Goal: Transaction & Acquisition: Obtain resource

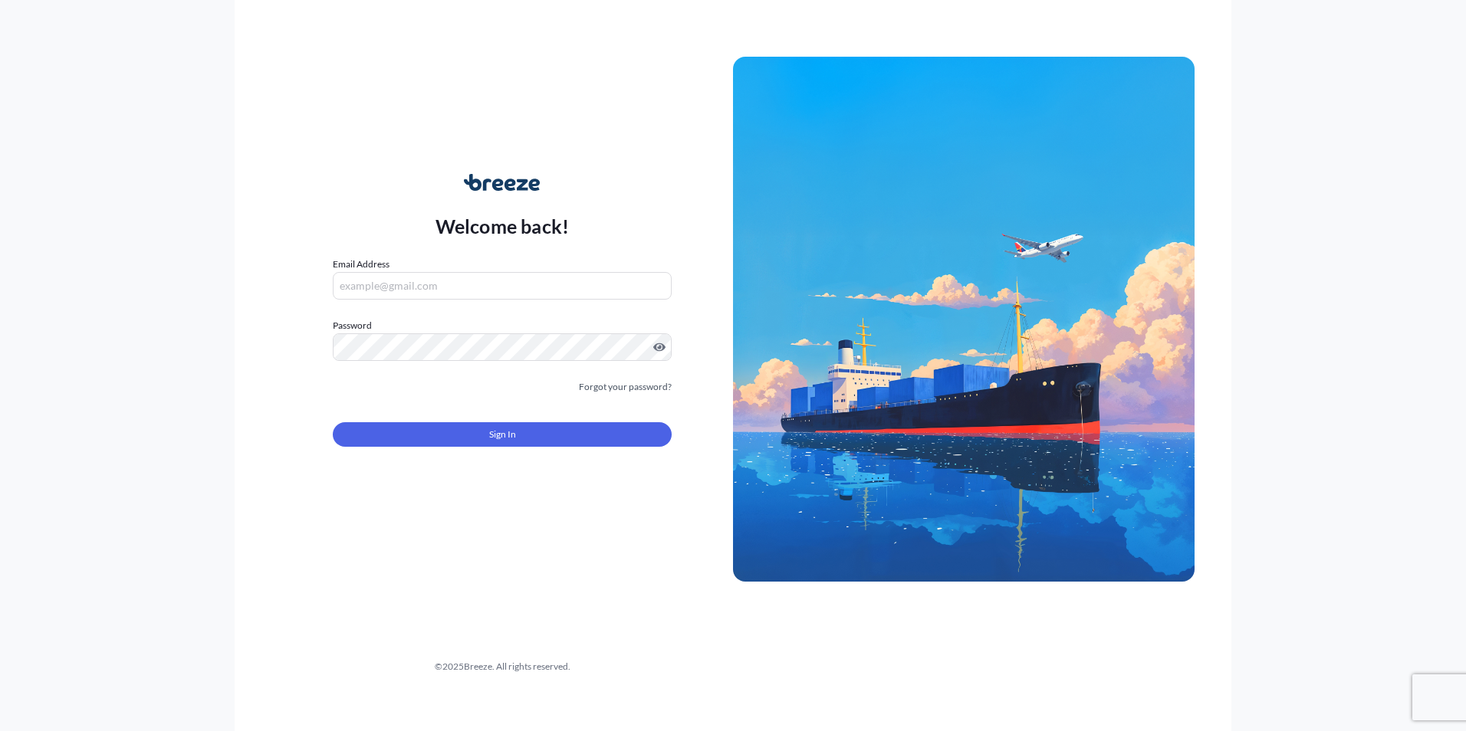
type input "[PERSON_NAME][EMAIL_ADDRESS][DOMAIN_NAME]"
click at [517, 483] on div "Welcome back! Email Address [PERSON_NAME][EMAIL_ADDRESS][DOMAIN_NAME] Password …" at bounding box center [501, 319] width 461 height 353
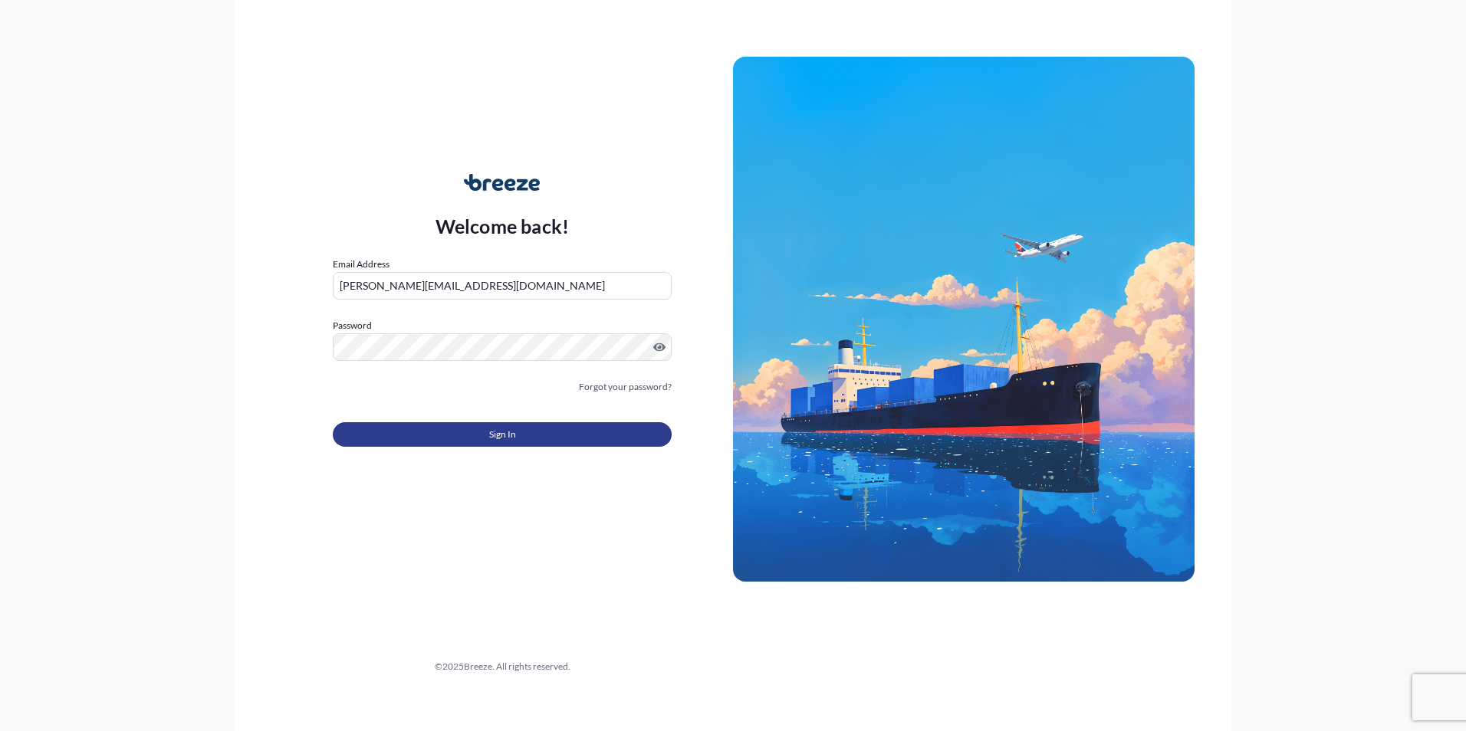
click at [504, 428] on span "Sign In" at bounding box center [502, 434] width 27 height 15
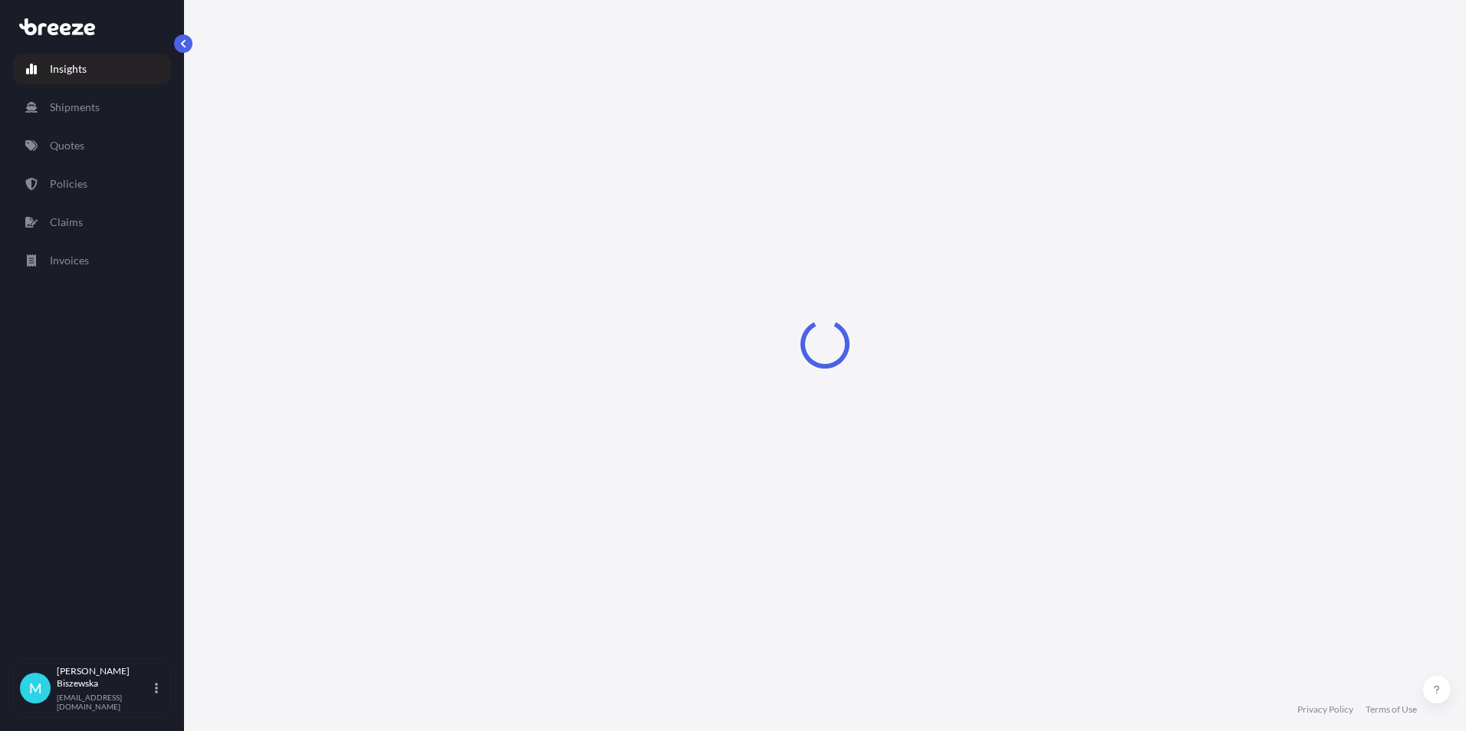
select select "2025"
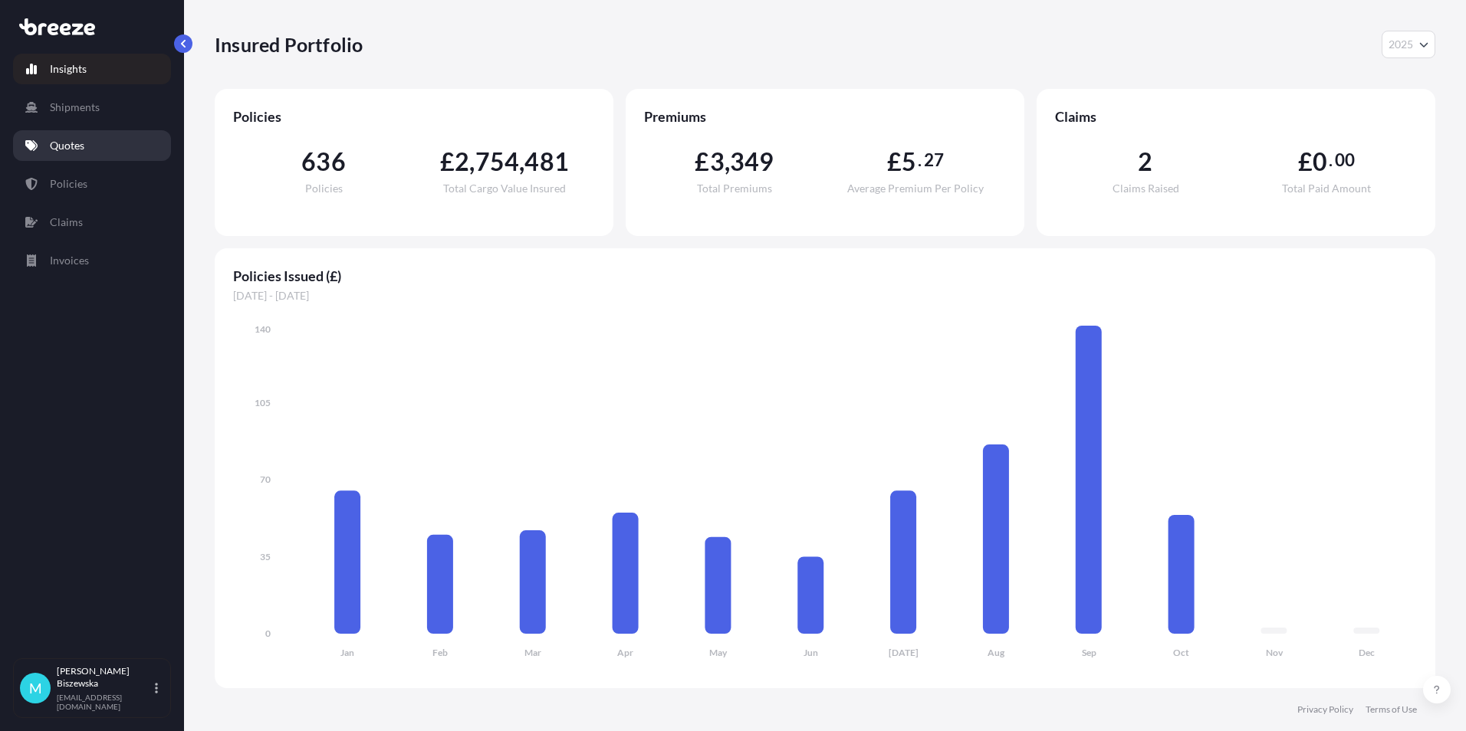
click at [72, 139] on p "Quotes" at bounding box center [67, 145] width 34 height 15
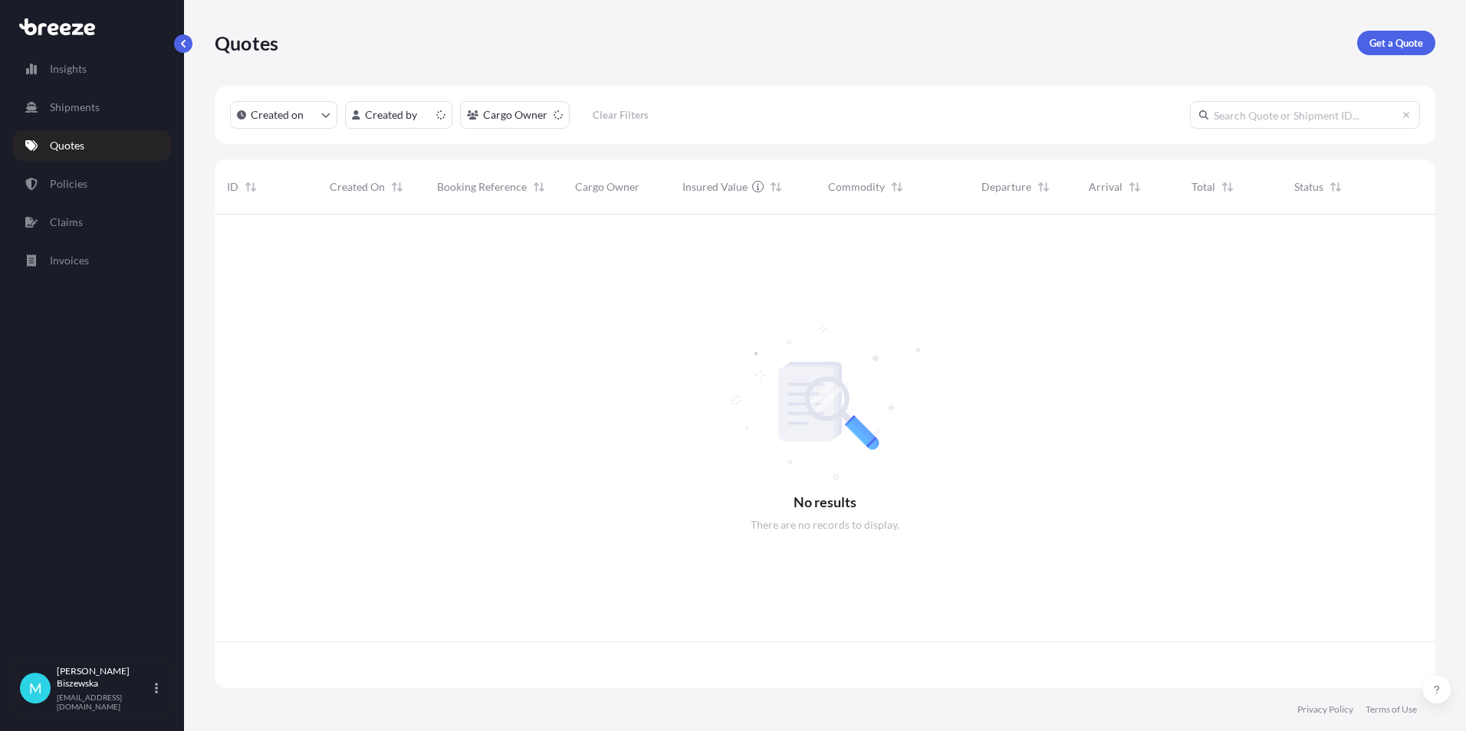
scroll to position [471, 1209]
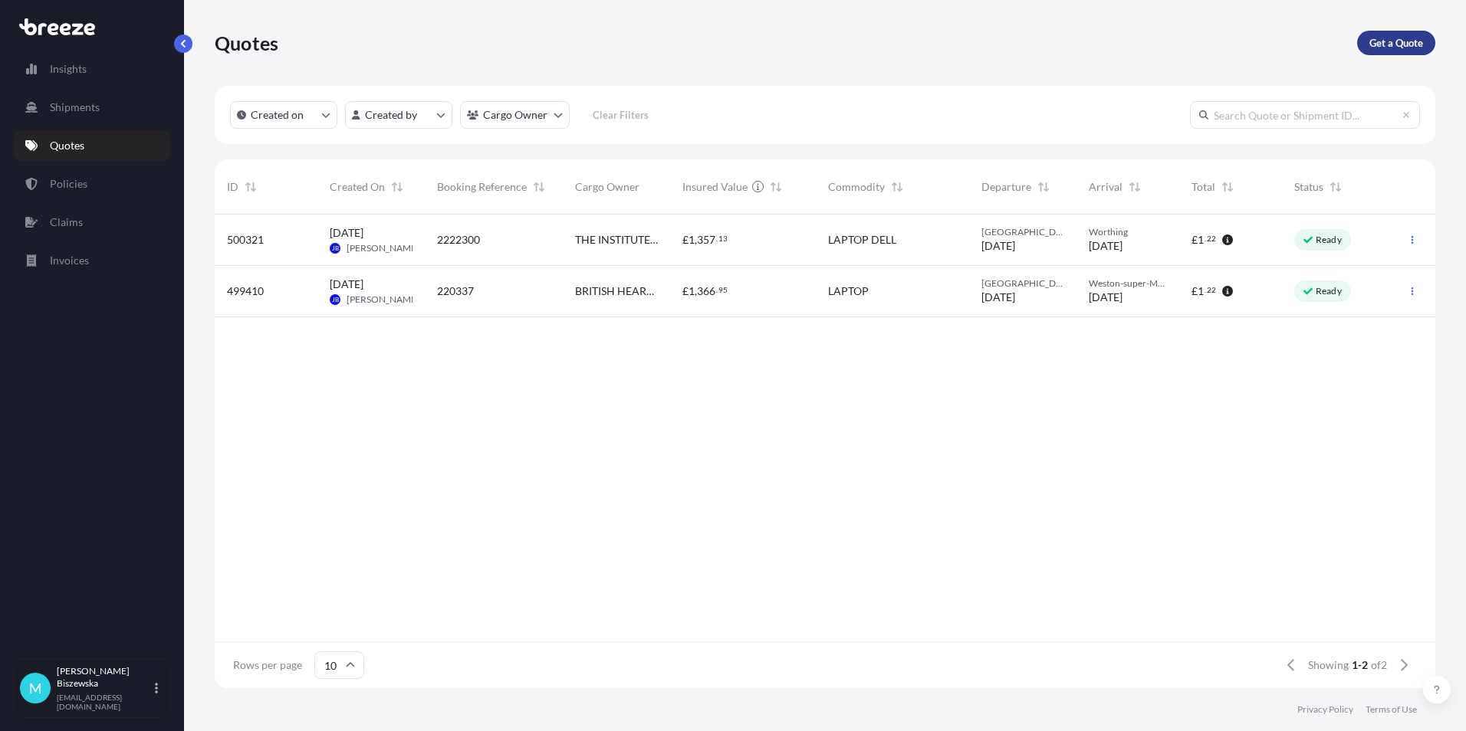
click at [1375, 41] on p "Get a Quote" at bounding box center [1396, 42] width 54 height 15
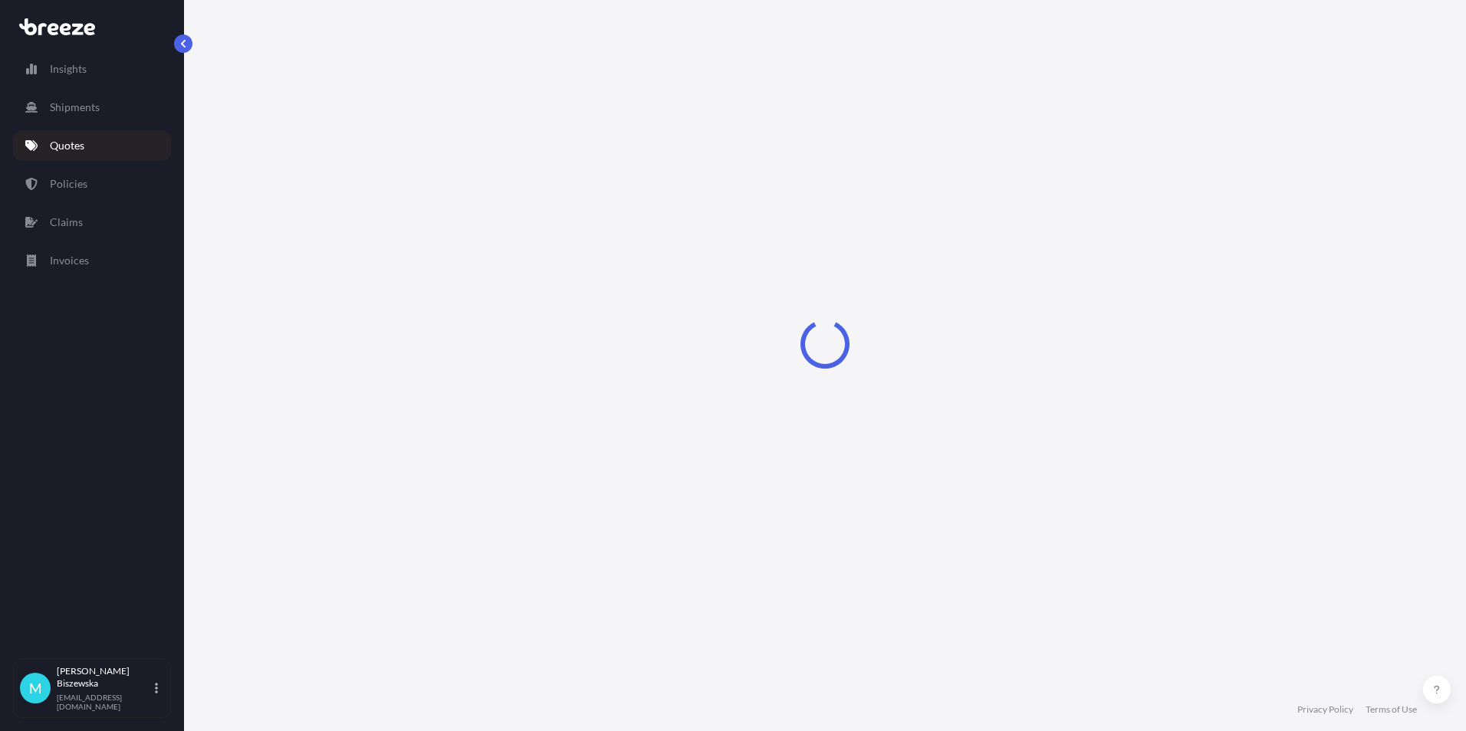
select select "Sea"
select select "1"
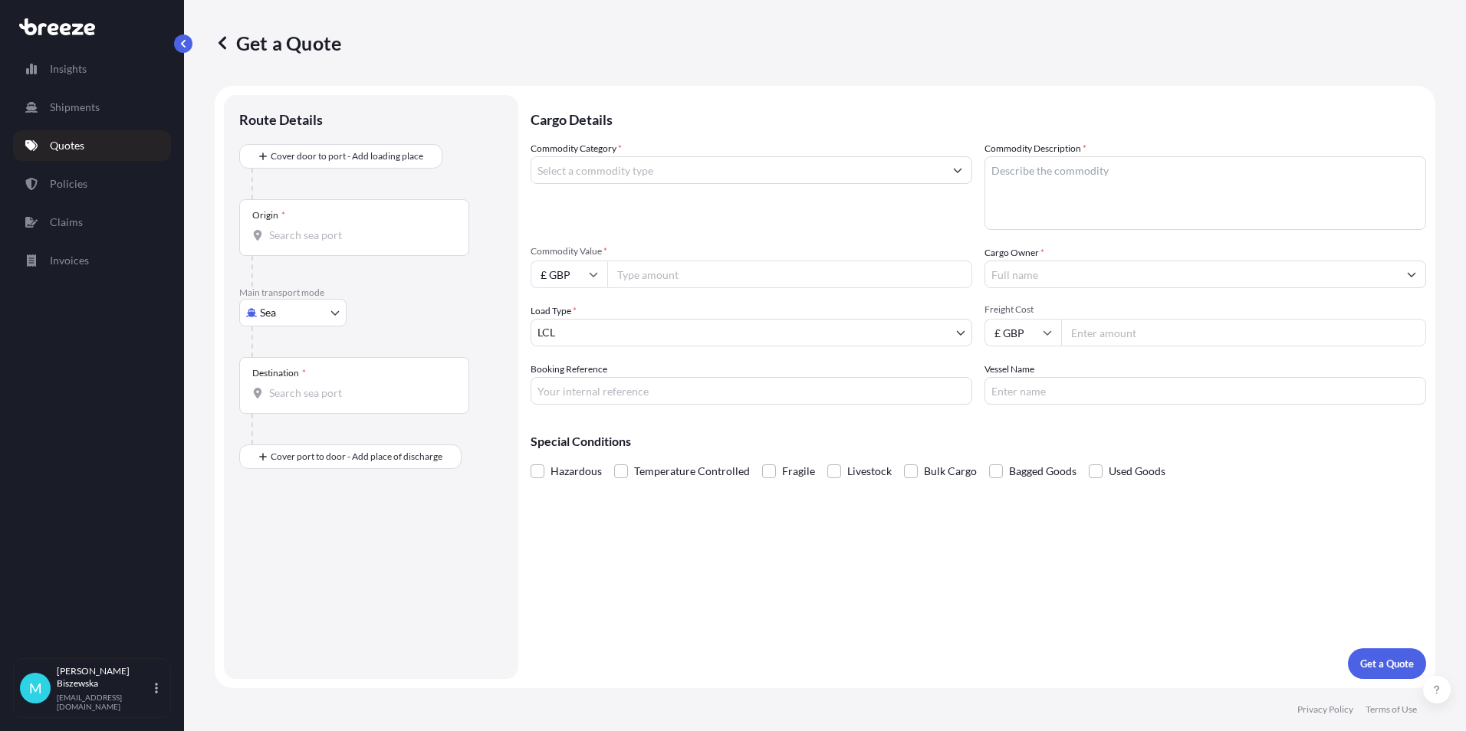
click at [303, 313] on body "Insights Shipments Quotes Policies Claims Invoices M [PERSON_NAME] [PERSON_NAME…" at bounding box center [733, 365] width 1466 height 731
click at [297, 386] on div "Air" at bounding box center [292, 380] width 95 height 28
select select "Air"
click at [394, 296] on p "Main transport mode" at bounding box center [371, 299] width 264 height 12
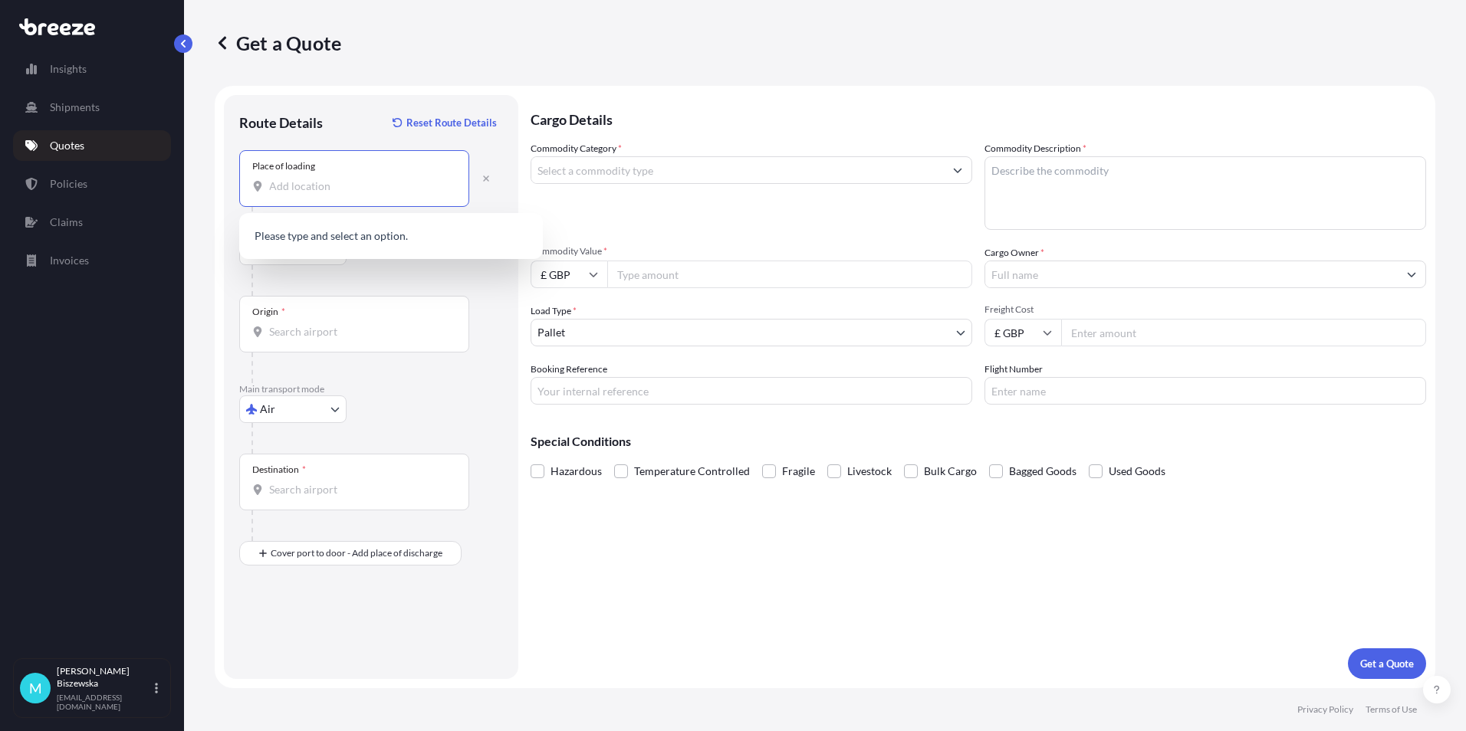
click at [292, 185] on input "Place of loading" at bounding box center [359, 186] width 181 height 15
paste input "GU9 7JN"
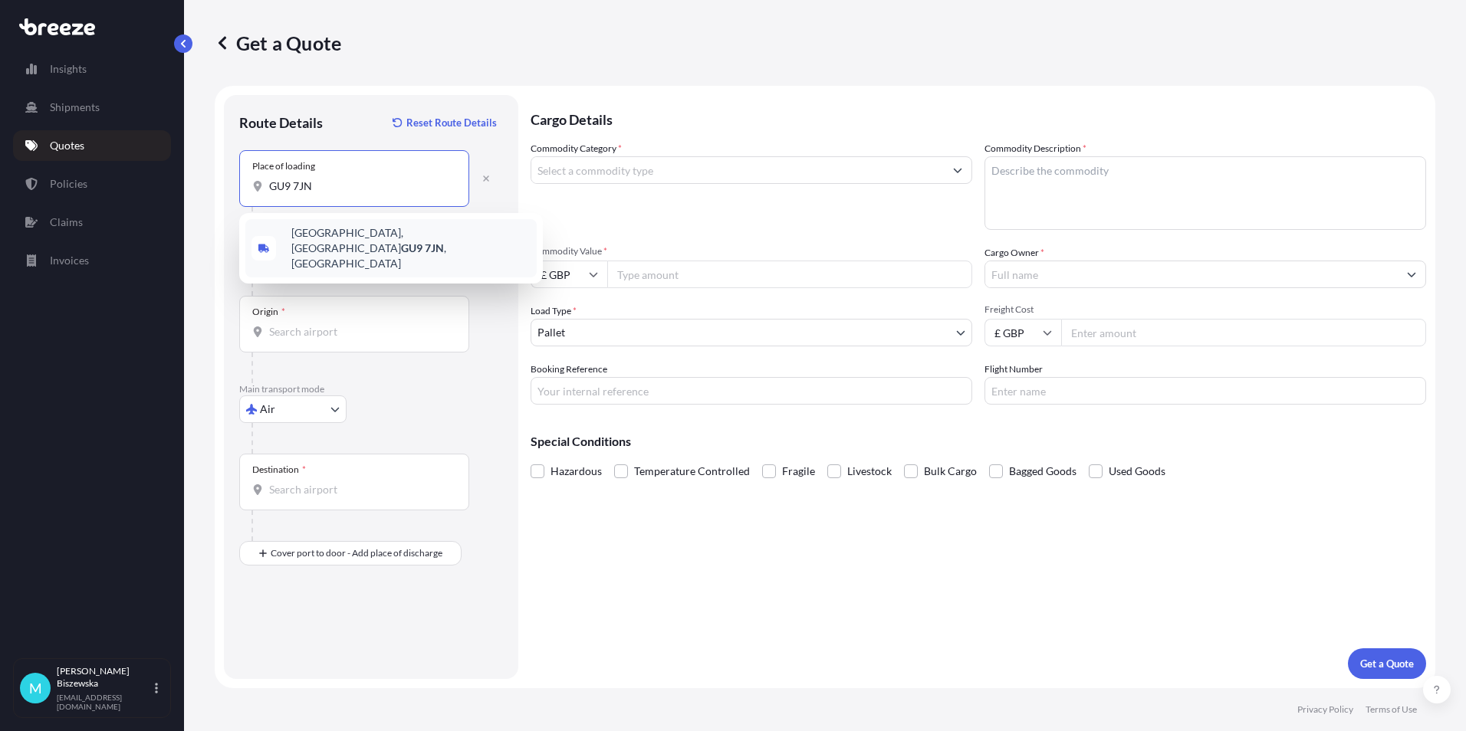
click at [373, 242] on span "[STREET_ADDRESS]" at bounding box center [410, 248] width 239 height 46
type input "[STREET_ADDRESS]"
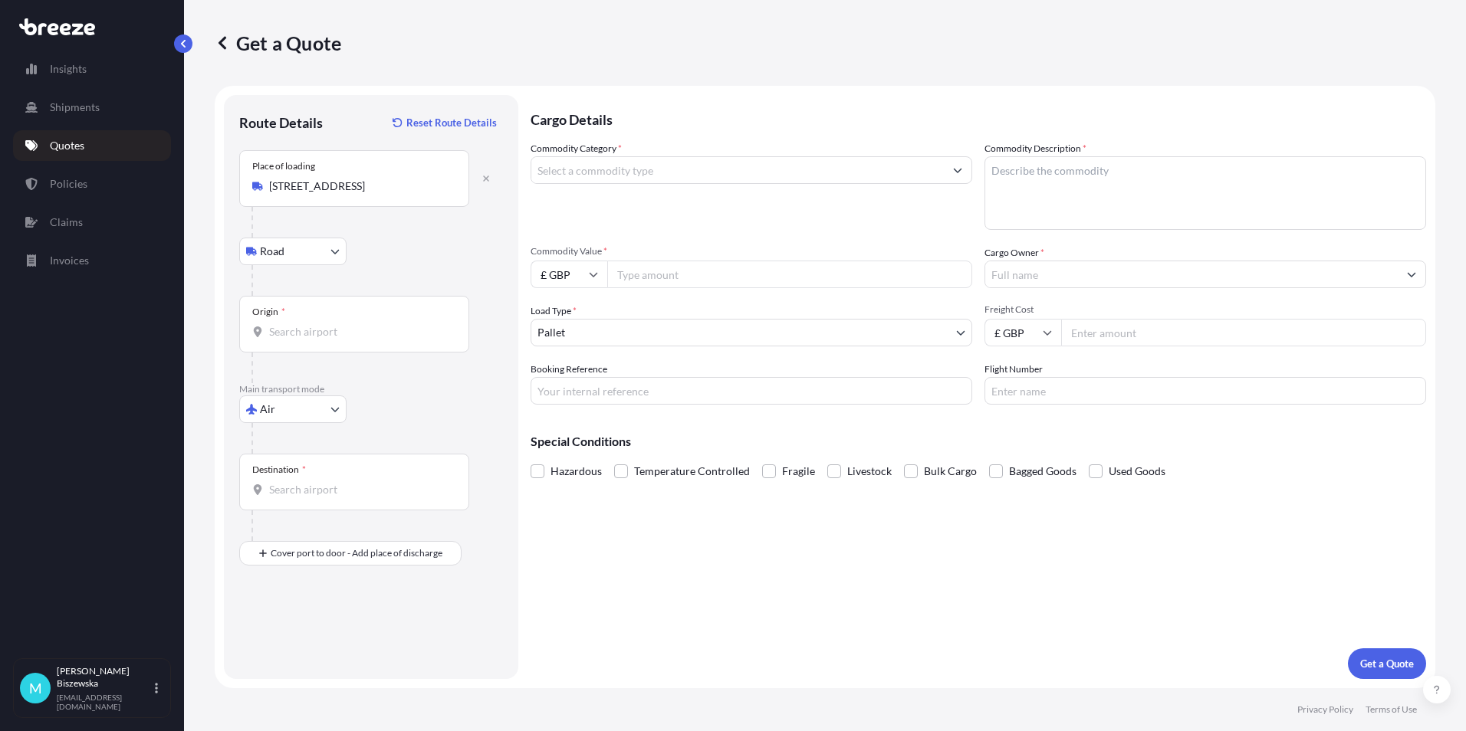
click at [407, 262] on div "Road Road Rail" at bounding box center [371, 252] width 264 height 28
click at [333, 327] on input "Origin *" at bounding box center [359, 331] width 181 height 15
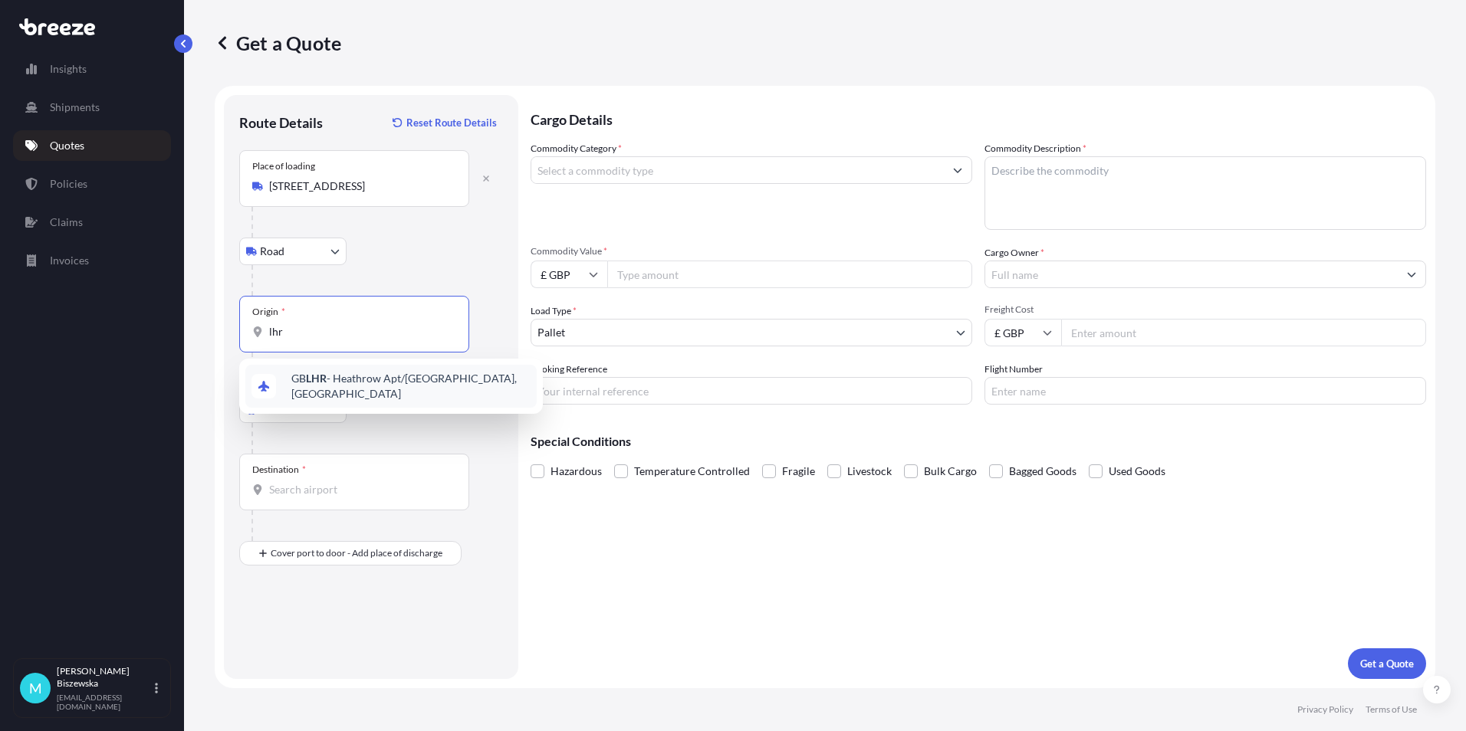
click at [346, 396] on div "GB LHR - Heathrow Apt/[GEOGRAPHIC_DATA], [GEOGRAPHIC_DATA]" at bounding box center [390, 386] width 291 height 43
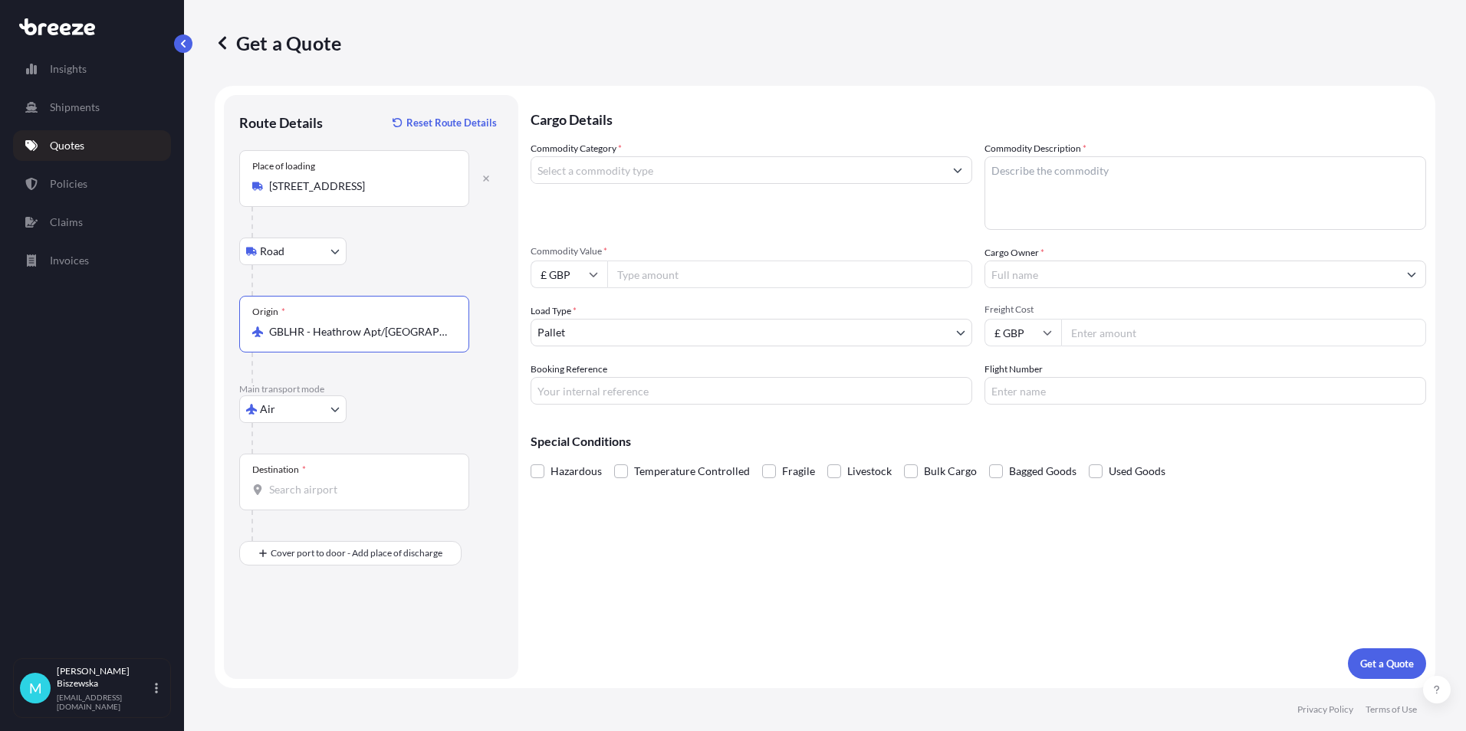
type input "GBLHR - Heathrow Apt/[GEOGRAPHIC_DATA], [GEOGRAPHIC_DATA]"
click at [398, 238] on div "Road Road Rail" at bounding box center [371, 252] width 264 height 28
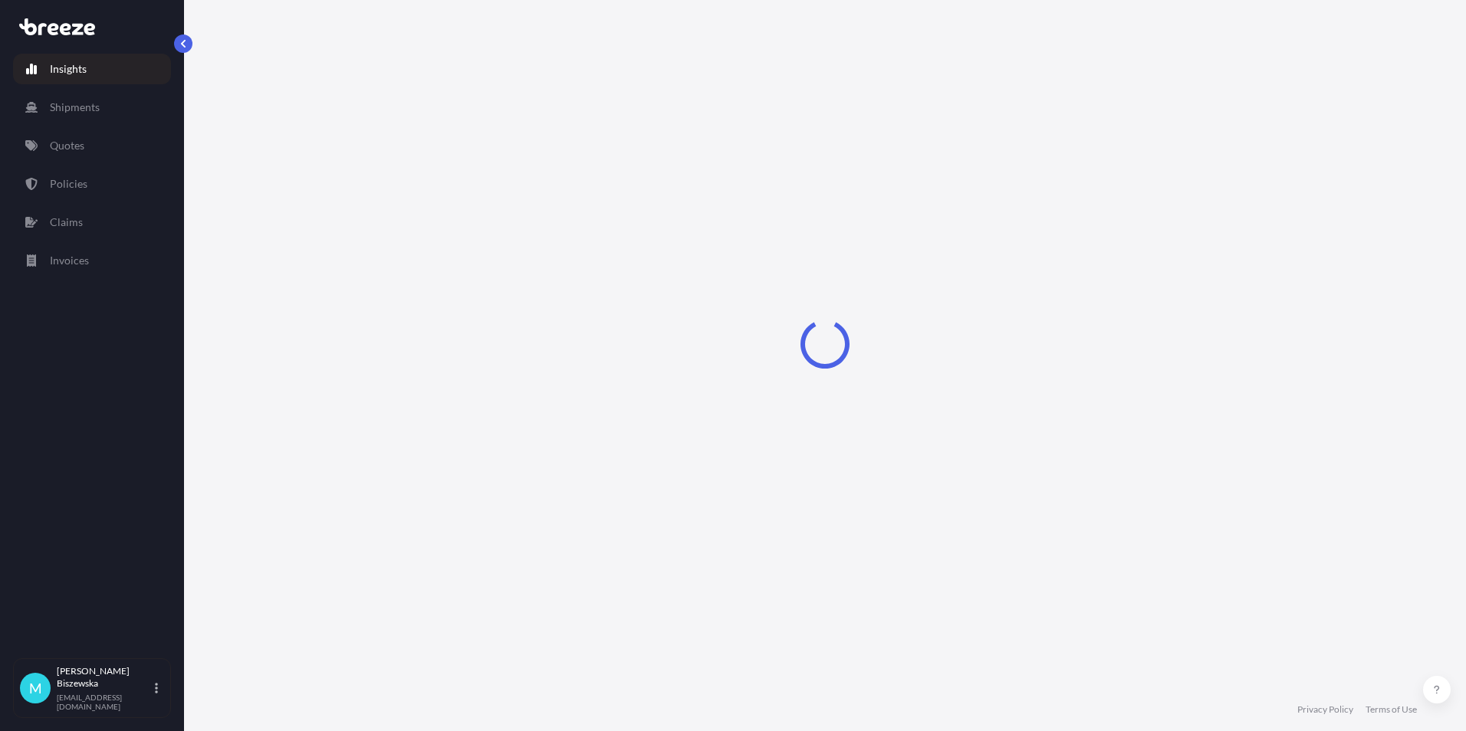
select select "2025"
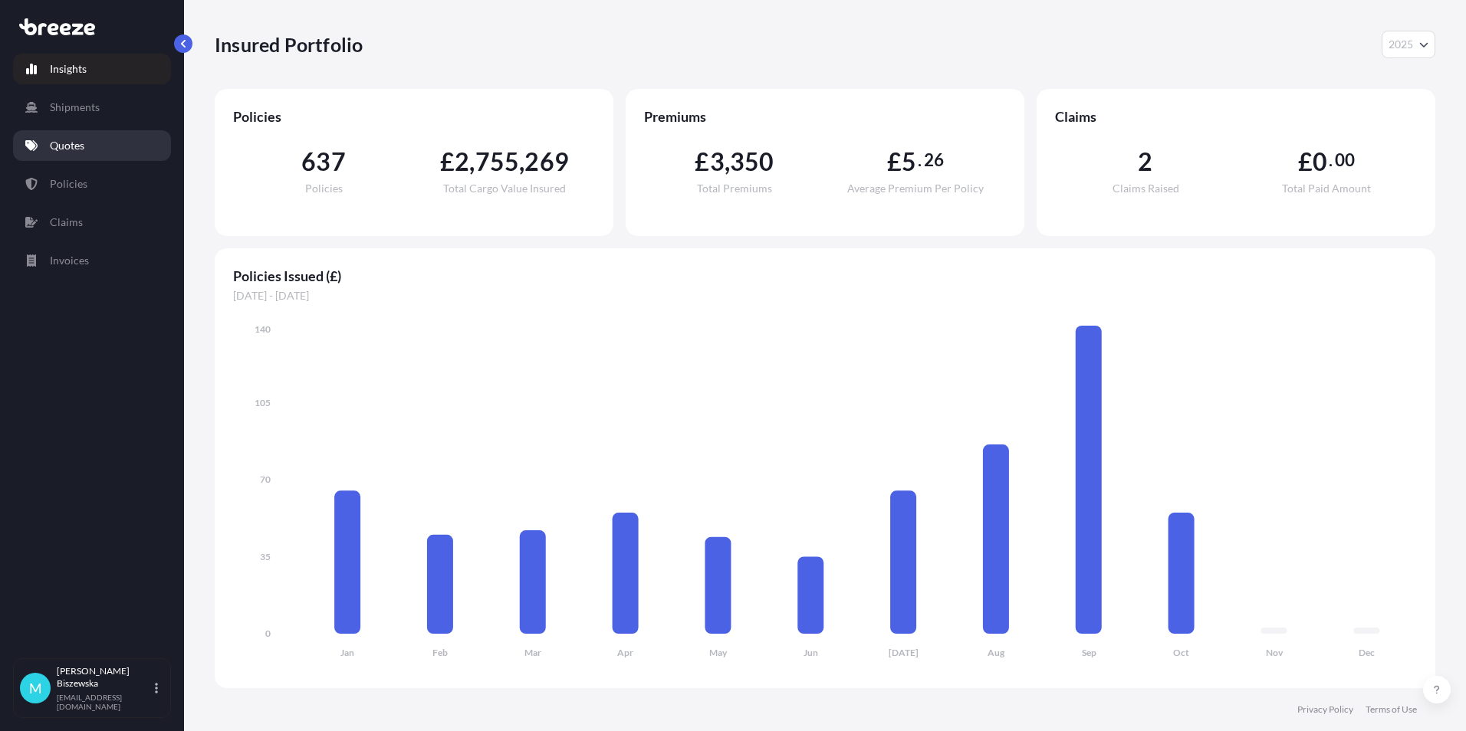
click at [100, 151] on link "Quotes" at bounding box center [92, 145] width 158 height 31
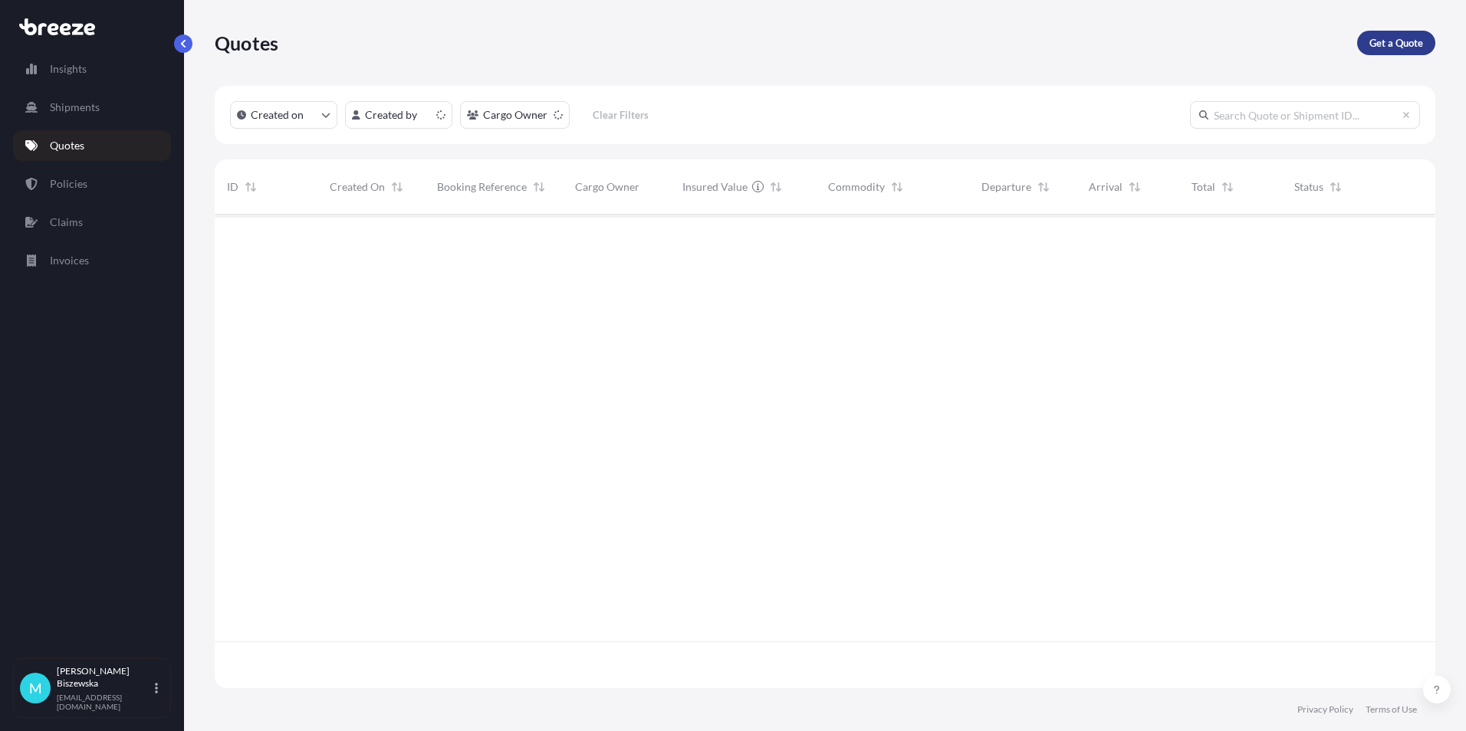
scroll to position [471, 1209]
click at [1404, 38] on p "Get a Quote" at bounding box center [1396, 42] width 54 height 15
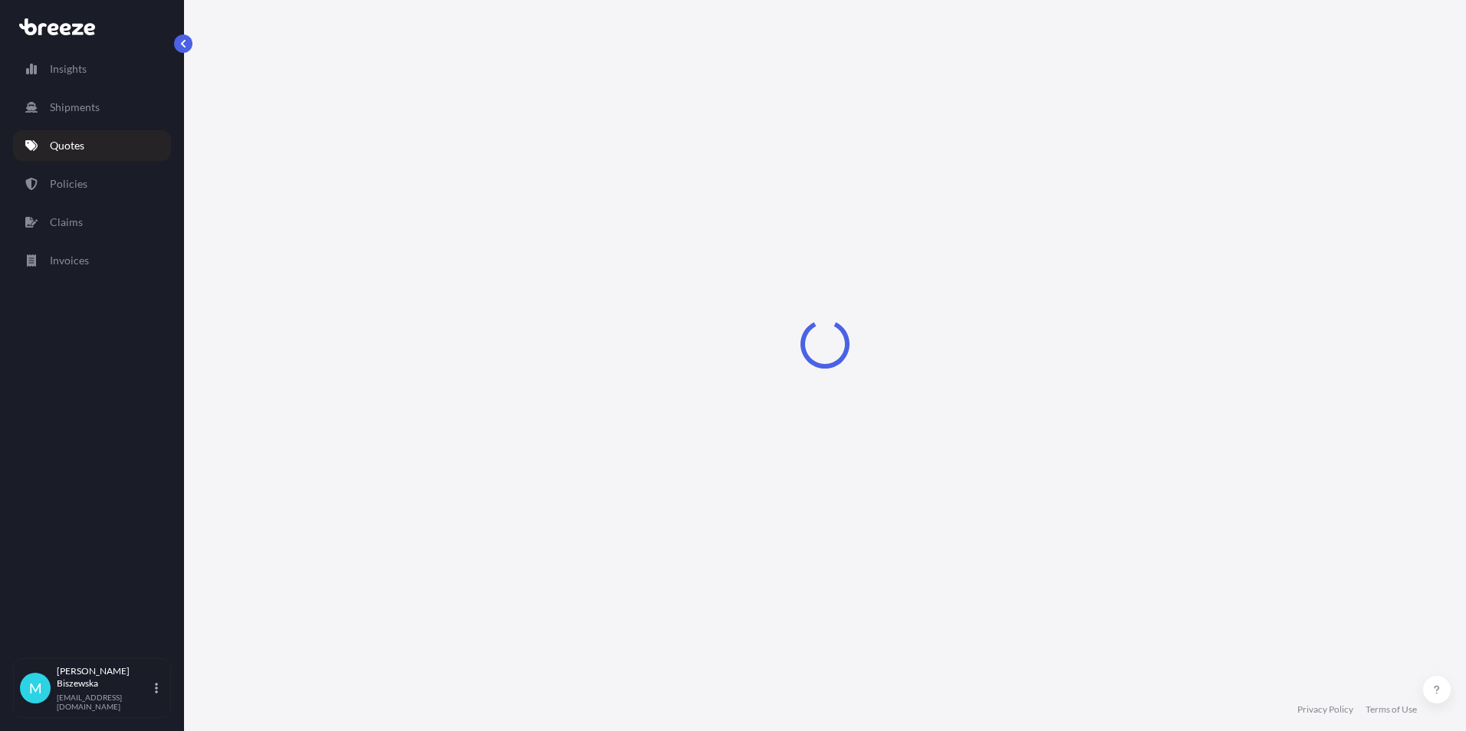
select select "Sea"
select select "1"
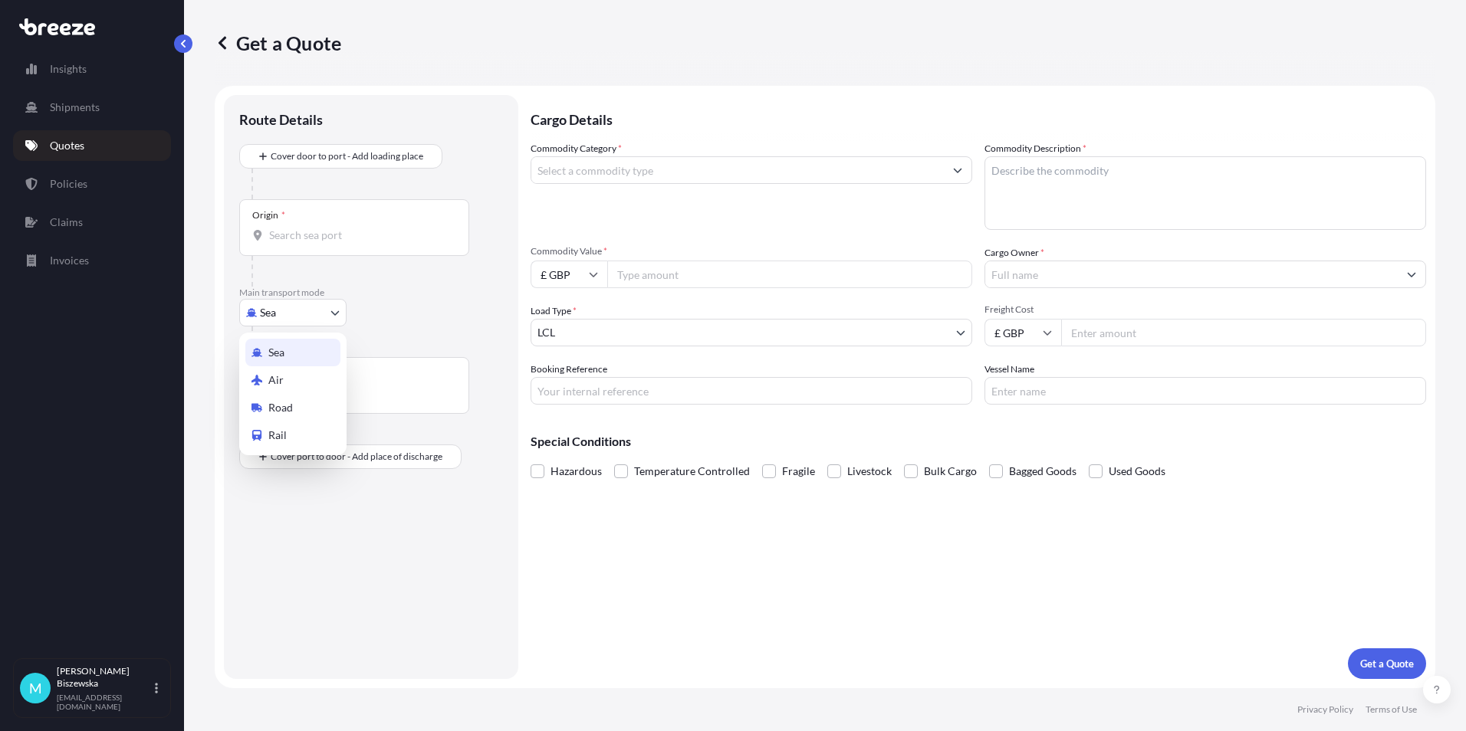
click at [278, 316] on body "Insights Shipments Quotes Policies Claims Invoices M [PERSON_NAME] [PERSON_NAME…" at bounding box center [733, 365] width 1466 height 731
click at [281, 403] on span "Road" at bounding box center [280, 407] width 25 height 15
select select "Road"
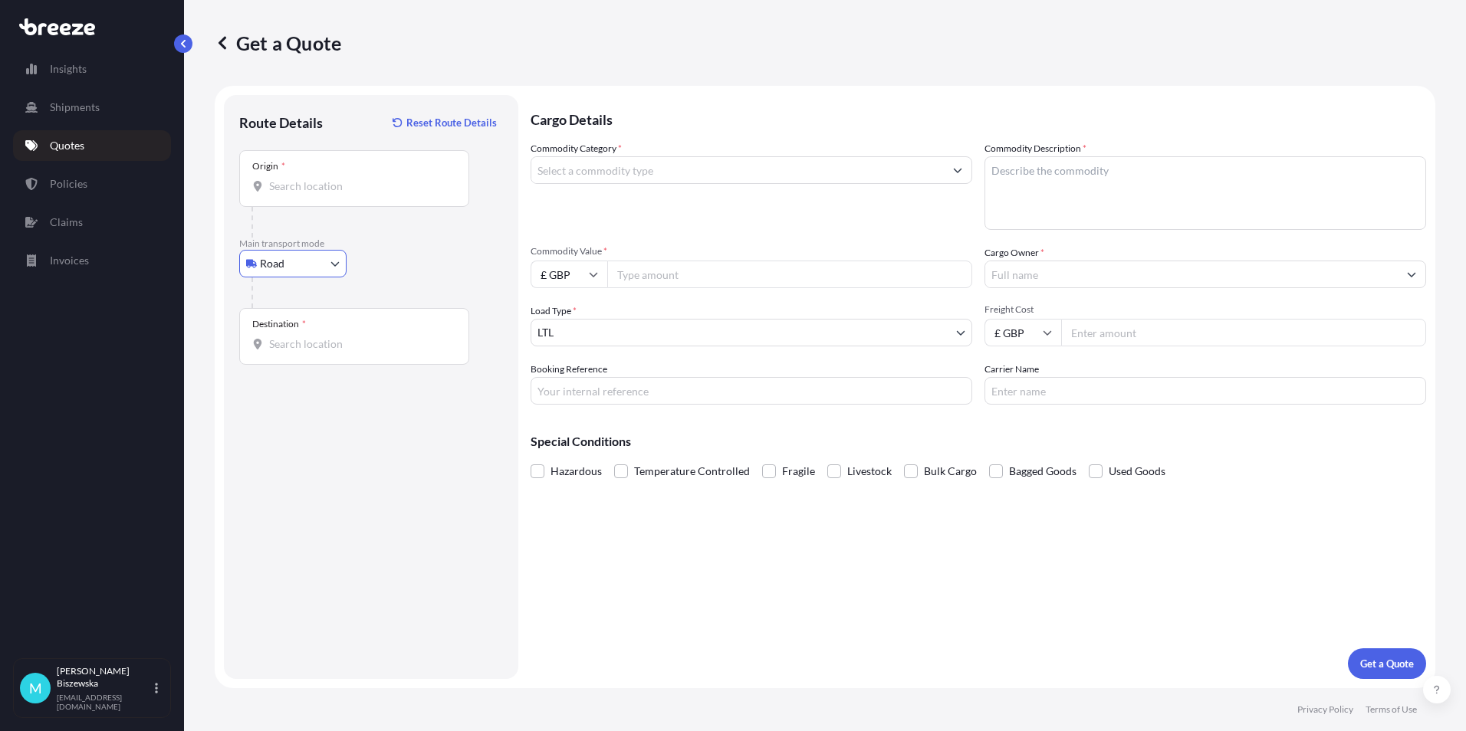
click at [282, 189] on input "Origin *" at bounding box center [359, 186] width 181 height 15
paste input "RG5 4RY"
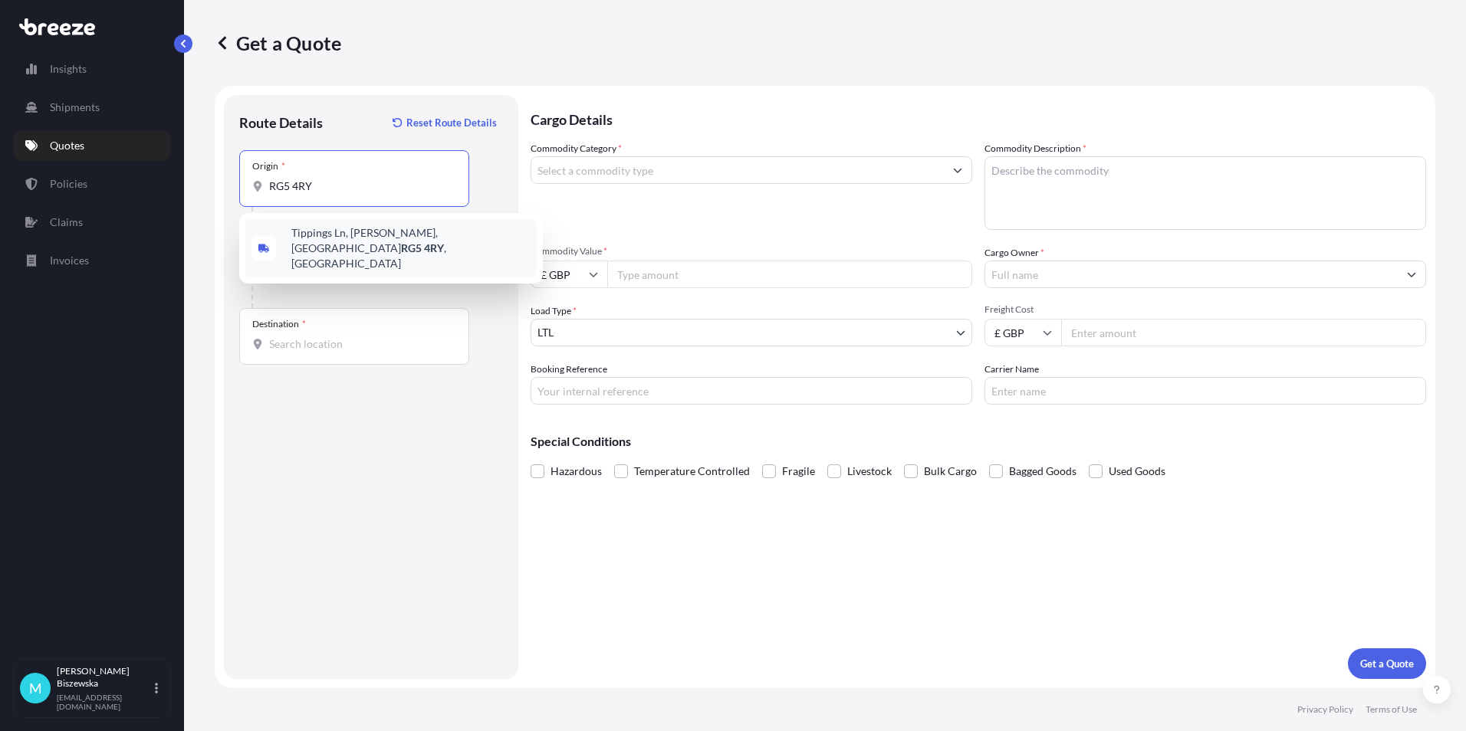
click at [388, 238] on span "Tippings Ln, Woodley, Reading RG5 4RY , UK" at bounding box center [410, 248] width 239 height 46
type input "Tippings Ln, Woodley, Reading RG5 4RY, UK"
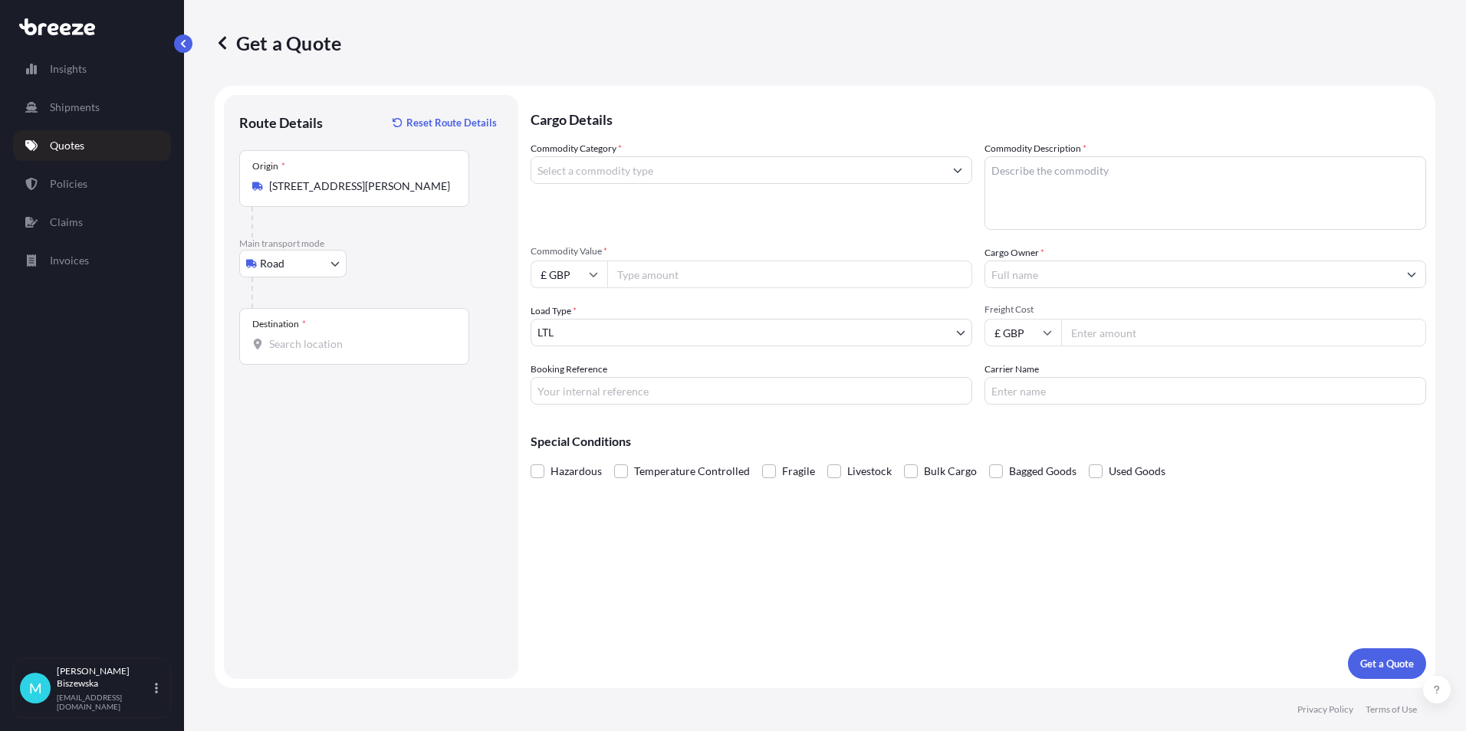
click at [401, 284] on div at bounding box center [376, 292] width 251 height 31
click at [290, 341] on input "Destination *" at bounding box center [359, 343] width 181 height 15
paste input "WC1V 7QH"
type input "London WC1V 7QH, UK"
click at [562, 174] on input "Commodity Category *" at bounding box center [737, 170] width 412 height 28
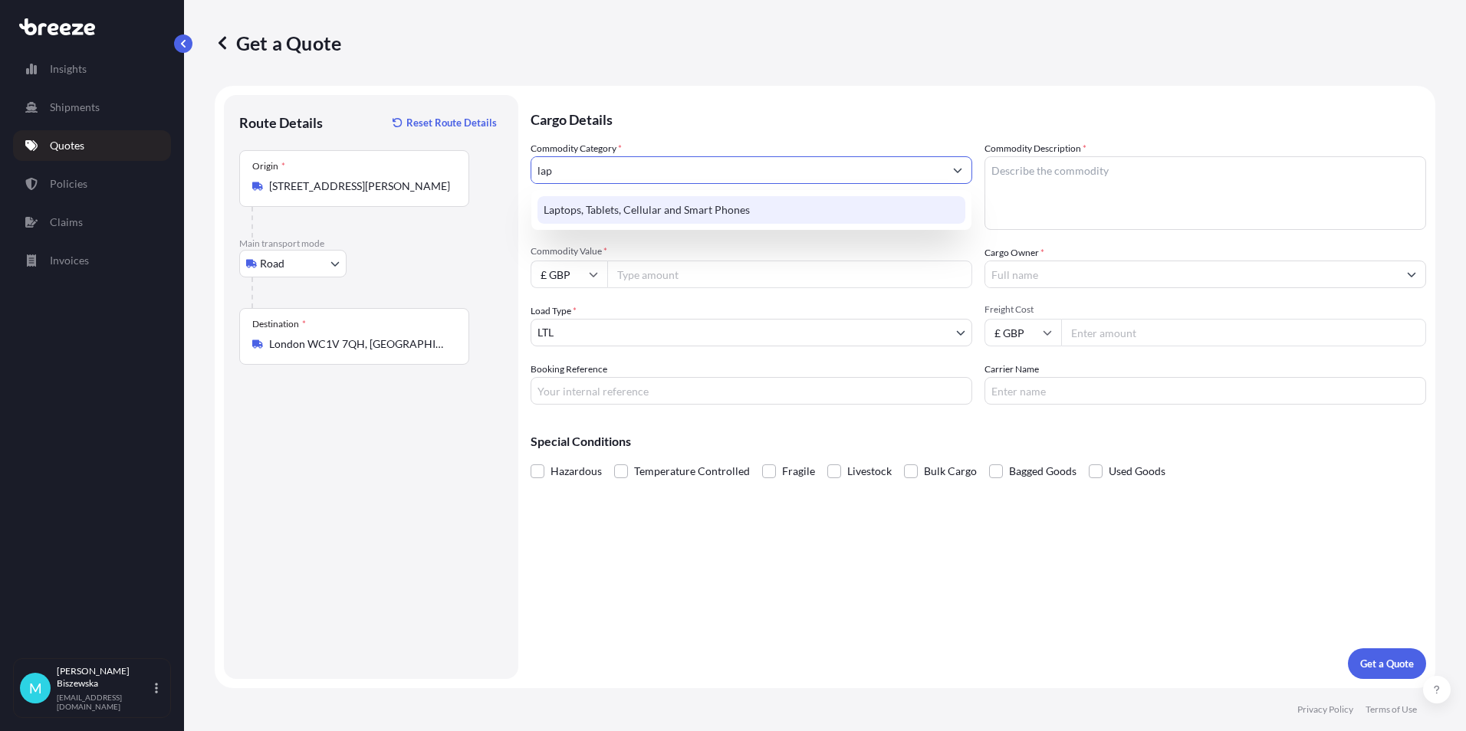
click at [585, 212] on div "Laptops, Tablets, Cellular and Smart Phones" at bounding box center [751, 210] width 428 height 28
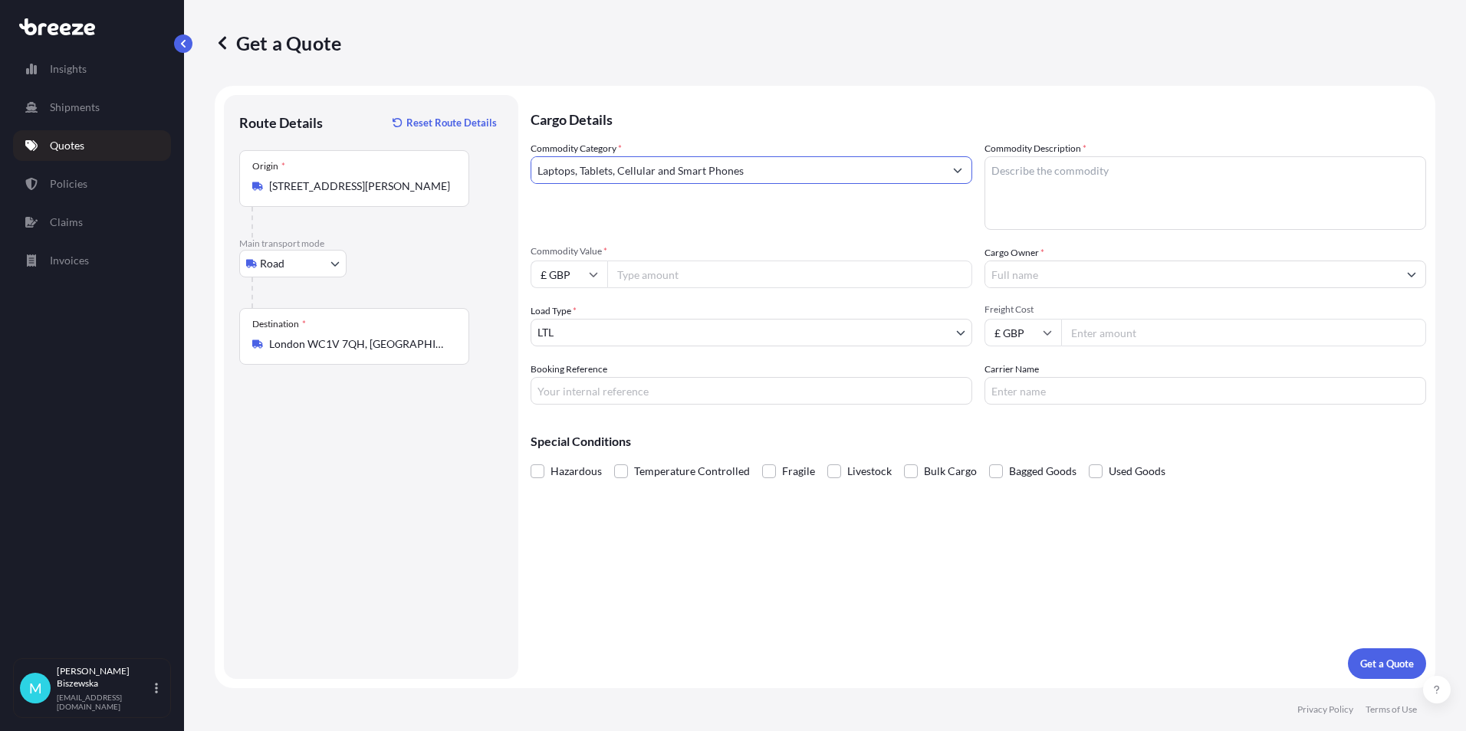
type input "Laptops, Tablets, Cellular and Smart Phones"
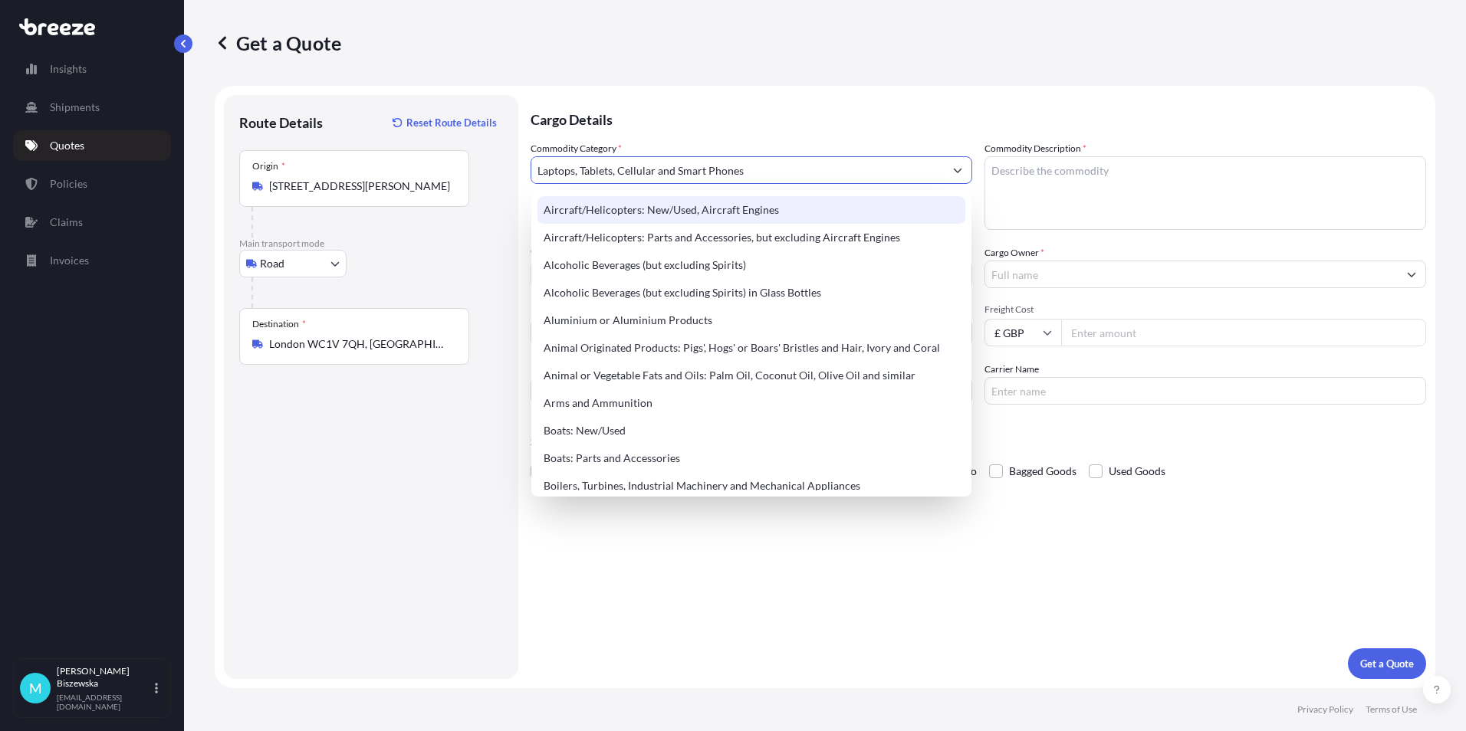
click at [649, 120] on p "Cargo Details" at bounding box center [977, 118] width 895 height 46
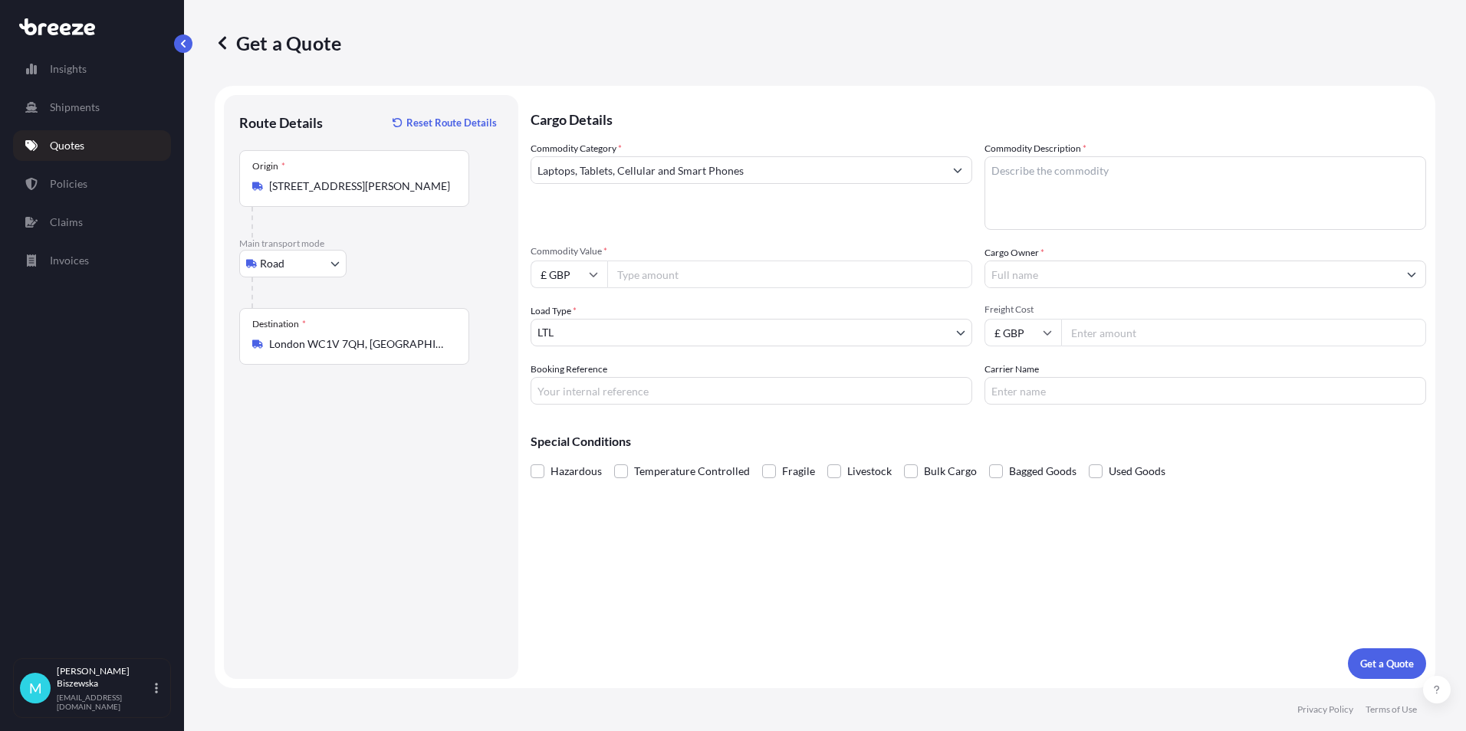
click at [646, 271] on input "Commodity Value *" at bounding box center [789, 275] width 365 height 28
type input "1200"
click at [694, 225] on div "Commodity Category * Laptops, Tablets, Cellular and Smart Phones" at bounding box center [751, 185] width 442 height 89
click at [570, 392] on input "Booking Reference" at bounding box center [751, 391] width 442 height 28
paste input "2222585"
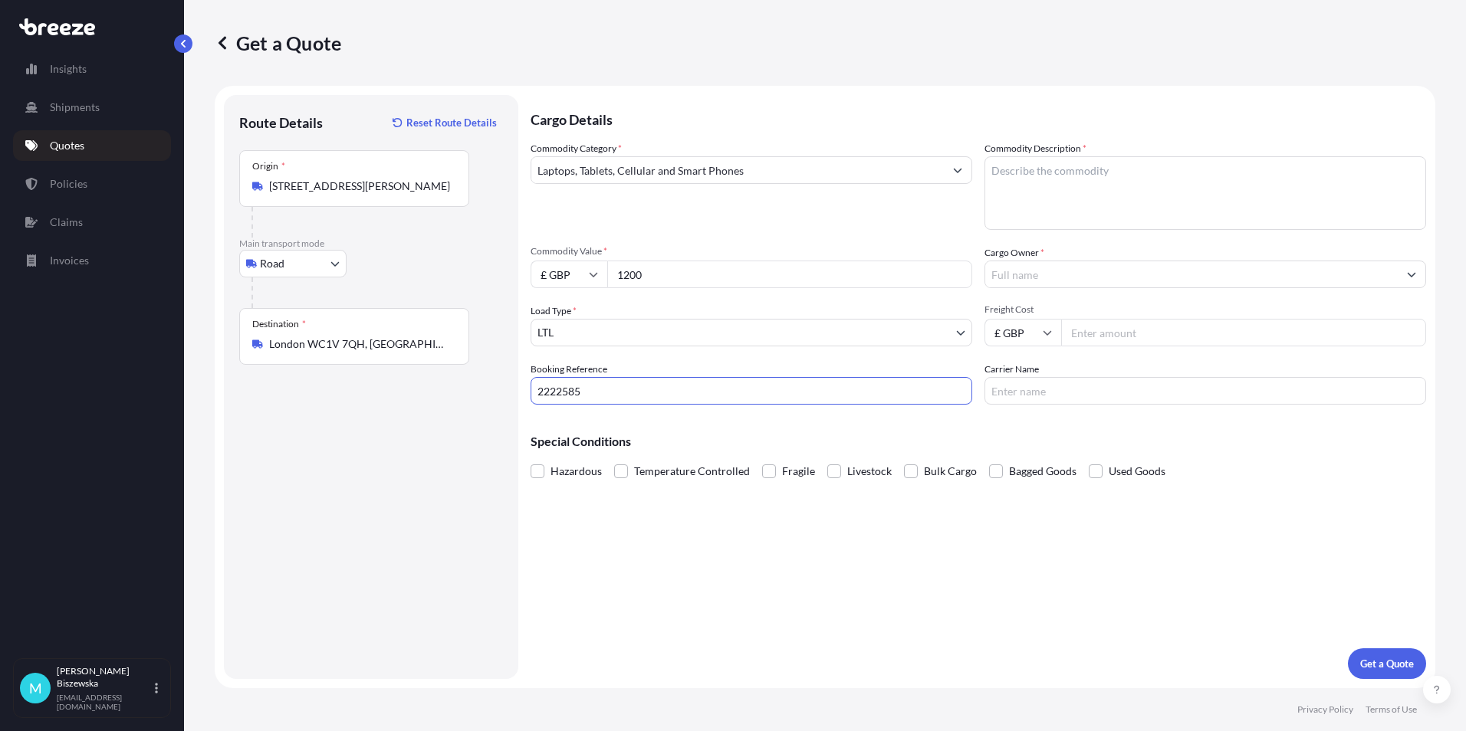
type input "2222585"
drag, startPoint x: 622, startPoint y: 550, endPoint x: 476, endPoint y: 210, distance: 369.5
click at [618, 537] on div "Cargo Details Commodity Category * Laptops, Tablets, Cellular and Smart Phones …" at bounding box center [977, 387] width 895 height 584
click at [1008, 176] on textarea "Commodity Description *" at bounding box center [1205, 193] width 442 height 74
paste textarea "DELL LAPTOP"
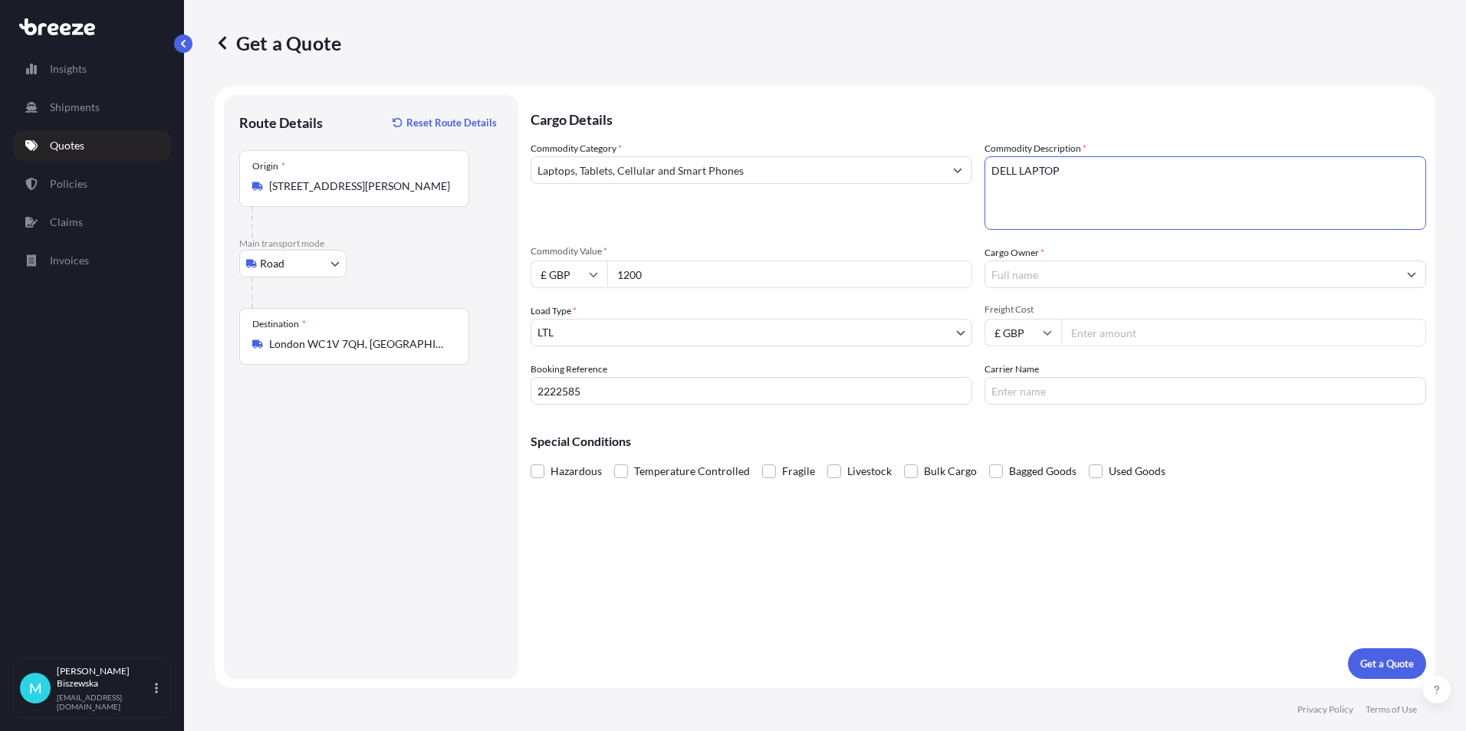
type textarea "DELL LAPTOP"
click at [911, 233] on div "Commodity Category * Laptops, Tablets, Cellular and Smart Phones Commodity Desc…" at bounding box center [977, 273] width 895 height 264
click at [1028, 277] on input "Cargo Owner *" at bounding box center [1191, 275] width 412 height 28
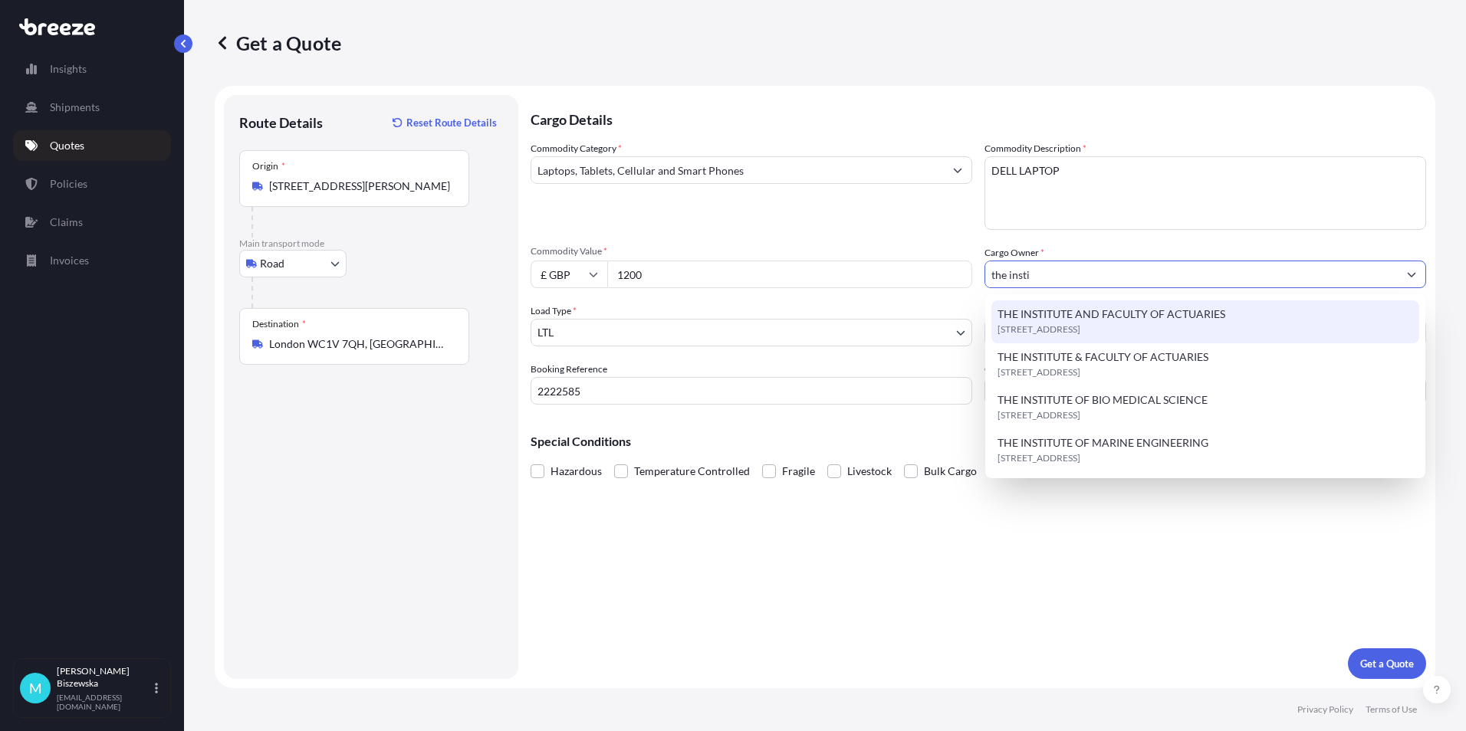
click at [1082, 317] on span "THE INSTITUTE AND FACULTY OF ACTUARIES" at bounding box center [1111, 314] width 228 height 15
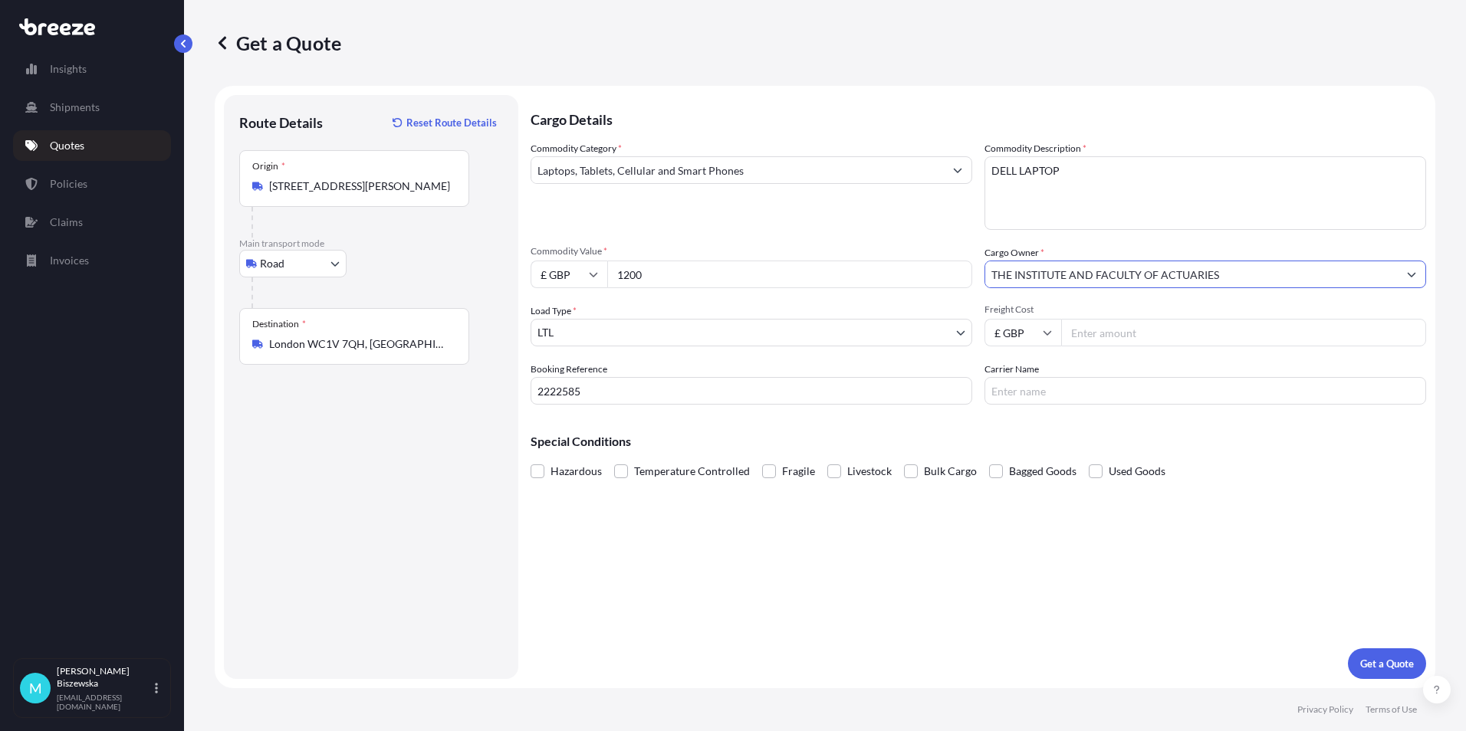
type input "THE INSTITUTE AND FACULTY OF ACTUARIES"
click at [924, 231] on div "Commodity Category * Laptops, Tablets, Cellular and Smart Phones Commodity Desc…" at bounding box center [977, 273] width 895 height 264
click at [1099, 328] on input "Freight Cost" at bounding box center [1243, 333] width 365 height 28
type input "49.13"
click at [1062, 418] on div "Special Conditions Hazardous Temperature Controlled Fragile Livestock Bulk Carg…" at bounding box center [977, 450] width 895 height 66
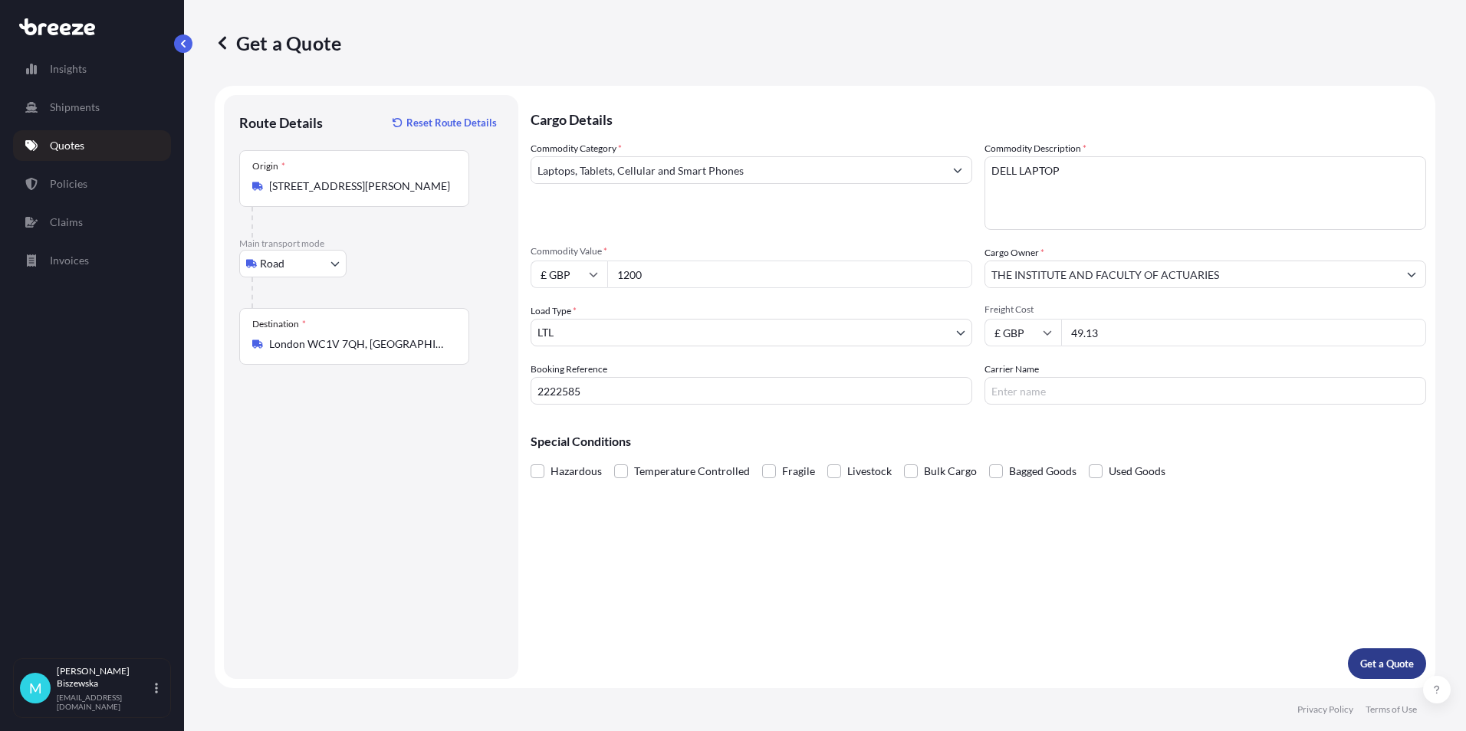
click at [1389, 675] on button "Get a Quote" at bounding box center [1387, 663] width 78 height 31
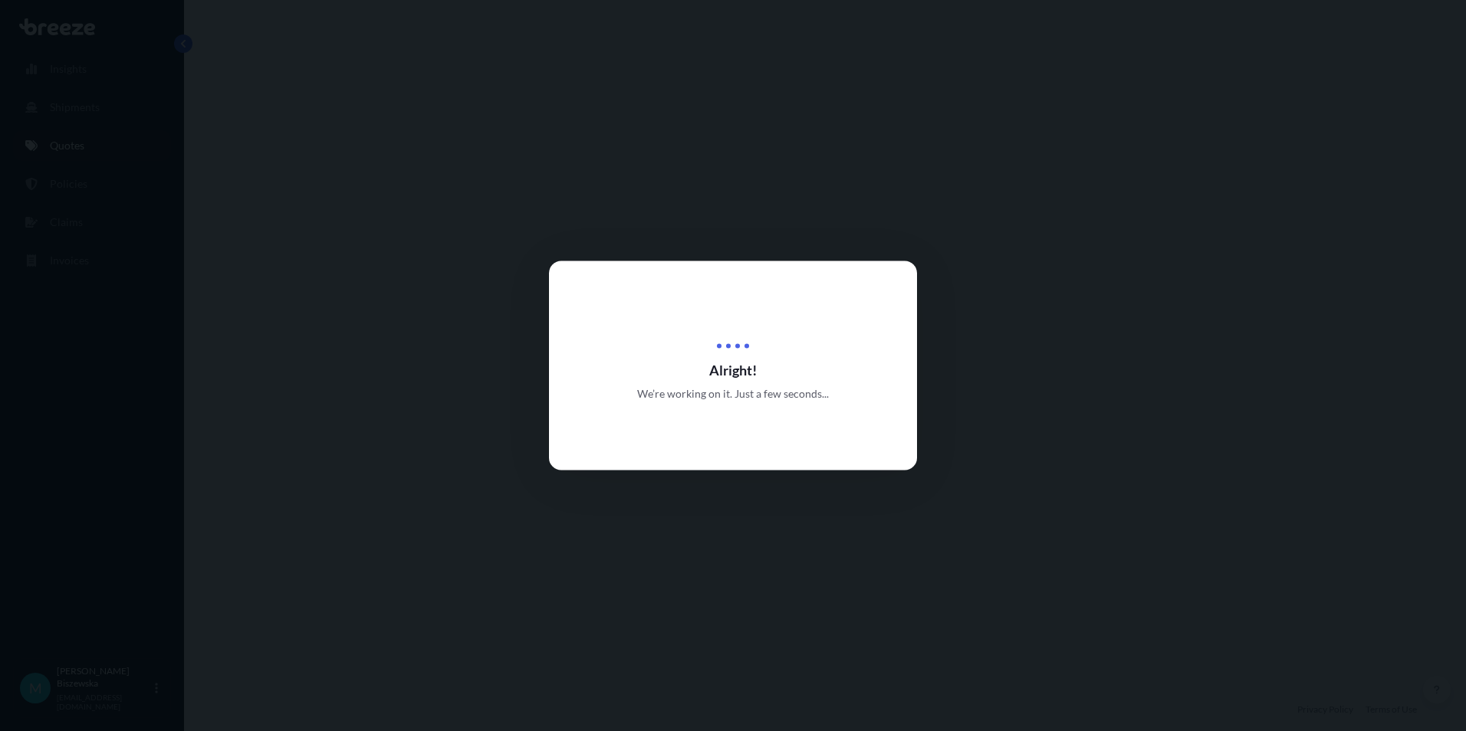
select select "Road"
select select "1"
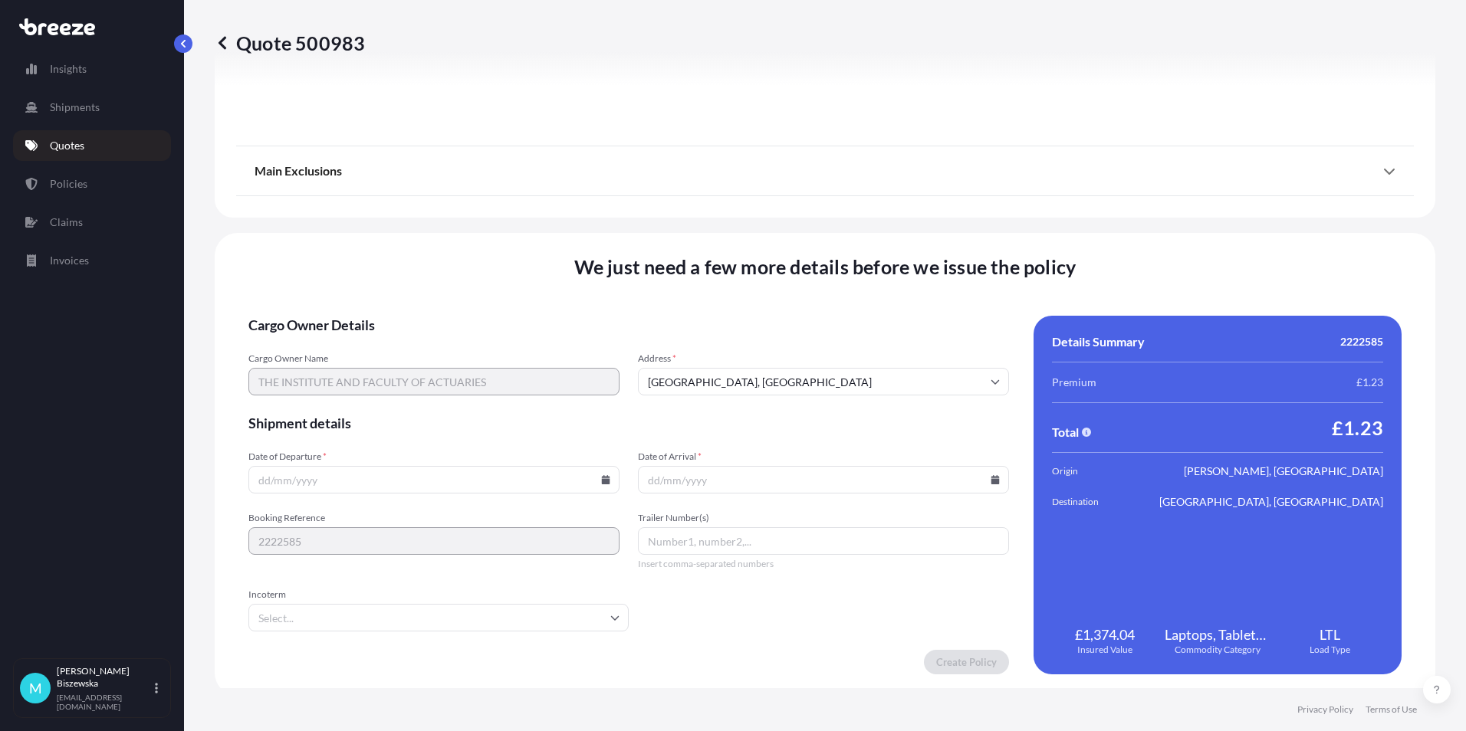
scroll to position [1702, 0]
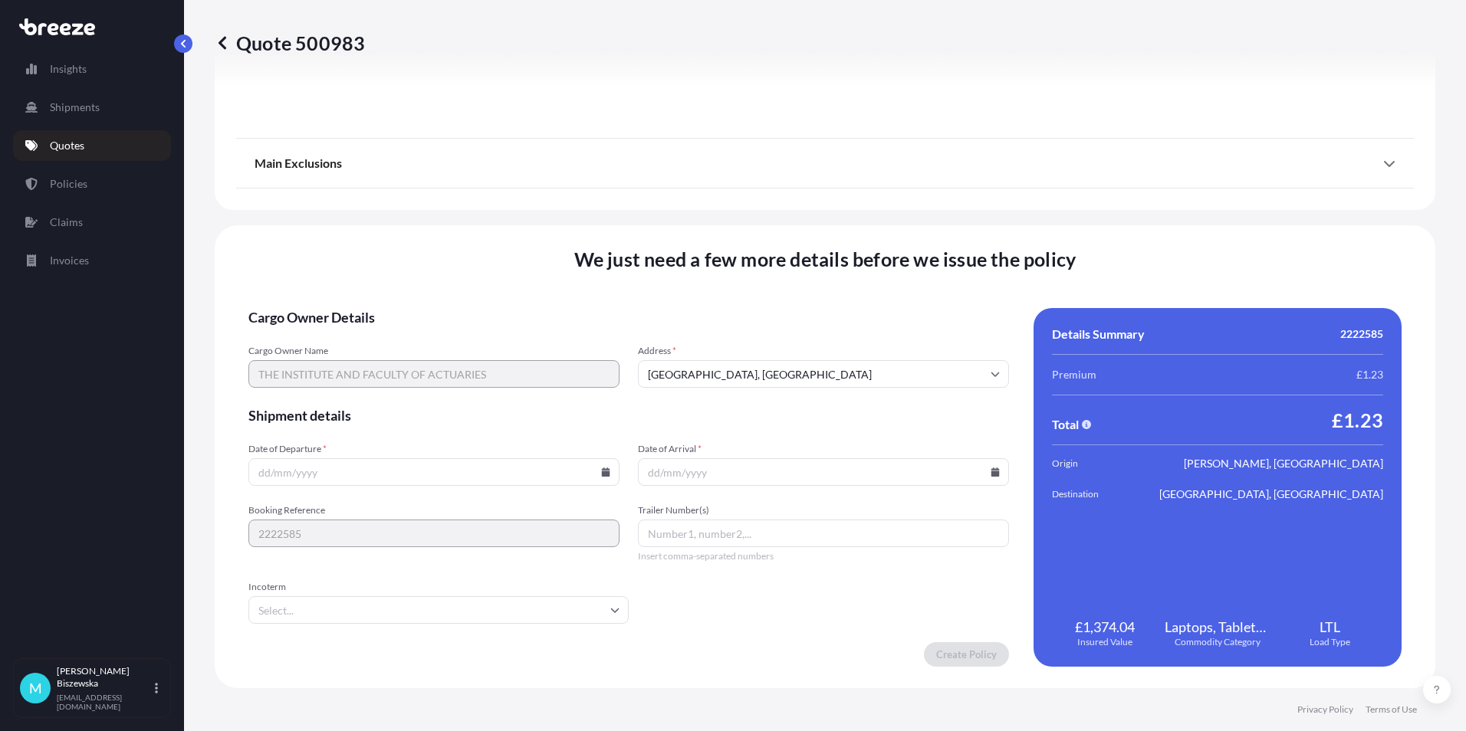
click at [602, 470] on icon at bounding box center [606, 472] width 8 height 9
click at [395, 304] on button "8" at bounding box center [396, 306] width 25 height 25
type input "08/10/2025"
click at [991, 472] on icon at bounding box center [995, 472] width 8 height 9
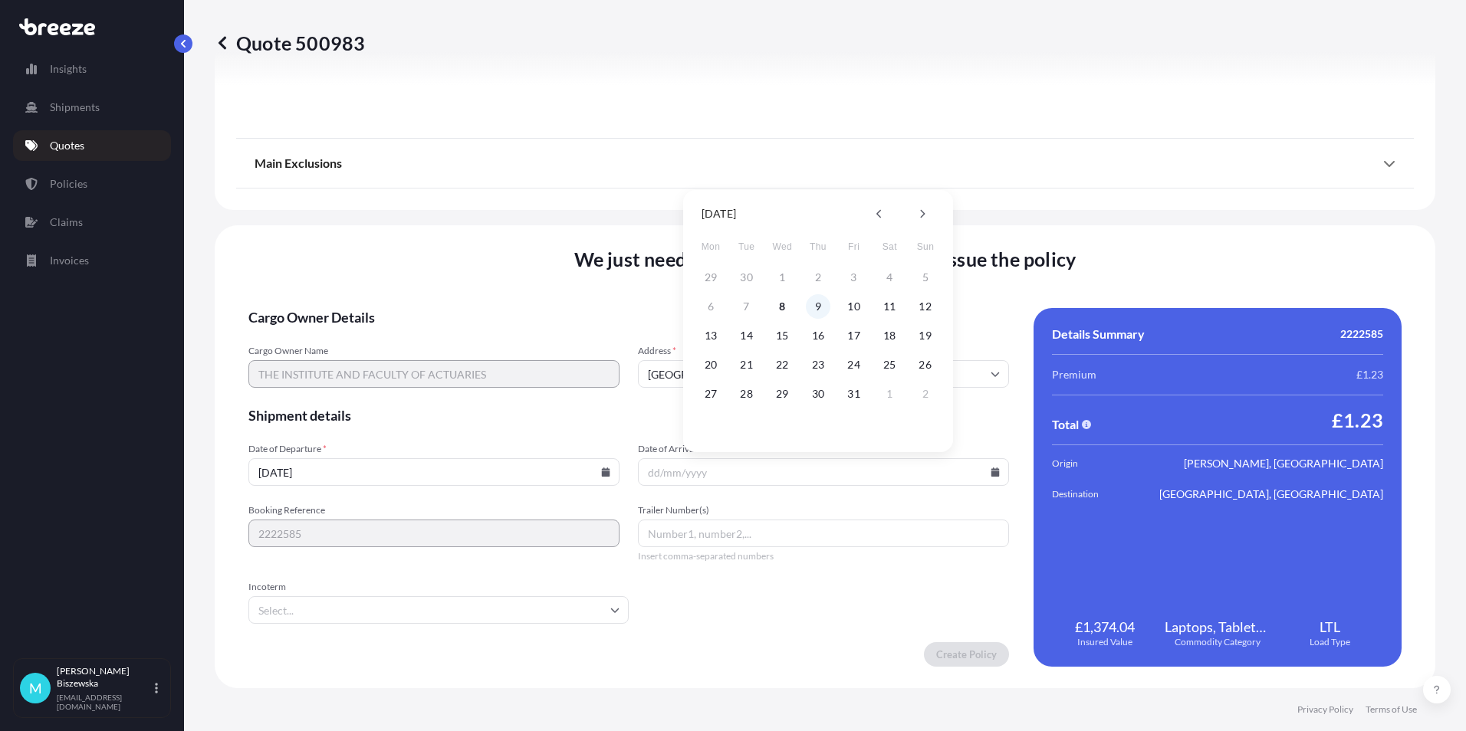
click at [820, 304] on button "9" at bounding box center [818, 306] width 25 height 25
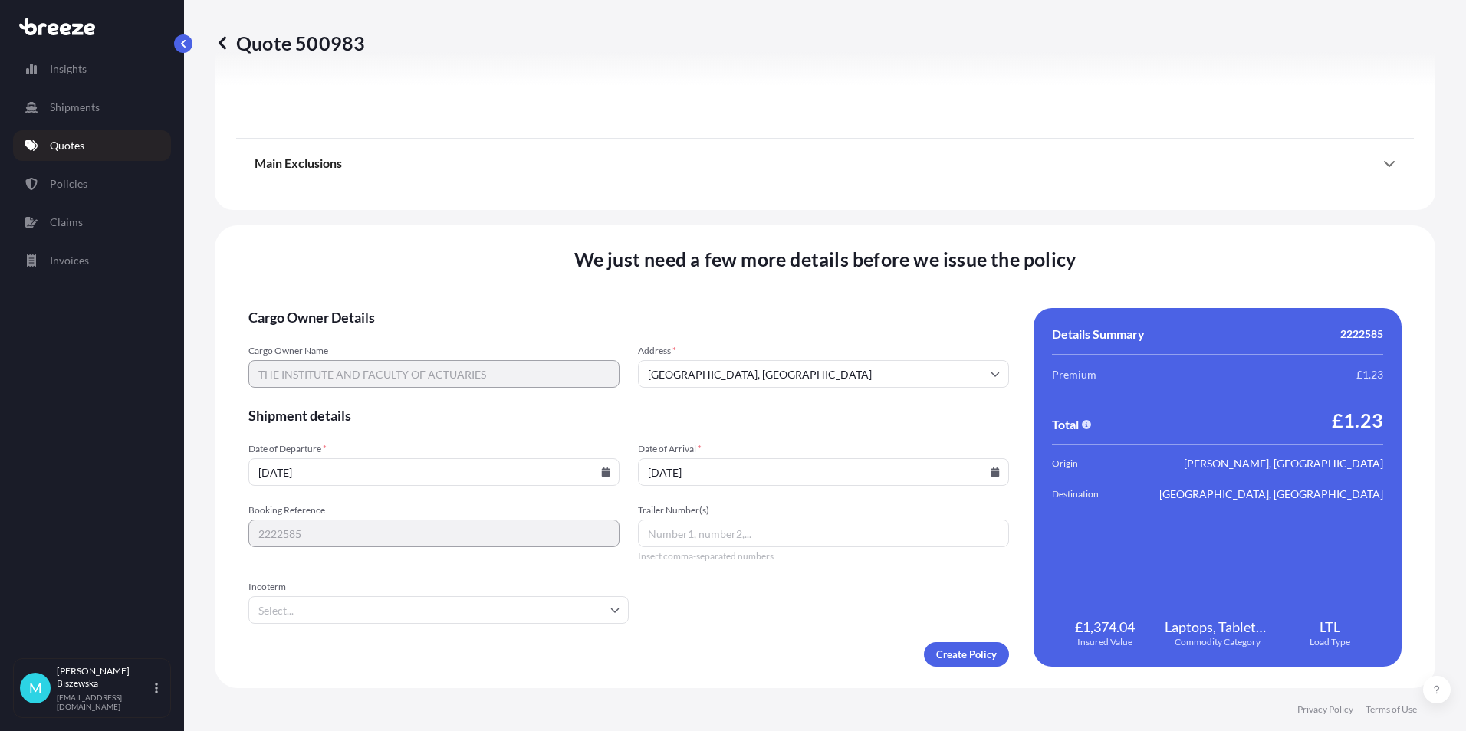
type input "09/10/2025"
drag, startPoint x: 755, startPoint y: 620, endPoint x: 918, endPoint y: 672, distance: 171.4
click at [755, 623] on form "Cargo Owner Details Cargo Owner Name THE INSTITUTE AND FACULTY OF ACTUARIES Add…" at bounding box center [628, 487] width 760 height 359
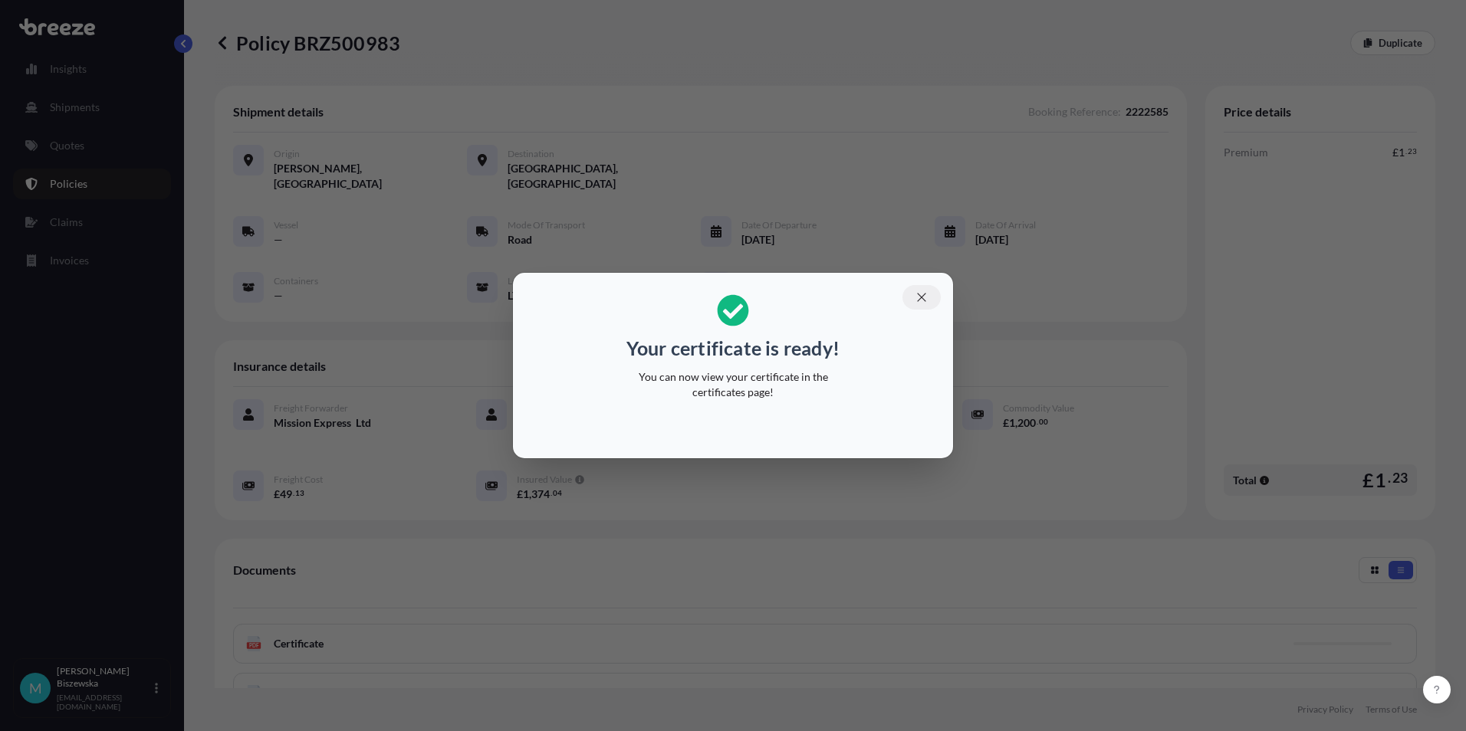
click at [919, 293] on icon "button" at bounding box center [921, 298] width 14 height 14
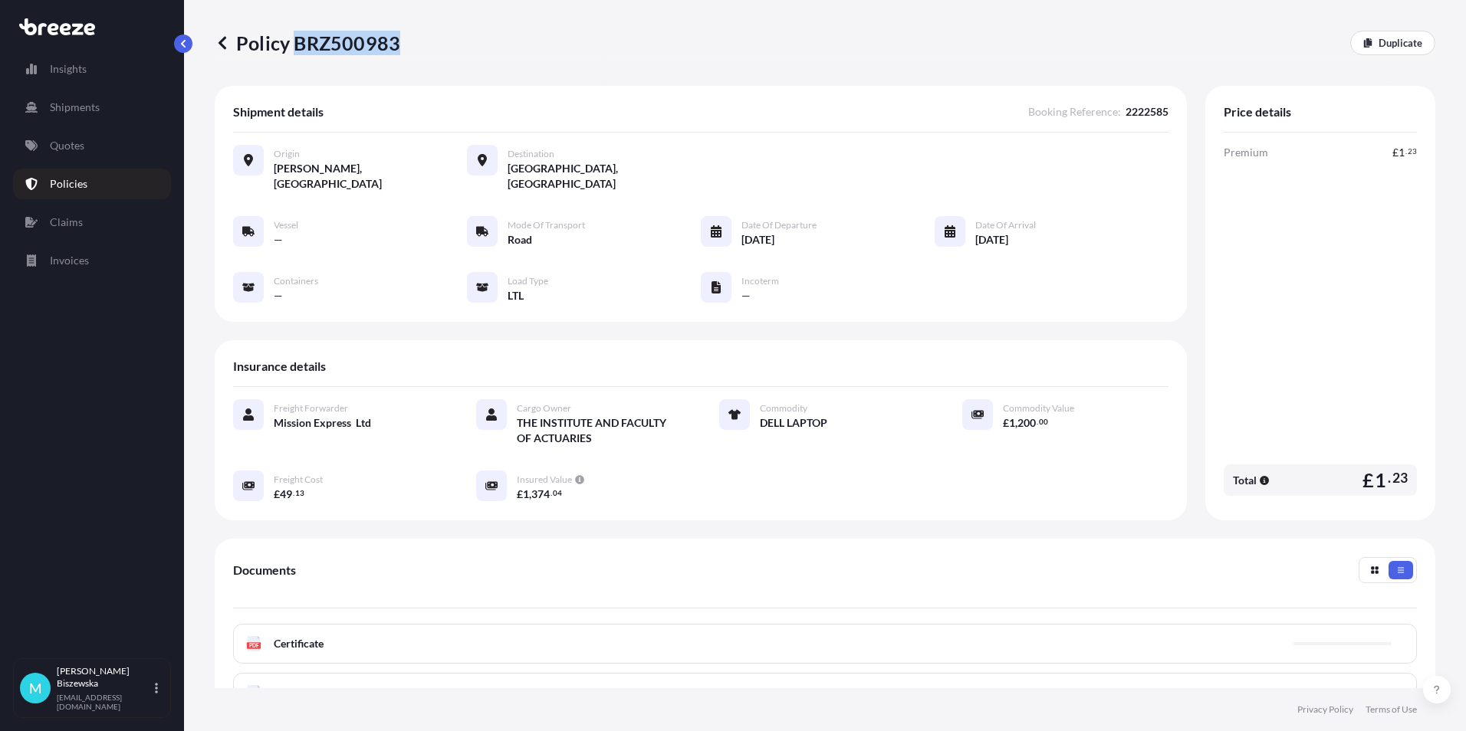
drag, startPoint x: 297, startPoint y: 40, endPoint x: 396, endPoint y: 51, distance: 98.7
click at [396, 51] on p "Policy BRZ500983" at bounding box center [307, 43] width 185 height 25
drag, startPoint x: 396, startPoint y: 51, endPoint x: 373, endPoint y: 41, distance: 24.8
copy p "BRZ500983"
click at [67, 146] on p "Quotes" at bounding box center [67, 145] width 34 height 15
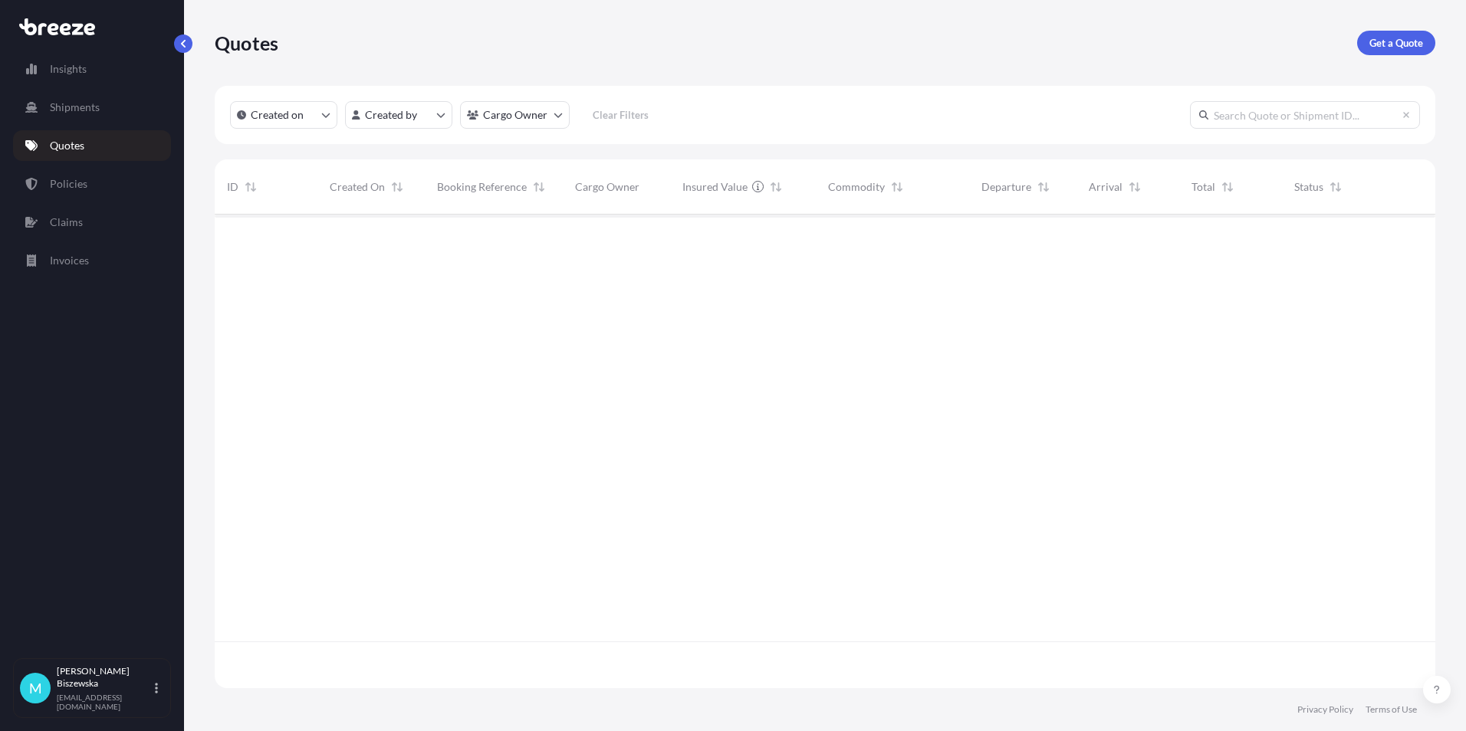
scroll to position [471, 1209]
click at [1384, 42] on p "Get a Quote" at bounding box center [1396, 42] width 54 height 15
select select "Sea"
select select "1"
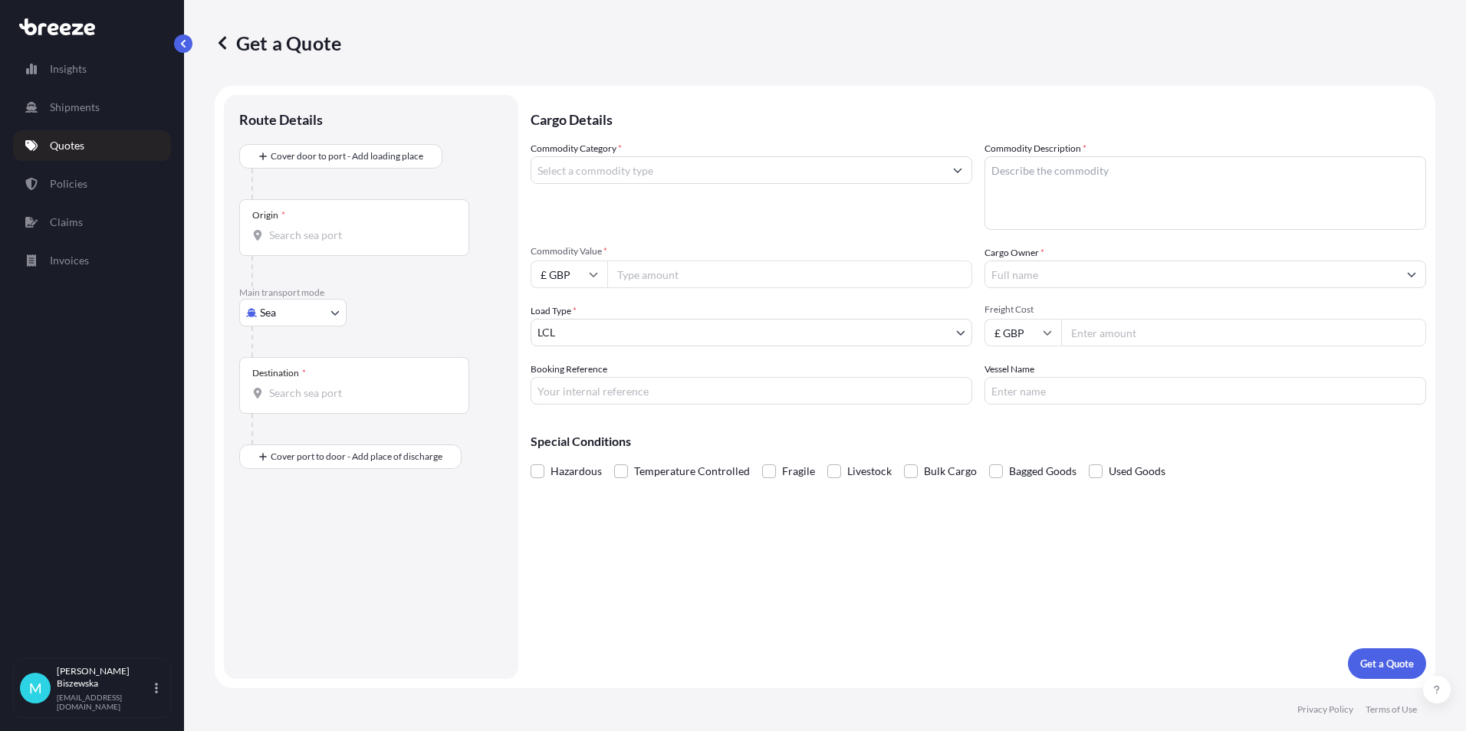
click at [278, 321] on body "Insights Shipments Quotes Policies Claims Invoices M [PERSON_NAME] [PERSON_NAME…" at bounding box center [733, 365] width 1466 height 731
click at [287, 402] on span "Road" at bounding box center [280, 407] width 25 height 15
select select "Road"
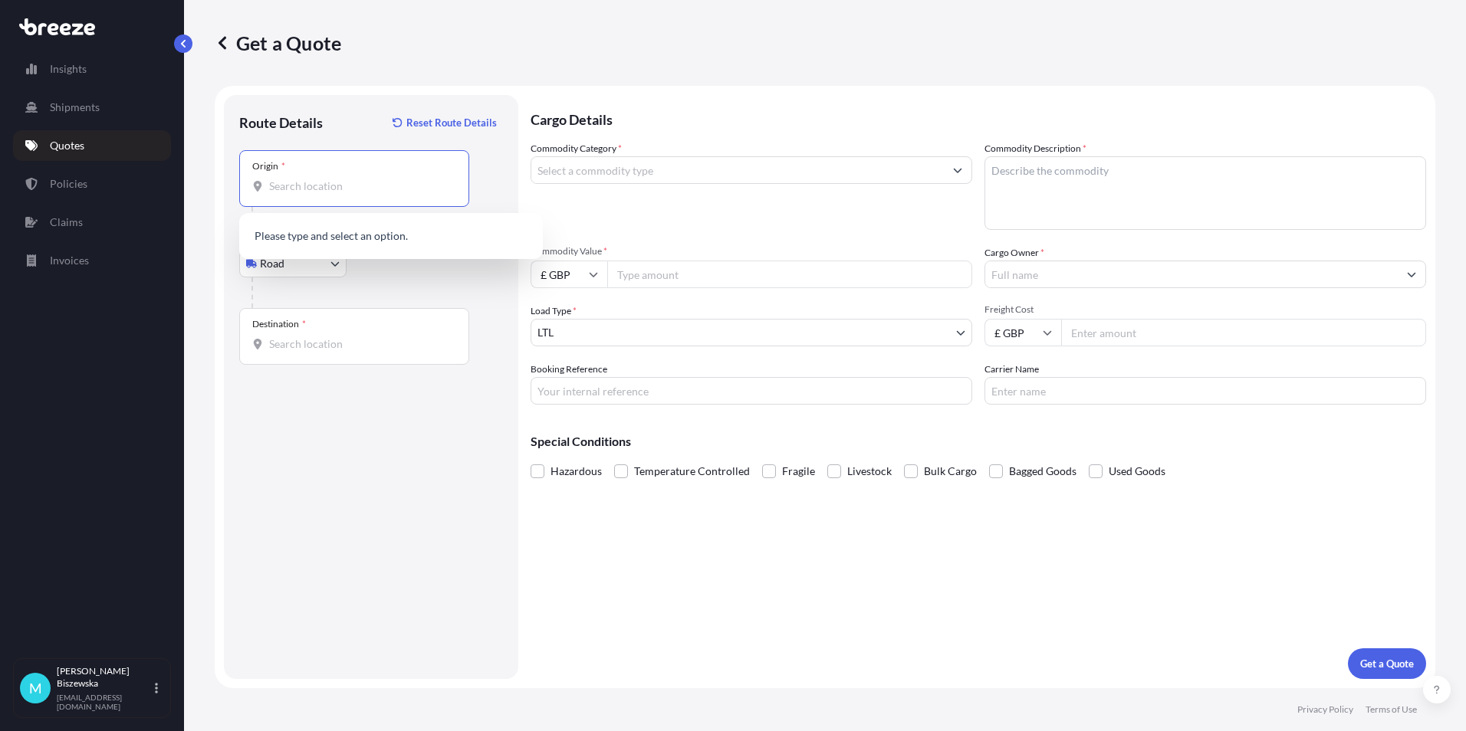
click at [293, 189] on input "Origin *" at bounding box center [359, 186] width 181 height 15
paste input "CB23 1HJ"
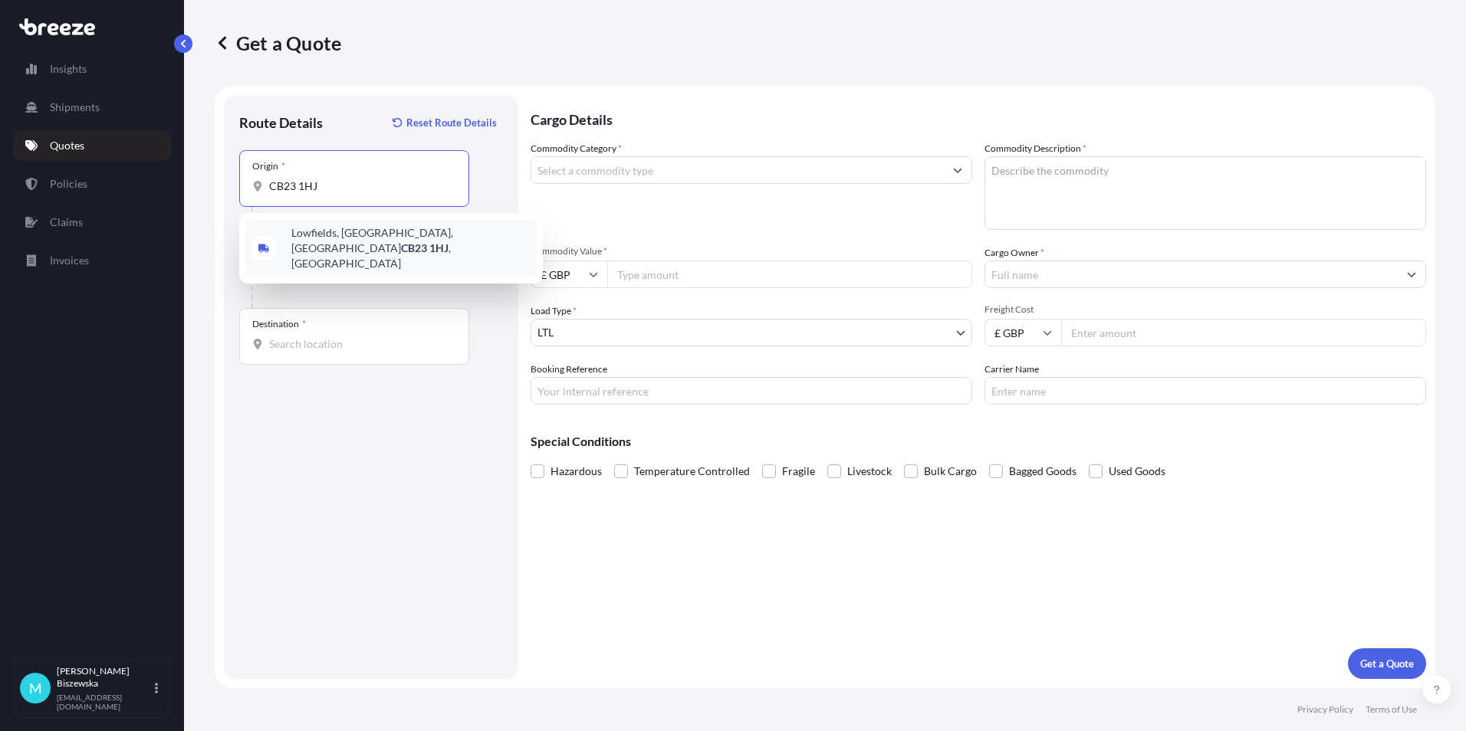
click at [386, 238] on span "Lowfields, Little Eversden, Cambridge CB23 1HJ , UK" at bounding box center [410, 248] width 239 height 46
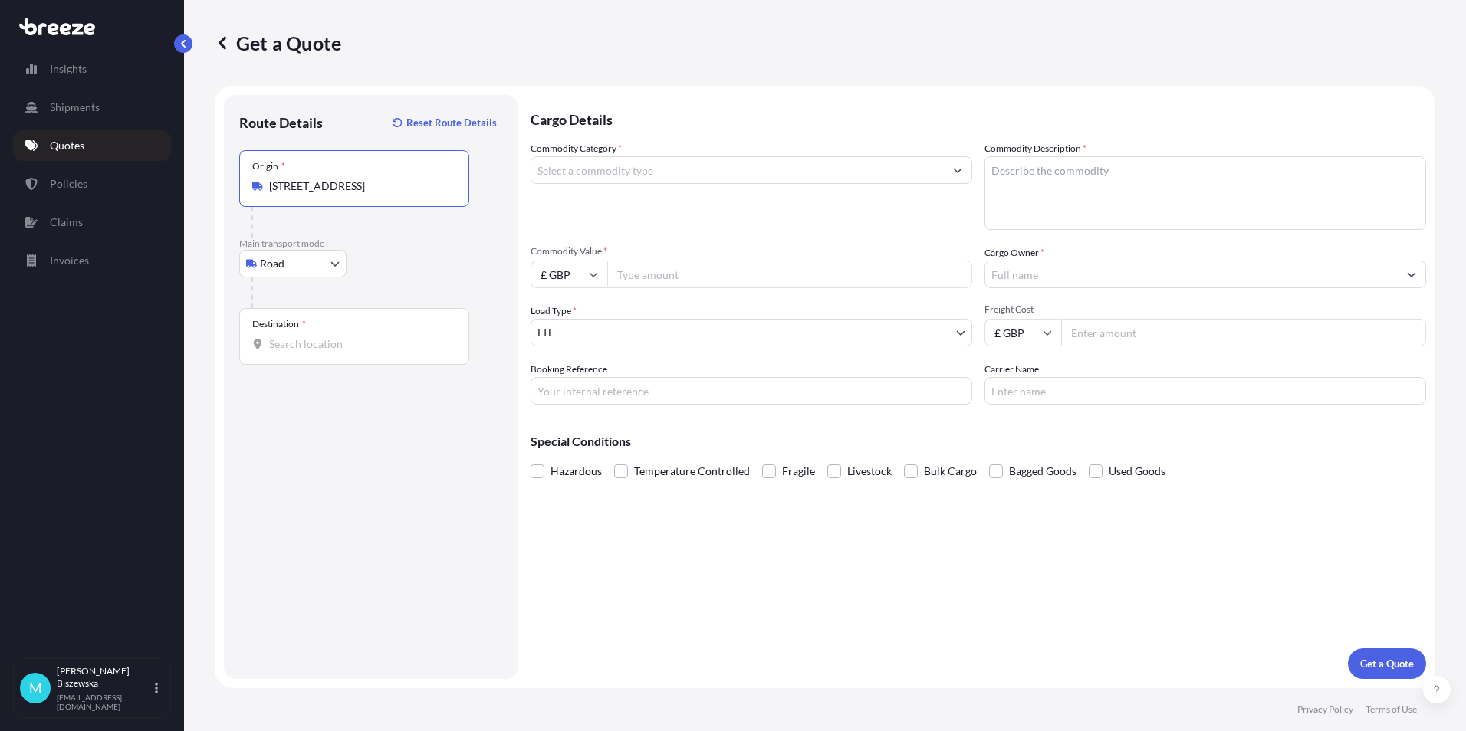
type input "Lowfields, Little Eversden, Cambridge CB23 1HJ, UK"
click at [399, 268] on div "Road Sea Air Road Rail" at bounding box center [371, 264] width 264 height 28
click at [288, 348] on input "Destination *" at bounding box center [359, 343] width 181 height 15
paste input "NW1 7AW"
click at [356, 402] on span "London NW1 7AW , UK" at bounding box center [410, 398] width 239 height 31
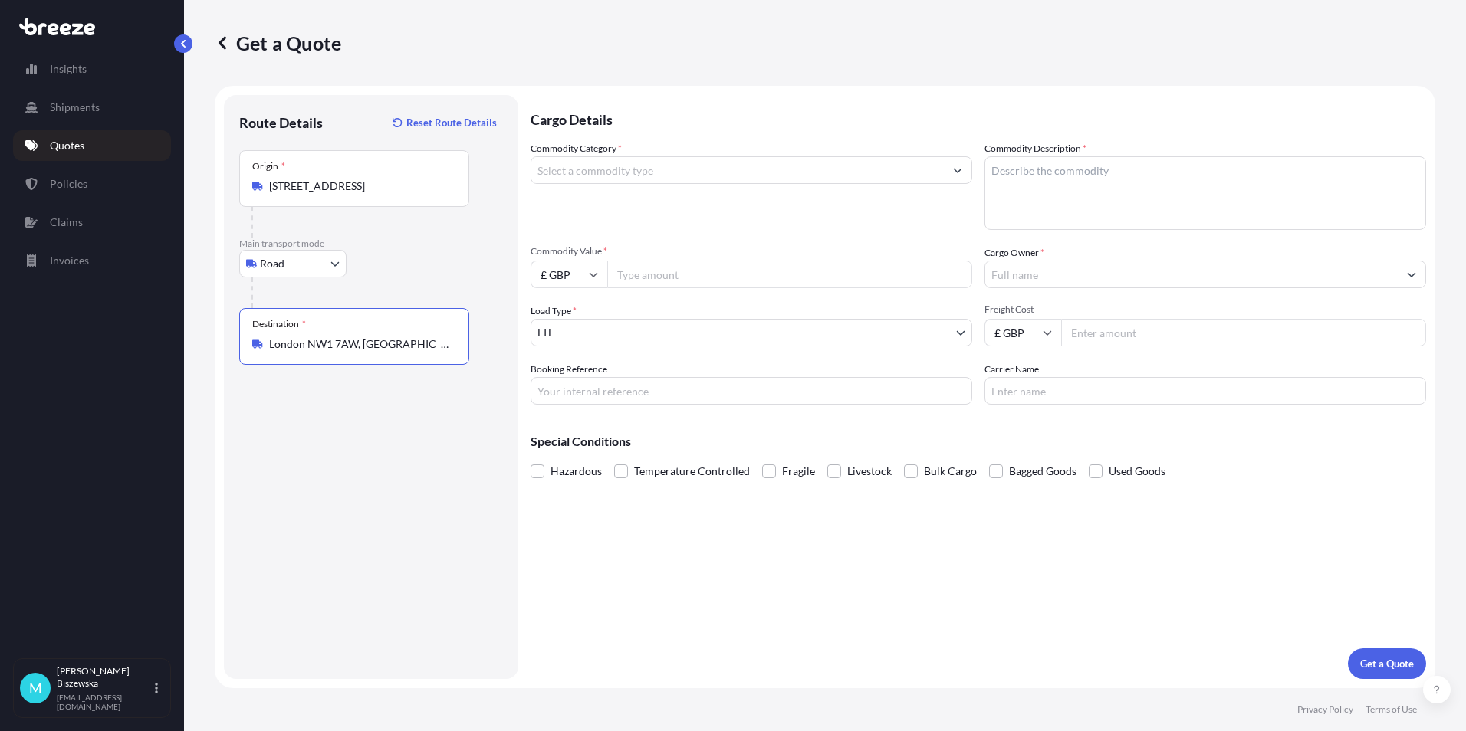
type input "London NW1 7AW, UK"
click at [648, 172] on input "Commodity Category *" at bounding box center [737, 170] width 412 height 28
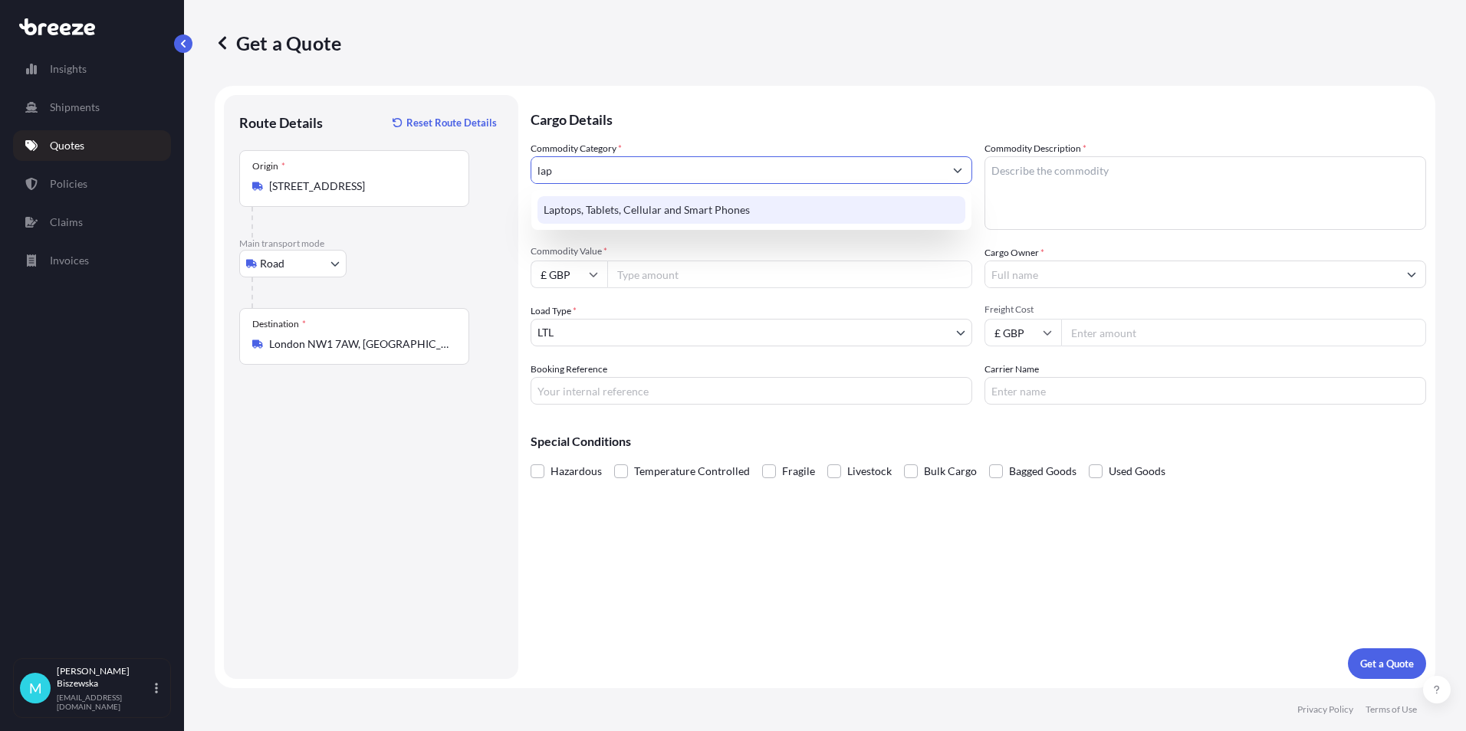
click at [657, 201] on div "Laptops, Tablets, Cellular and Smart Phones" at bounding box center [751, 210] width 428 height 28
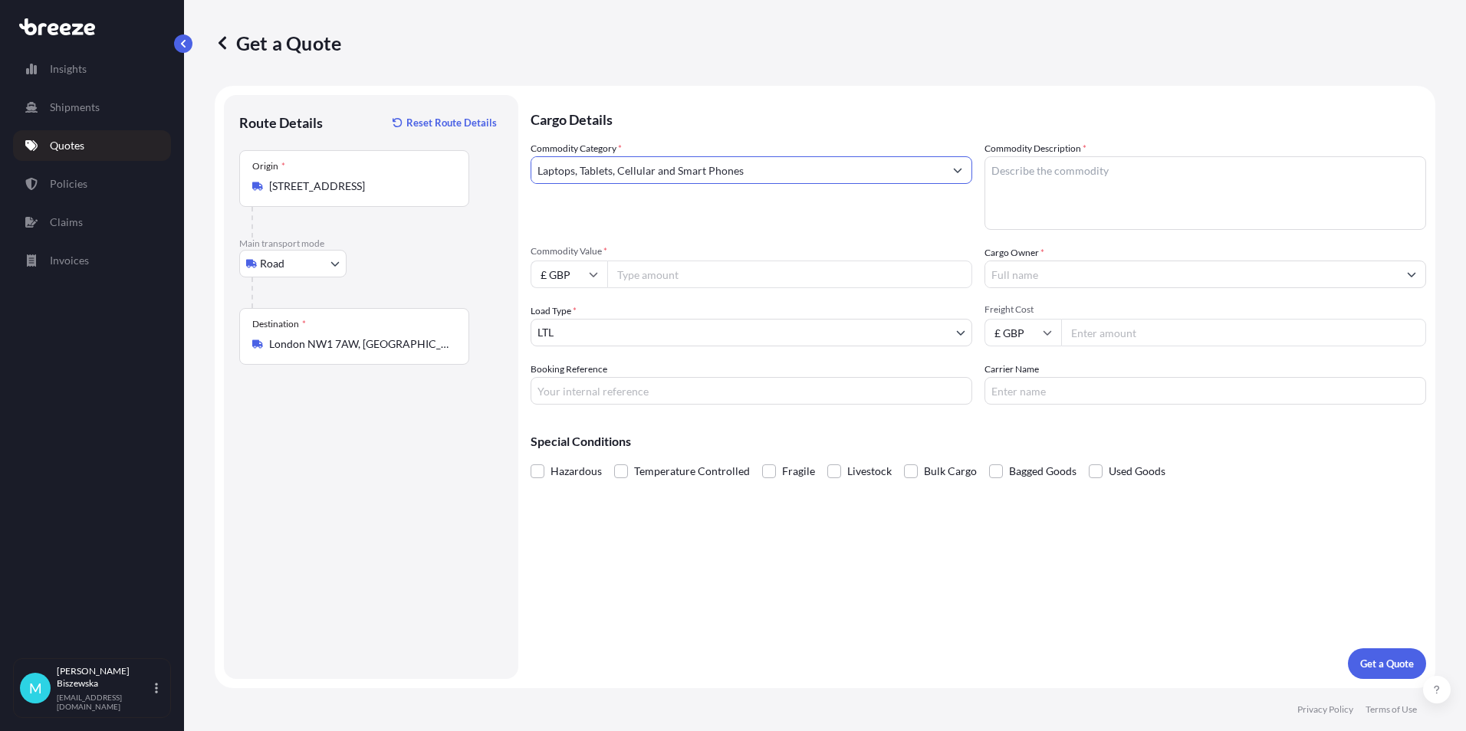
type input "Laptops, Tablets, Cellular and Smart Phones"
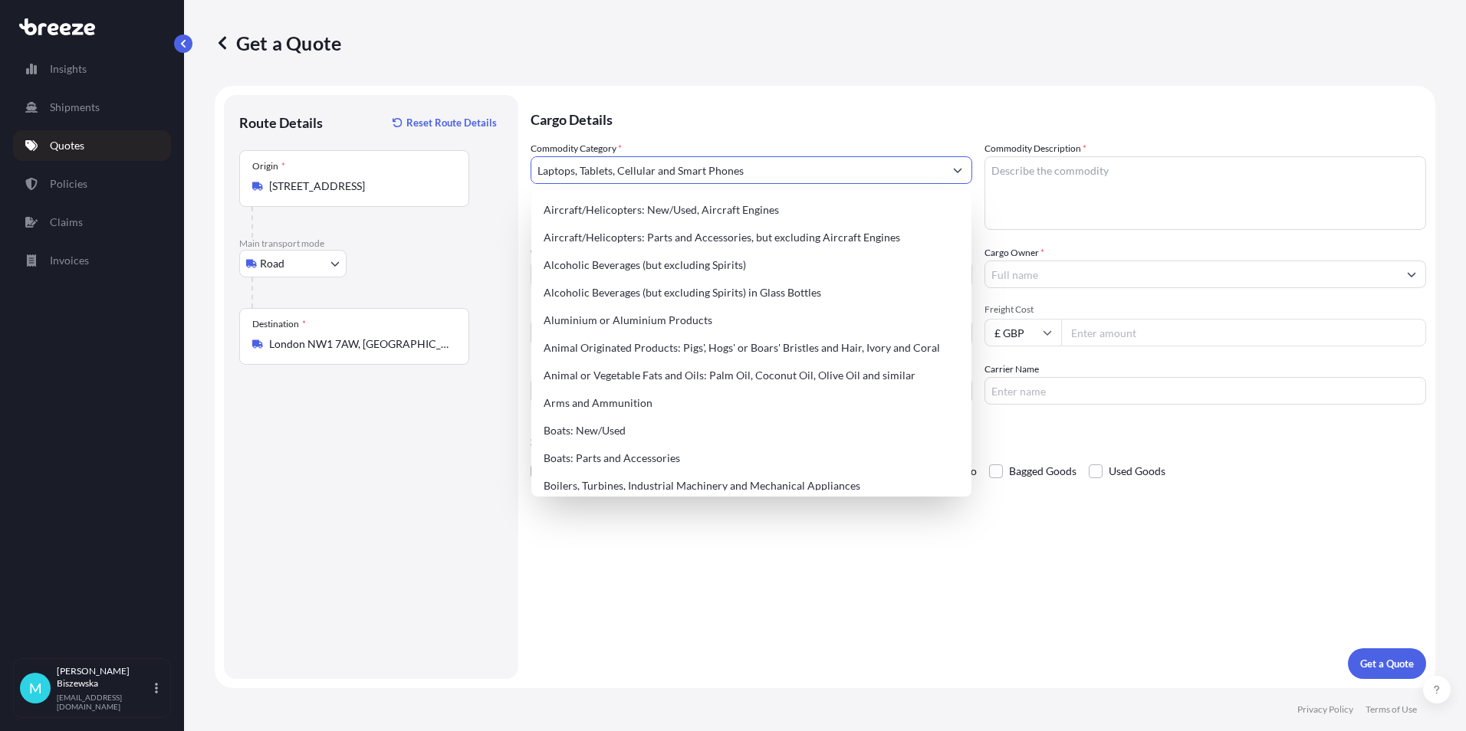
click at [624, 120] on p "Cargo Details" at bounding box center [977, 118] width 895 height 46
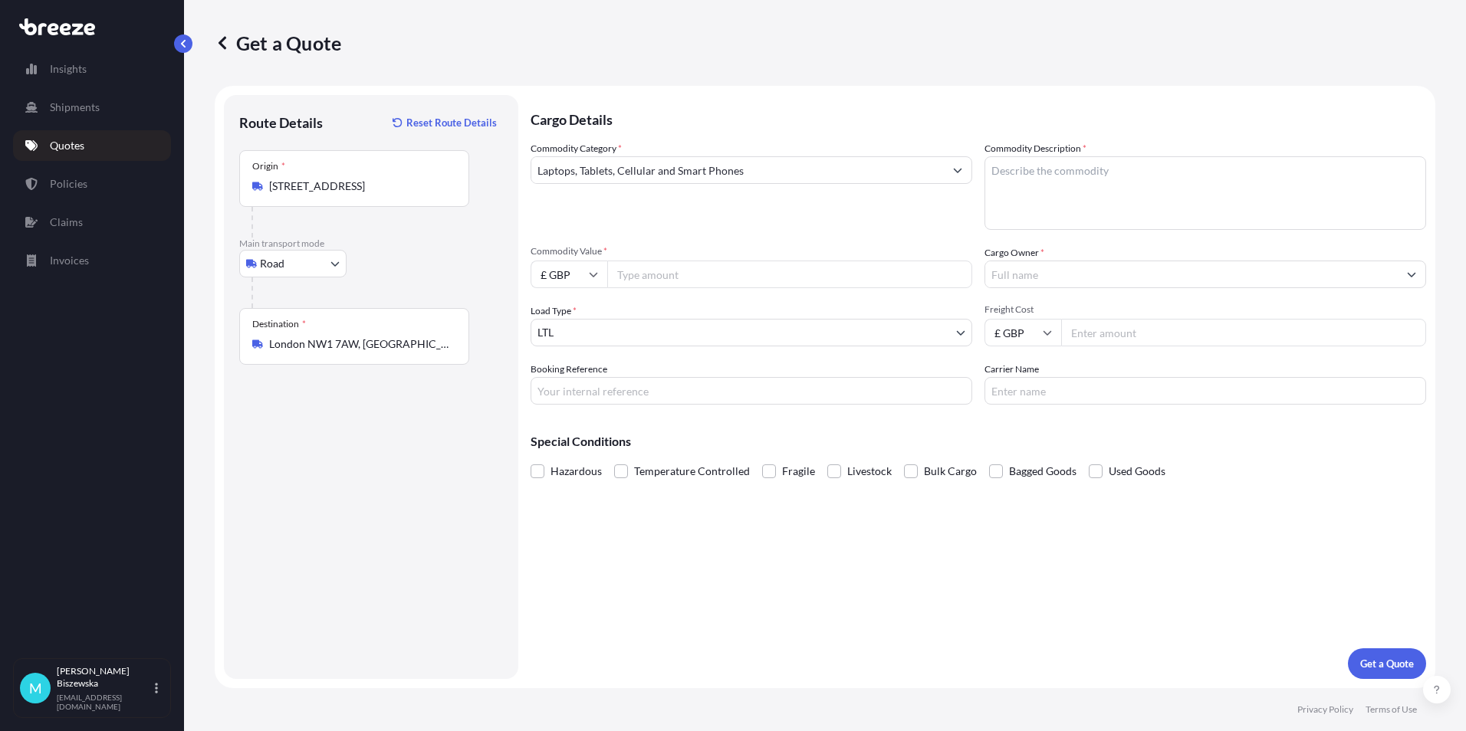
click at [670, 268] on input "Commodity Value *" at bounding box center [789, 275] width 365 height 28
type input "850"
click at [661, 302] on div "Commodity Category * Laptops, Tablets, Cellular and Smart Phones Commodity Desc…" at bounding box center [977, 273] width 895 height 264
click at [589, 394] on input "Booking Reference" at bounding box center [751, 391] width 442 height 28
paste input "2222074"
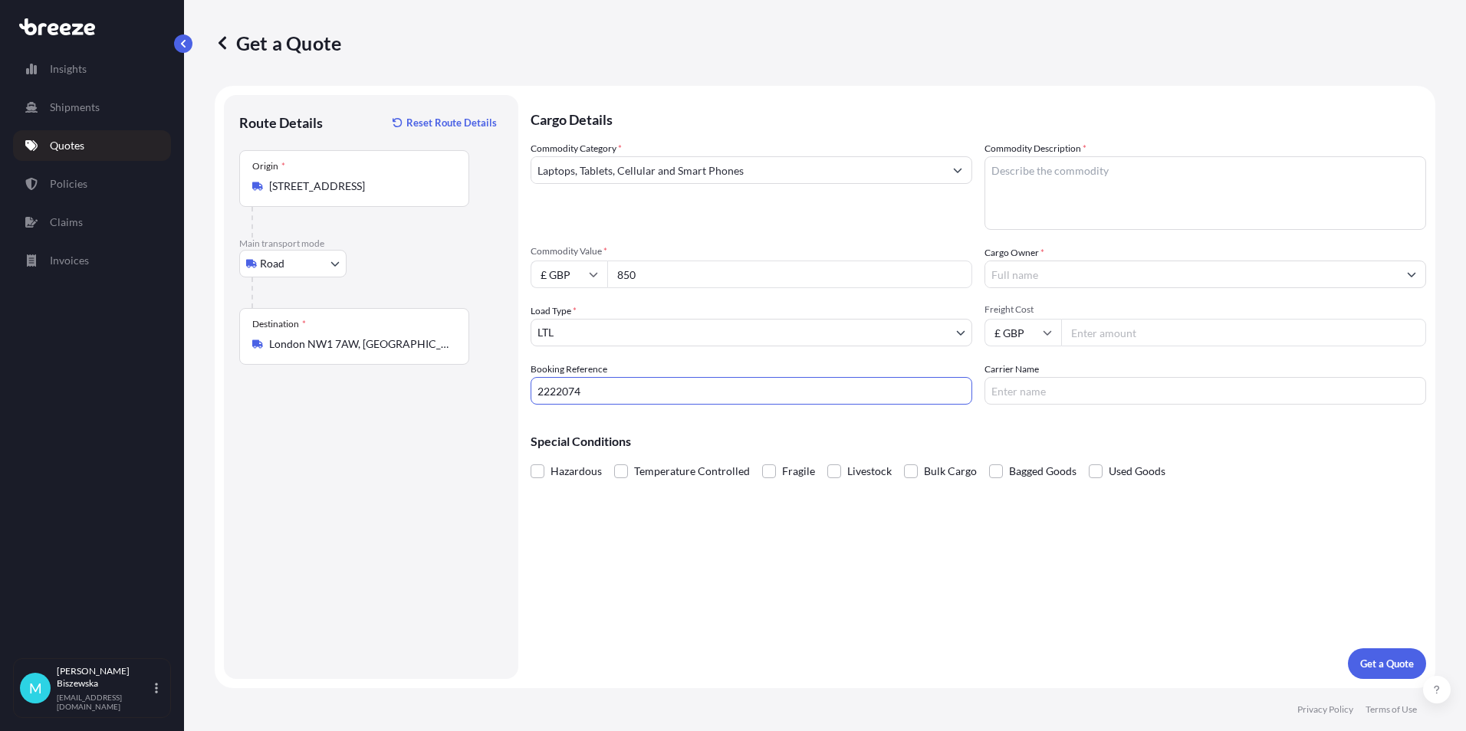
type input "2222074"
click at [674, 563] on div "Cargo Details Commodity Category * Laptops, Tablets, Cellular and Smart Phones …" at bounding box center [977, 387] width 895 height 584
click at [1046, 167] on textarea "Commodity Description *" at bounding box center [1205, 193] width 442 height 74
paste textarea "LAPTOP AND PHONE"
type textarea "LAPTOP AND PHONE"
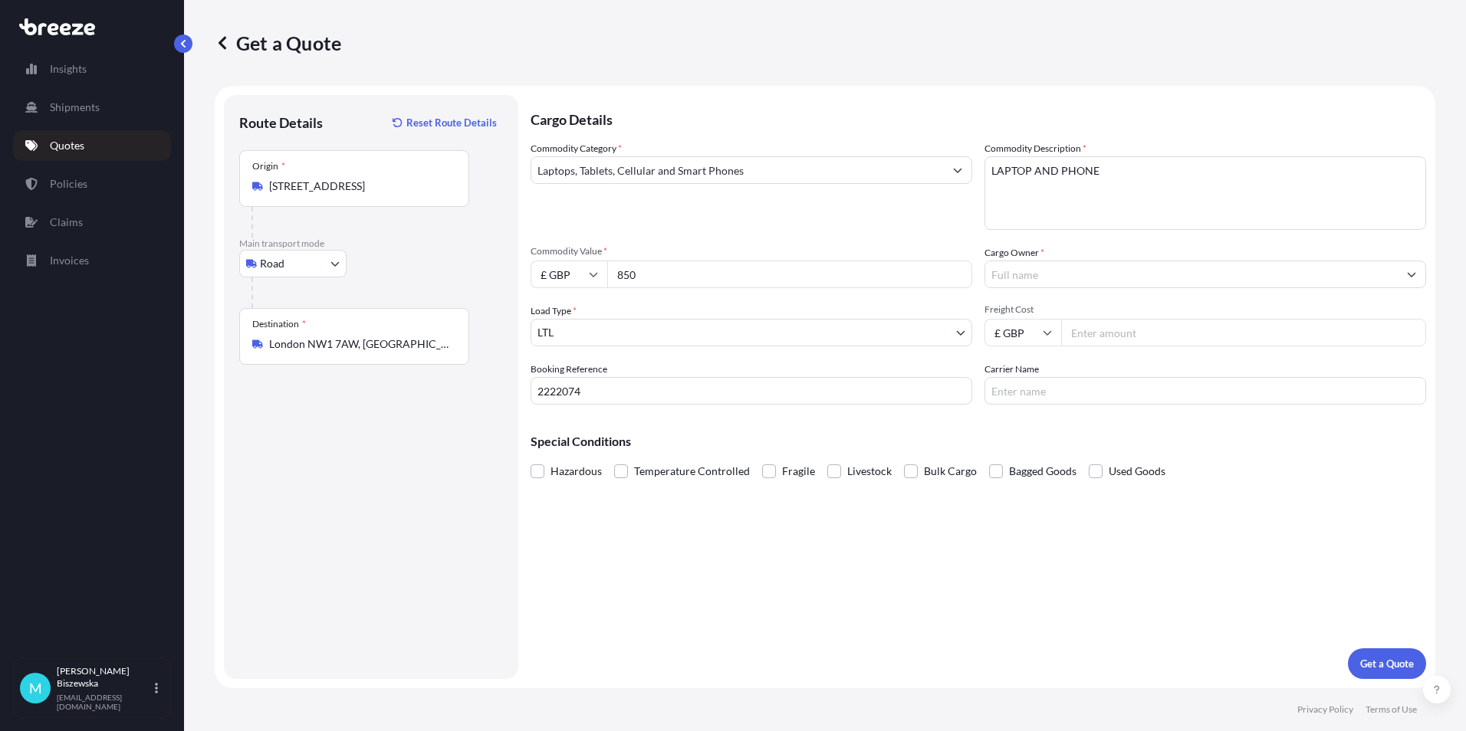
click at [927, 238] on div "Commodity Category * Laptops, Tablets, Cellular and Smart Phones Commodity Desc…" at bounding box center [977, 273] width 895 height 264
click at [1077, 274] on input "Cargo Owner *" at bounding box center [1191, 275] width 412 height 28
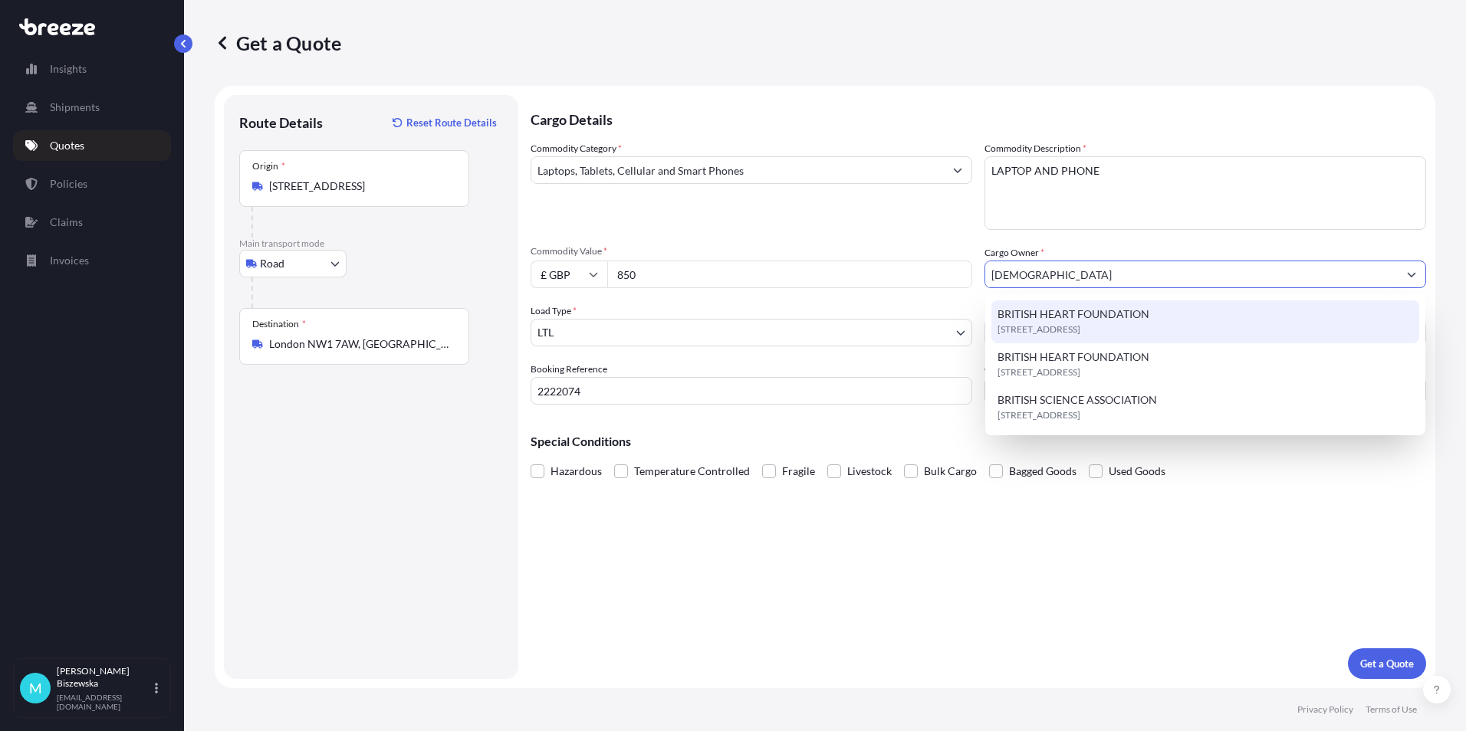
click at [1089, 320] on span "BRITISH HEART FOUNDATION" at bounding box center [1073, 314] width 152 height 15
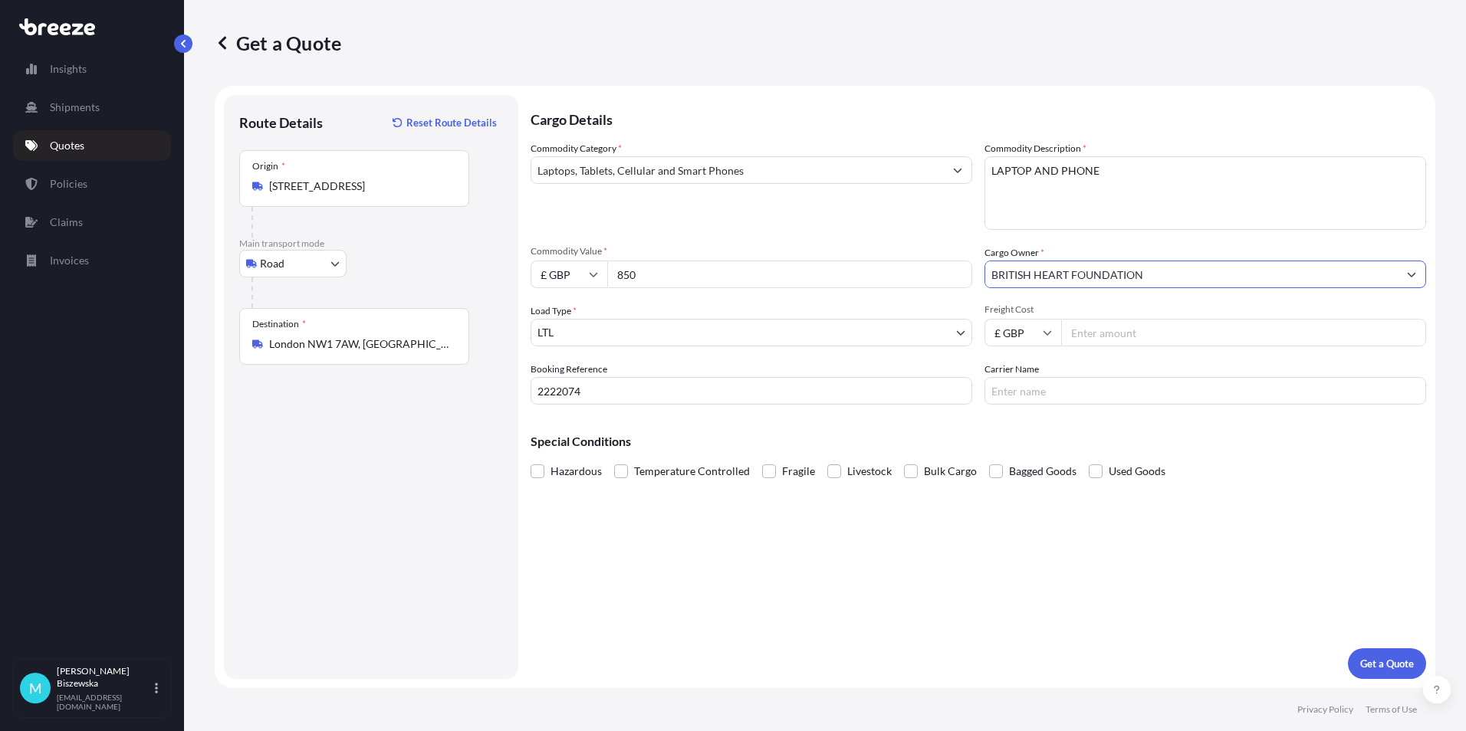
type input "BRITISH HEART FOUNDATION"
click at [908, 238] on div "Commodity Category * Laptops, Tablets, Cellular and Smart Phones Commodity Desc…" at bounding box center [977, 273] width 895 height 264
click at [1104, 332] on input "Freight Cost" at bounding box center [1243, 333] width 365 height 28
type input "28.63"
click at [1074, 425] on div "Special Conditions Hazardous Temperature Controlled Fragile Livestock Bulk Carg…" at bounding box center [977, 450] width 895 height 66
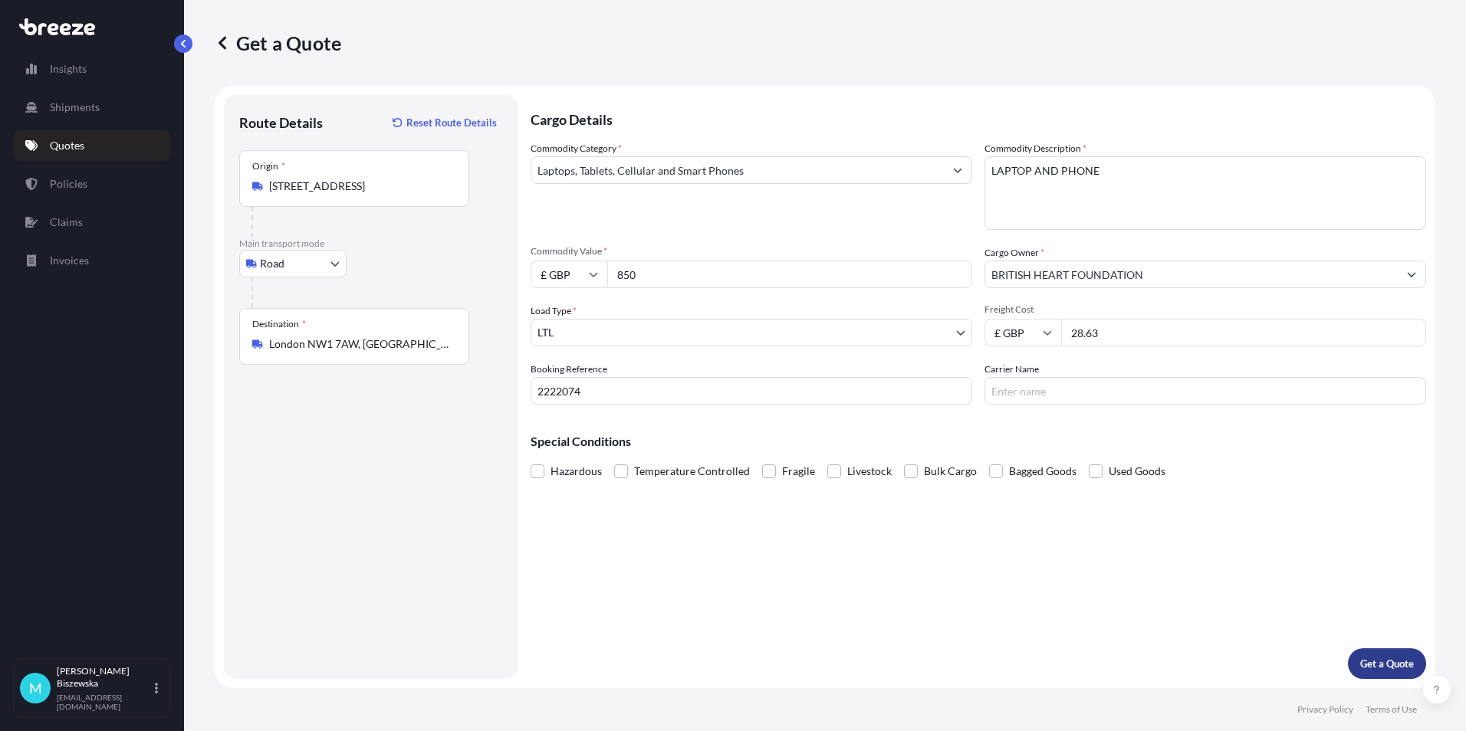
click at [1376, 658] on p "Get a Quote" at bounding box center [1387, 663] width 54 height 15
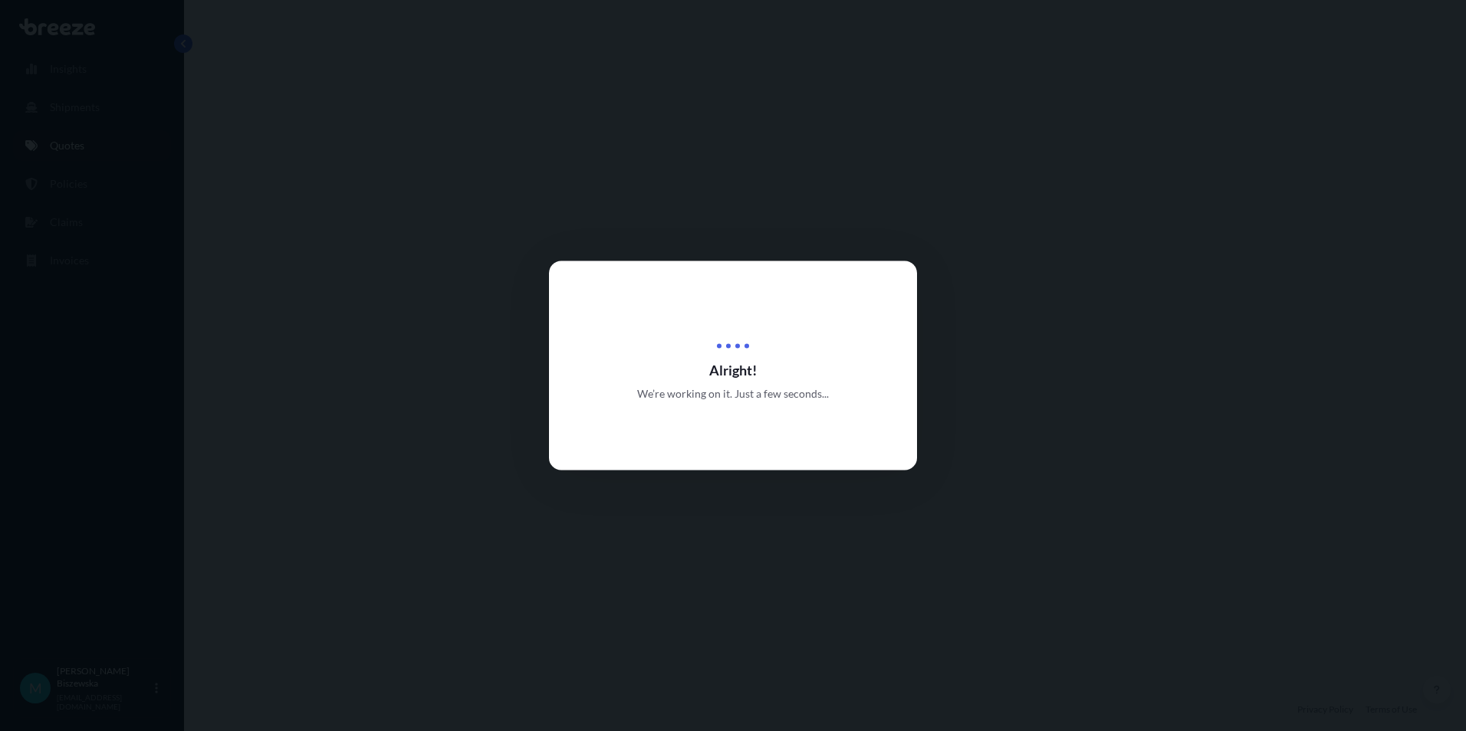
select select "Road"
select select "1"
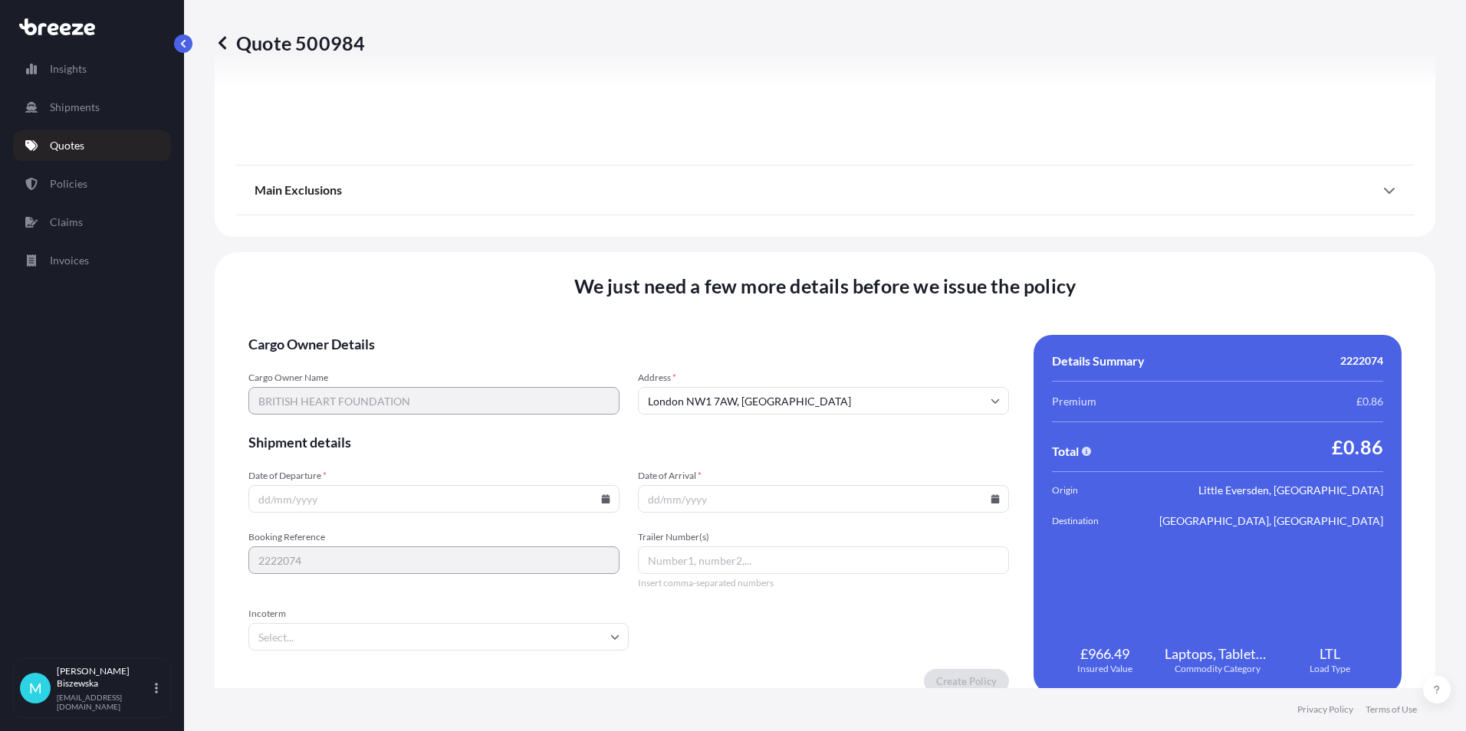
scroll to position [1702, 0]
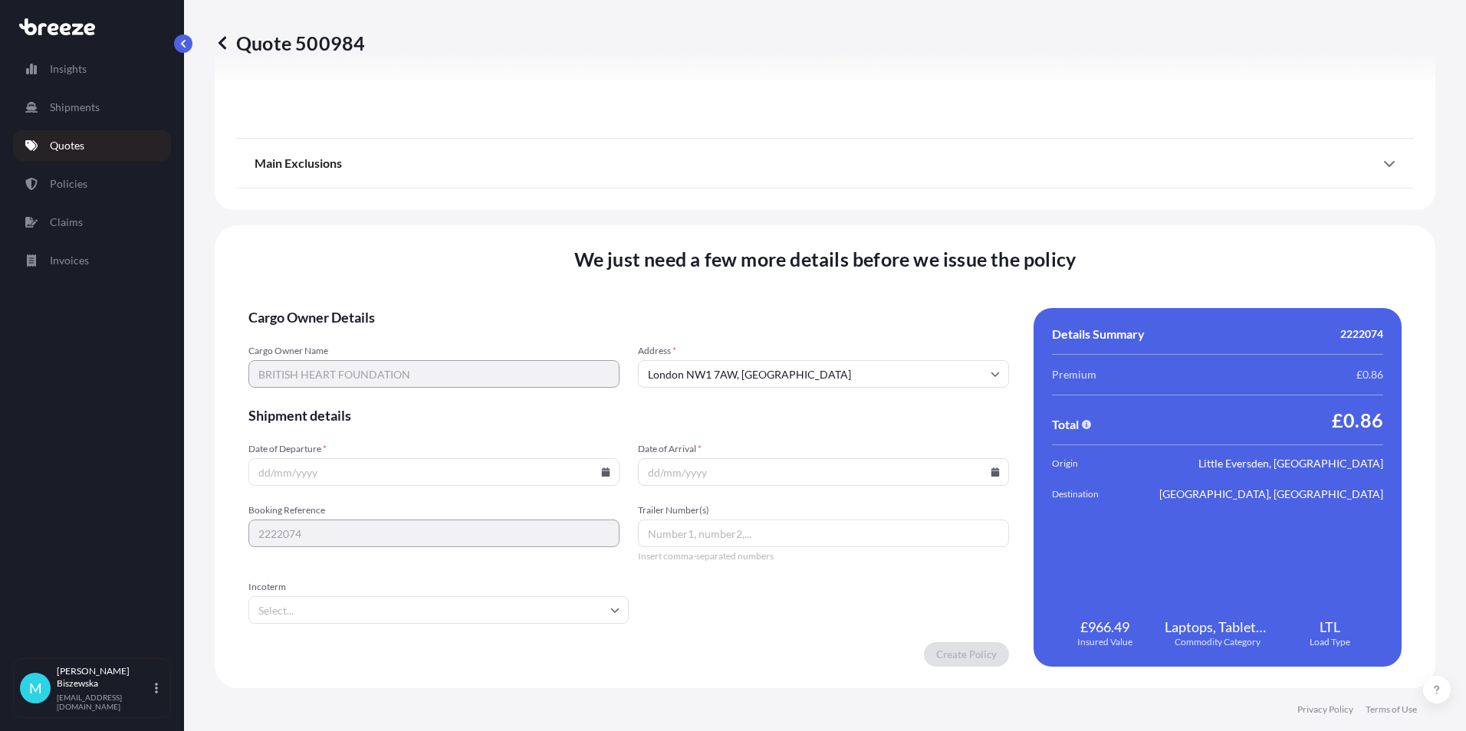
click at [606, 472] on icon at bounding box center [606, 472] width 8 height 9
click at [396, 305] on button "8" at bounding box center [396, 306] width 25 height 25
type input "08/10/2025"
click at [990, 468] on icon at bounding box center [994, 472] width 9 height 9
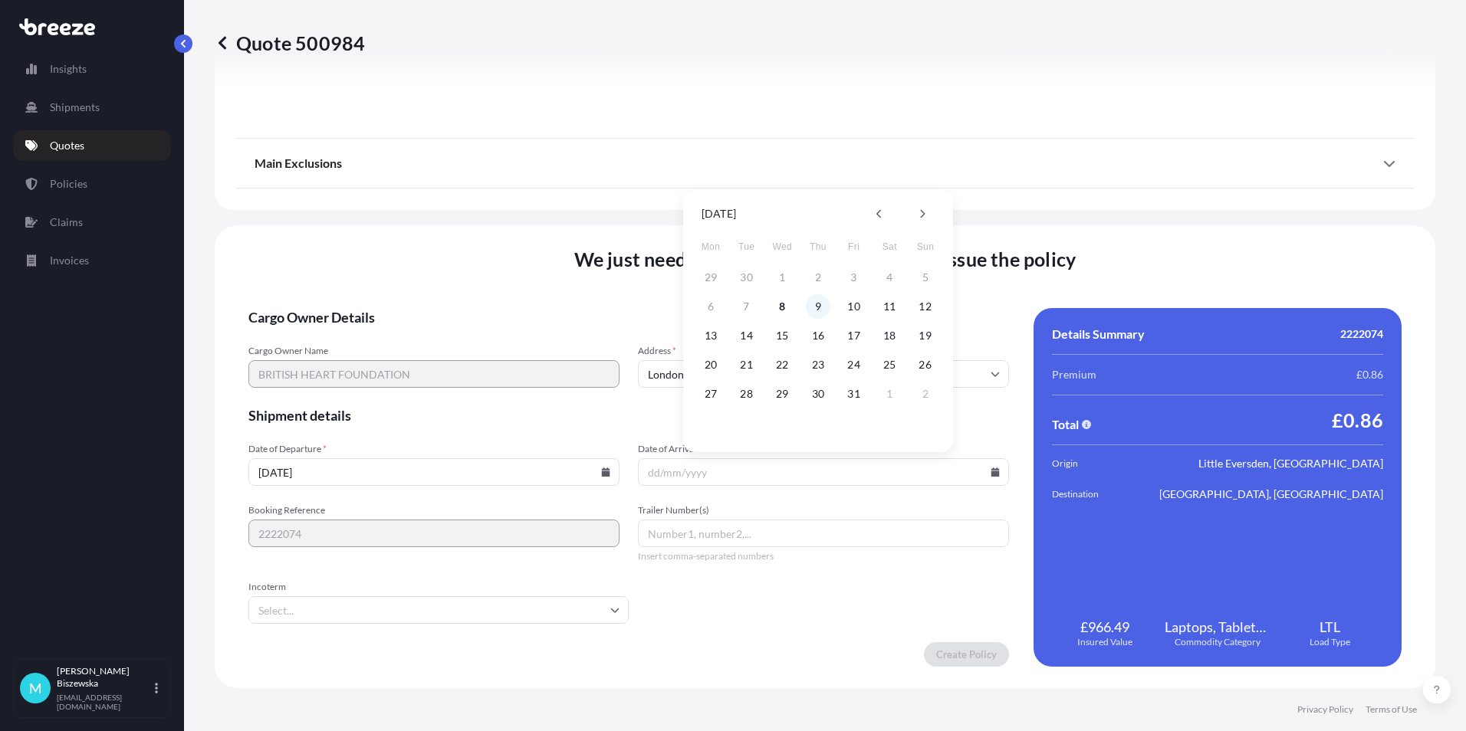
click at [821, 302] on button "9" at bounding box center [818, 306] width 25 height 25
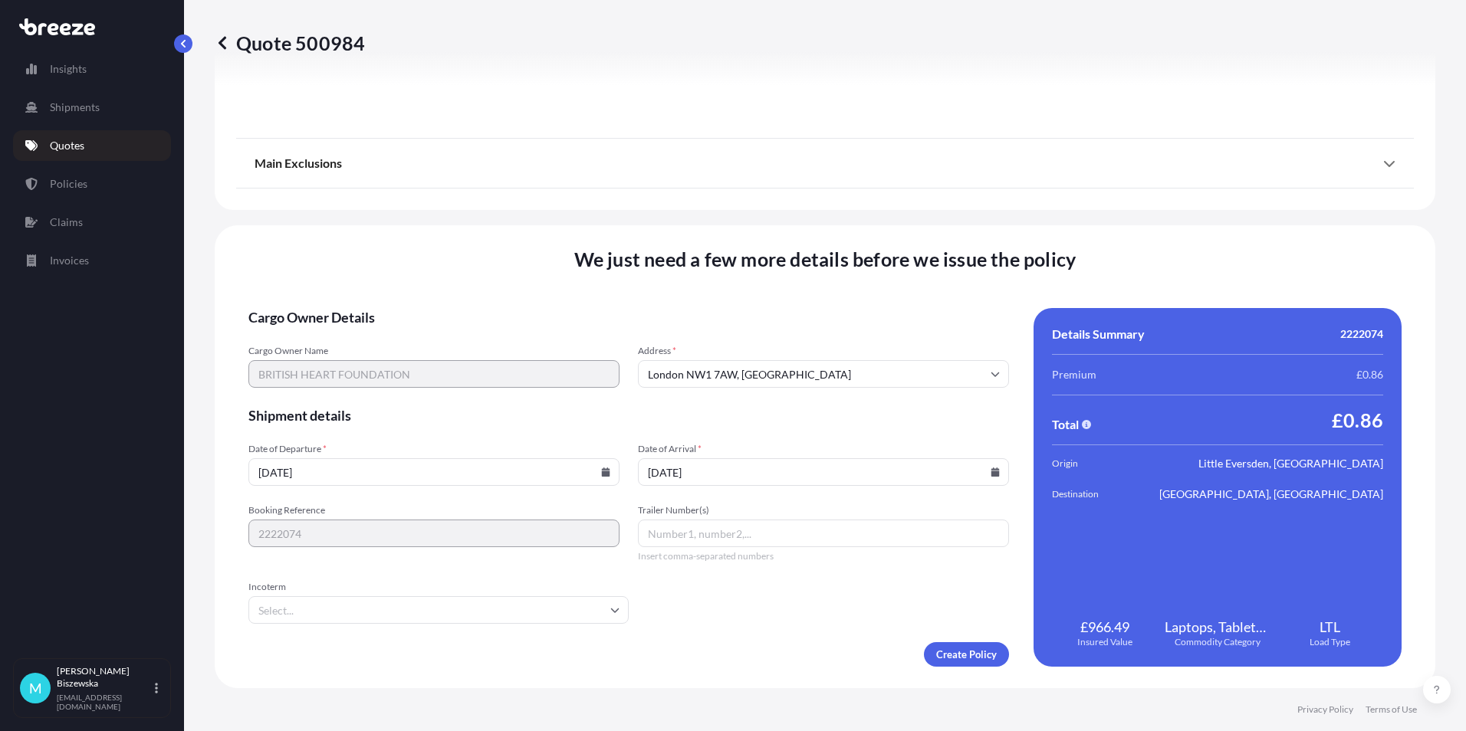
type input "09/10/2025"
click at [758, 604] on form "Cargo Owner Details Cargo Owner Name BRITISH HEART FOUNDATION Address * London …" at bounding box center [628, 487] width 760 height 359
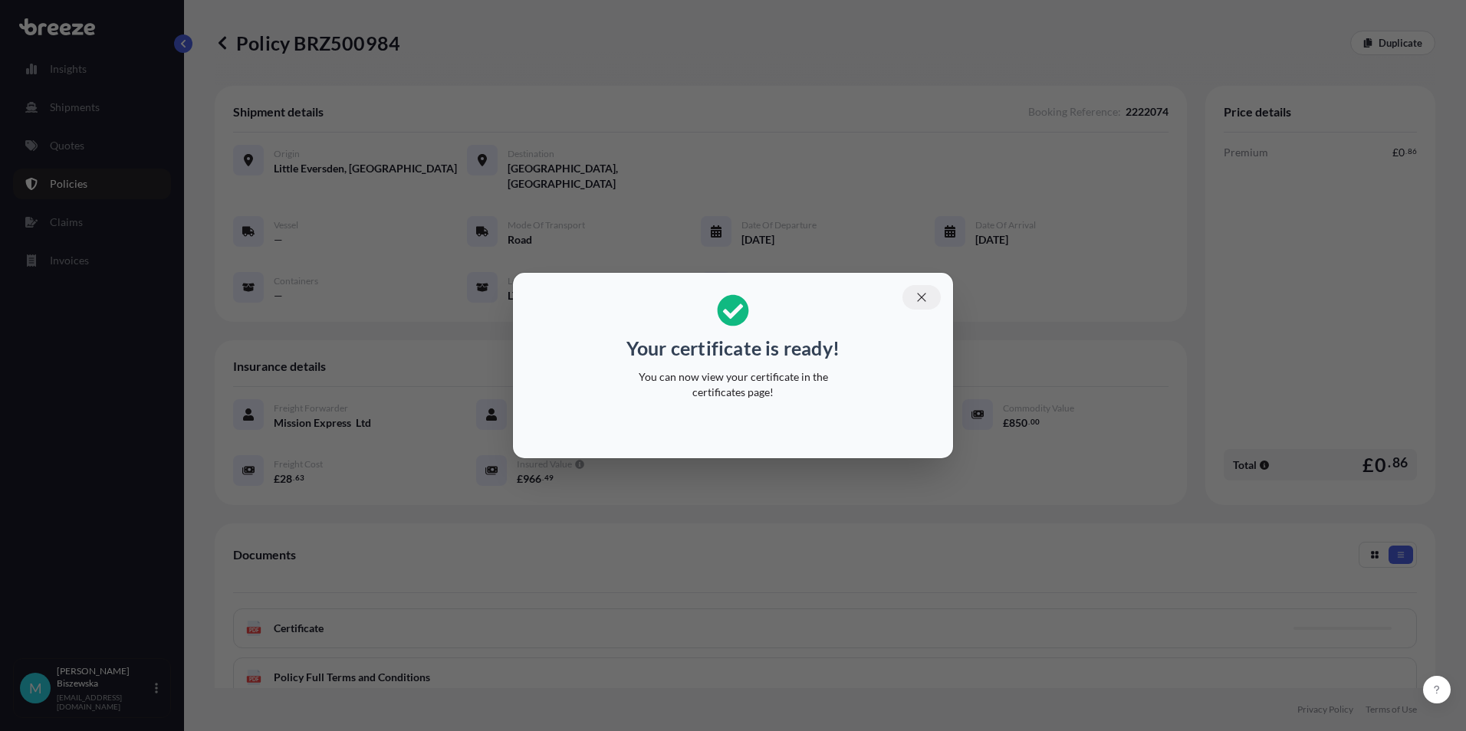
click at [921, 295] on icon "button" at bounding box center [921, 298] width 14 height 14
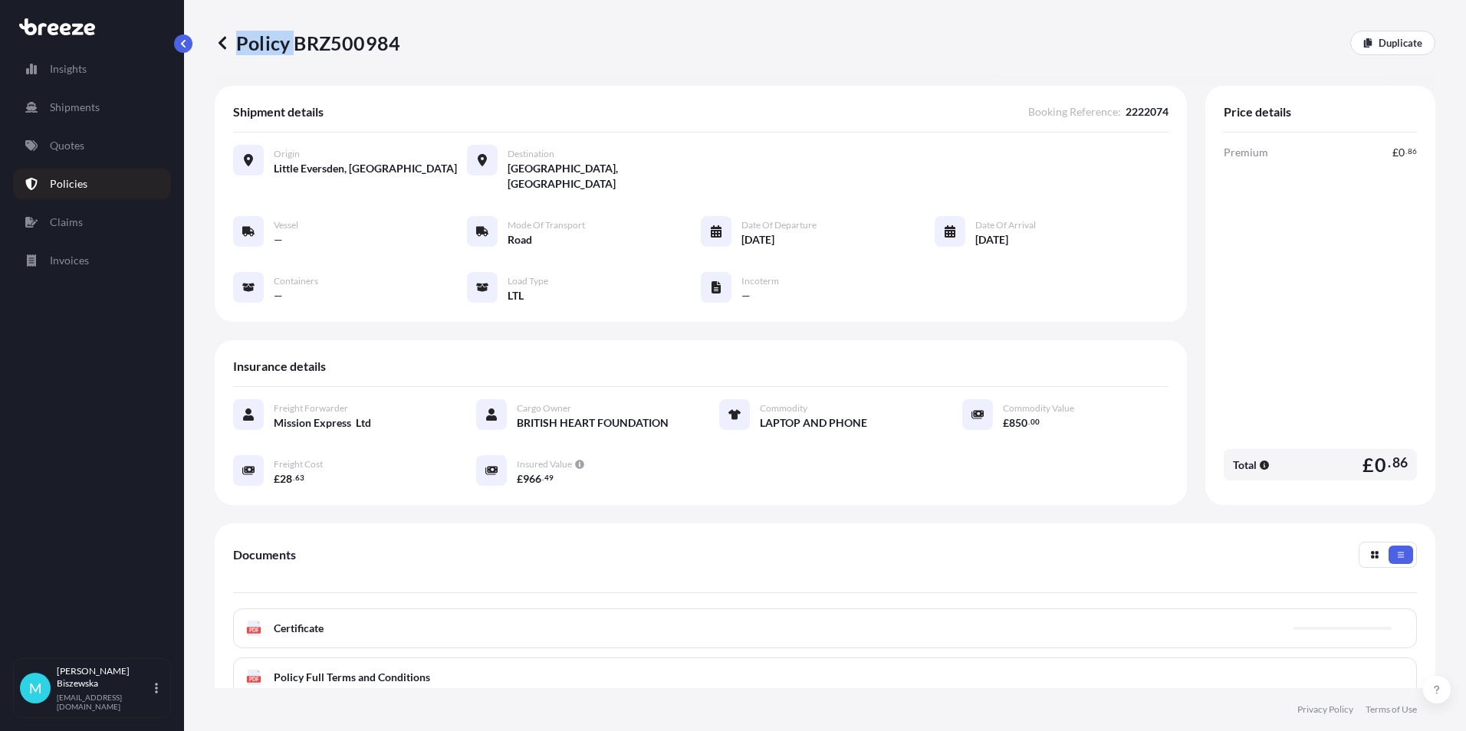
drag, startPoint x: 297, startPoint y: 43, endPoint x: 399, endPoint y: 42, distance: 102.7
click at [399, 42] on div "Policy BRZ500984 Duplicate" at bounding box center [825, 43] width 1220 height 25
drag, startPoint x: 380, startPoint y: 41, endPoint x: 298, endPoint y: 44, distance: 82.1
click at [304, 44] on p "Policy BRZ500984" at bounding box center [307, 43] width 185 height 25
drag, startPoint x: 296, startPoint y: 43, endPoint x: 396, endPoint y: 41, distance: 99.7
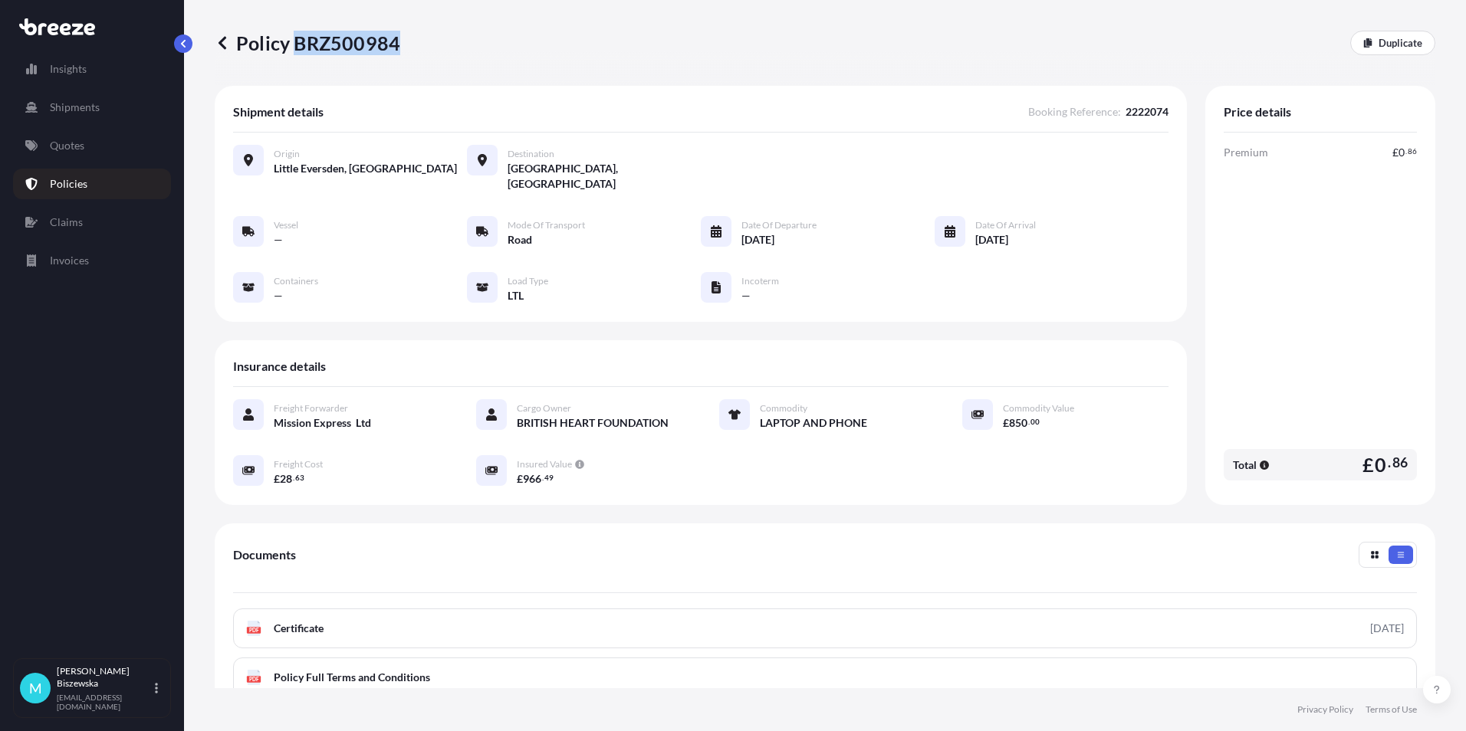
click at [396, 41] on p "Policy BRZ500984" at bounding box center [307, 43] width 185 height 25
drag, startPoint x: 396, startPoint y: 41, endPoint x: 371, endPoint y: 40, distance: 24.6
copy p "BRZ500984"
click at [75, 143] on p "Quotes" at bounding box center [67, 145] width 34 height 15
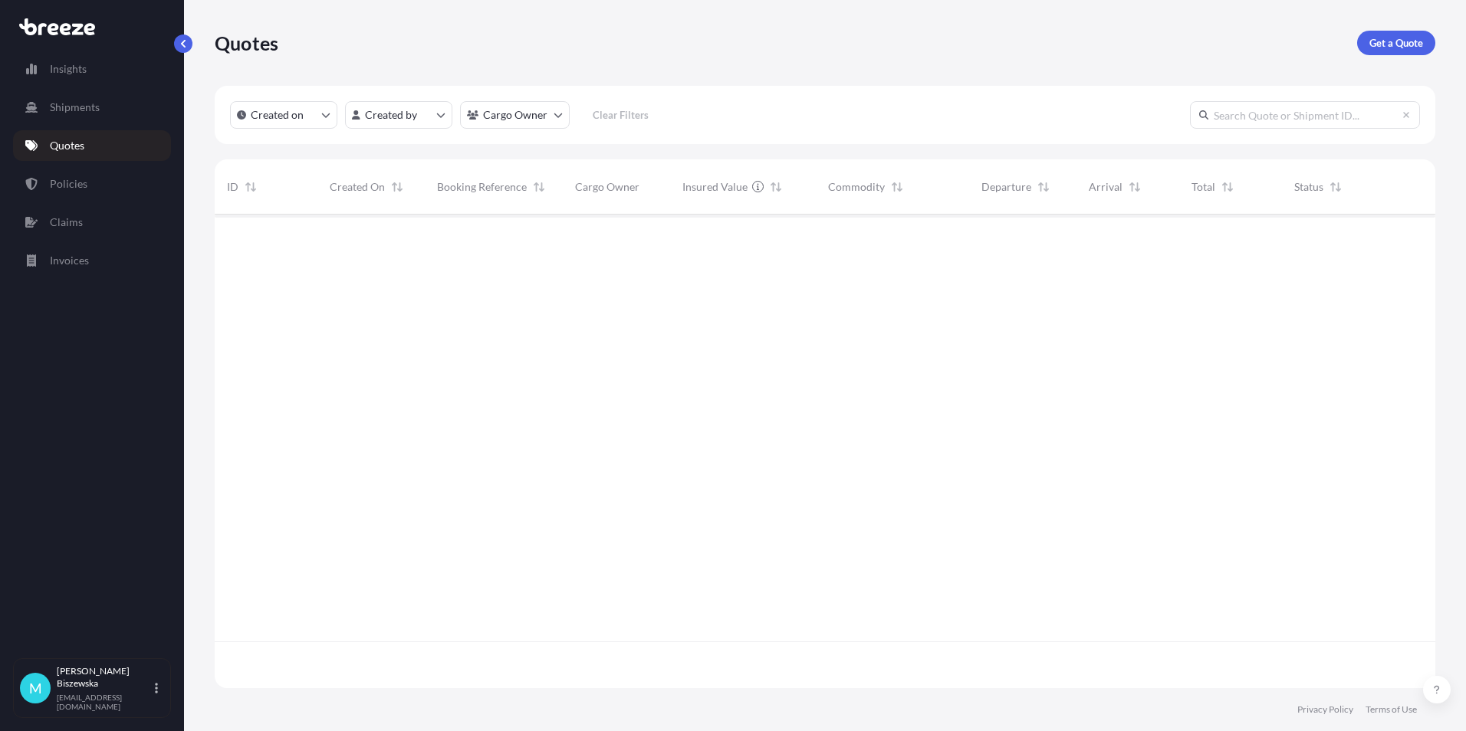
scroll to position [471, 1209]
click at [1395, 38] on p "Get a Quote" at bounding box center [1396, 42] width 54 height 15
select select "Sea"
select select "1"
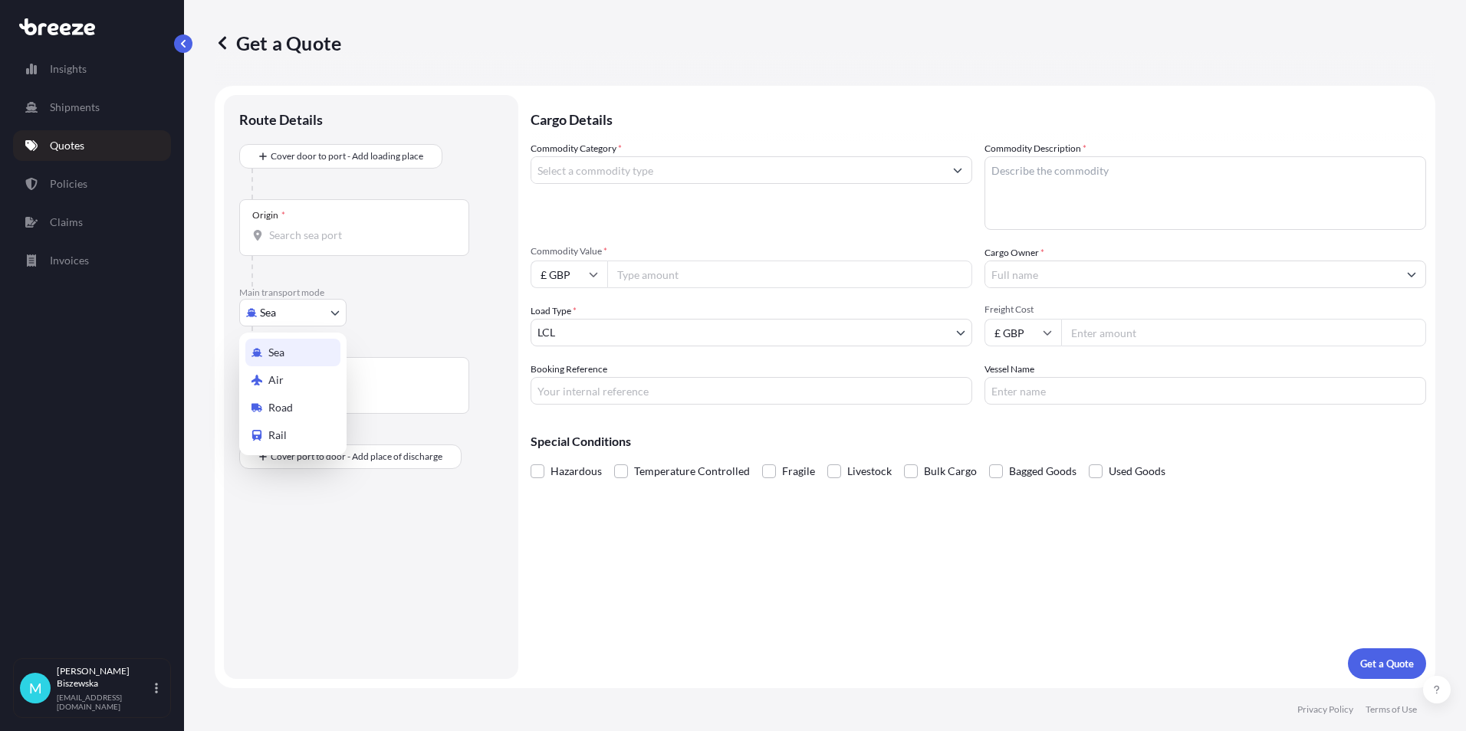
click at [294, 317] on body "Insights Shipments Quotes Policies Claims Invoices M Monika Biszewska monika@mi…" at bounding box center [733, 365] width 1466 height 731
click at [294, 406] on div "Road" at bounding box center [292, 408] width 95 height 28
select select "Road"
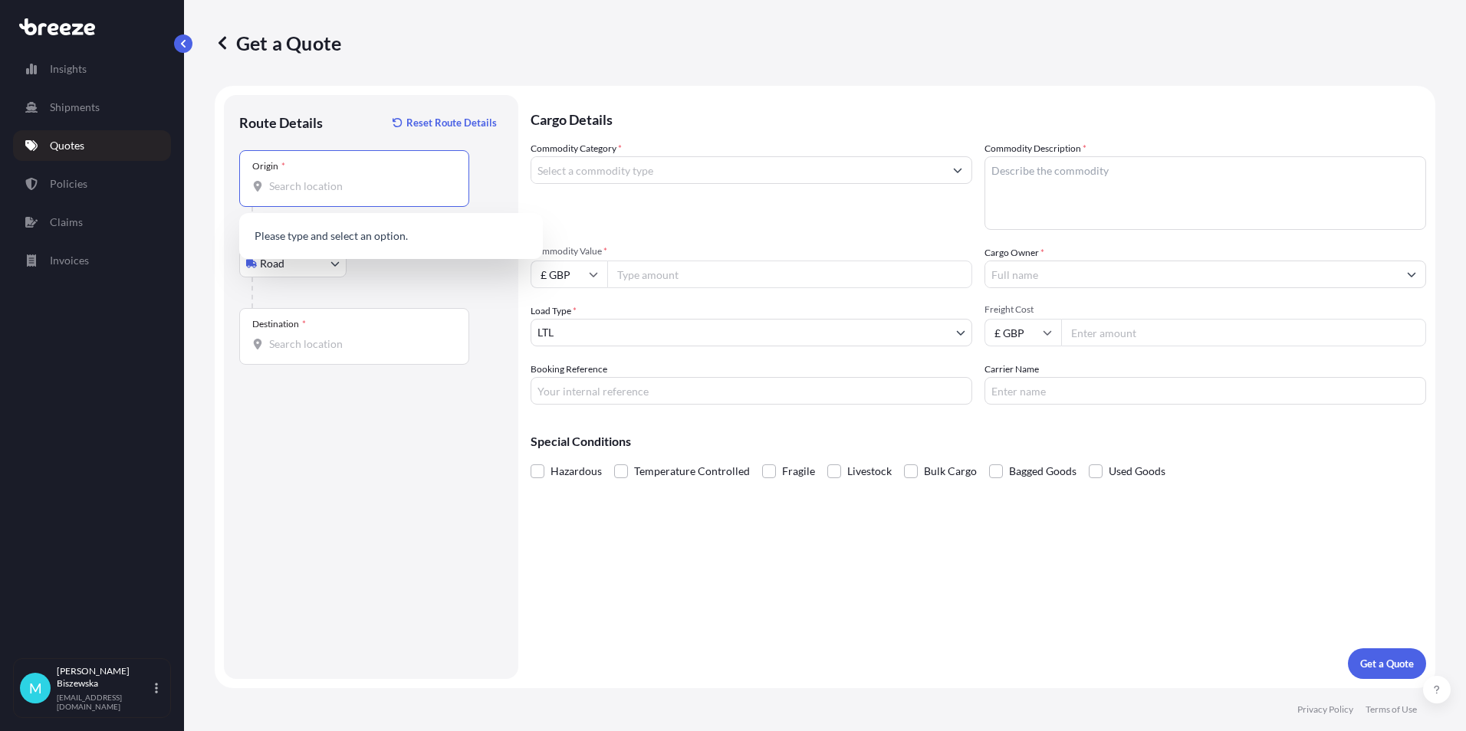
click at [290, 185] on input "Origin *" at bounding box center [359, 186] width 181 height 15
paste input "NP11 3BH"
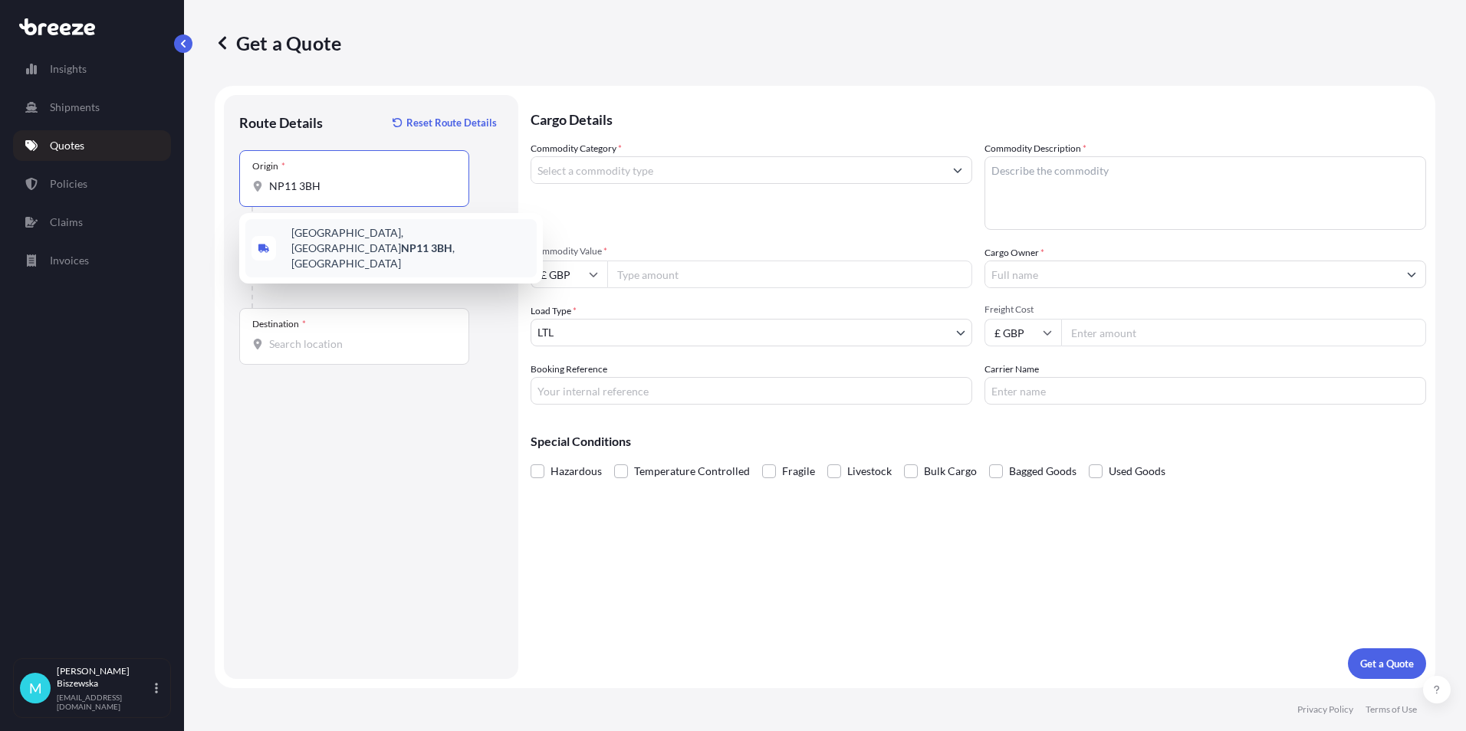
click at [383, 238] on span "Pandy Road, Croespenmaen, Newport NP11 3BH , UK" at bounding box center [410, 248] width 239 height 46
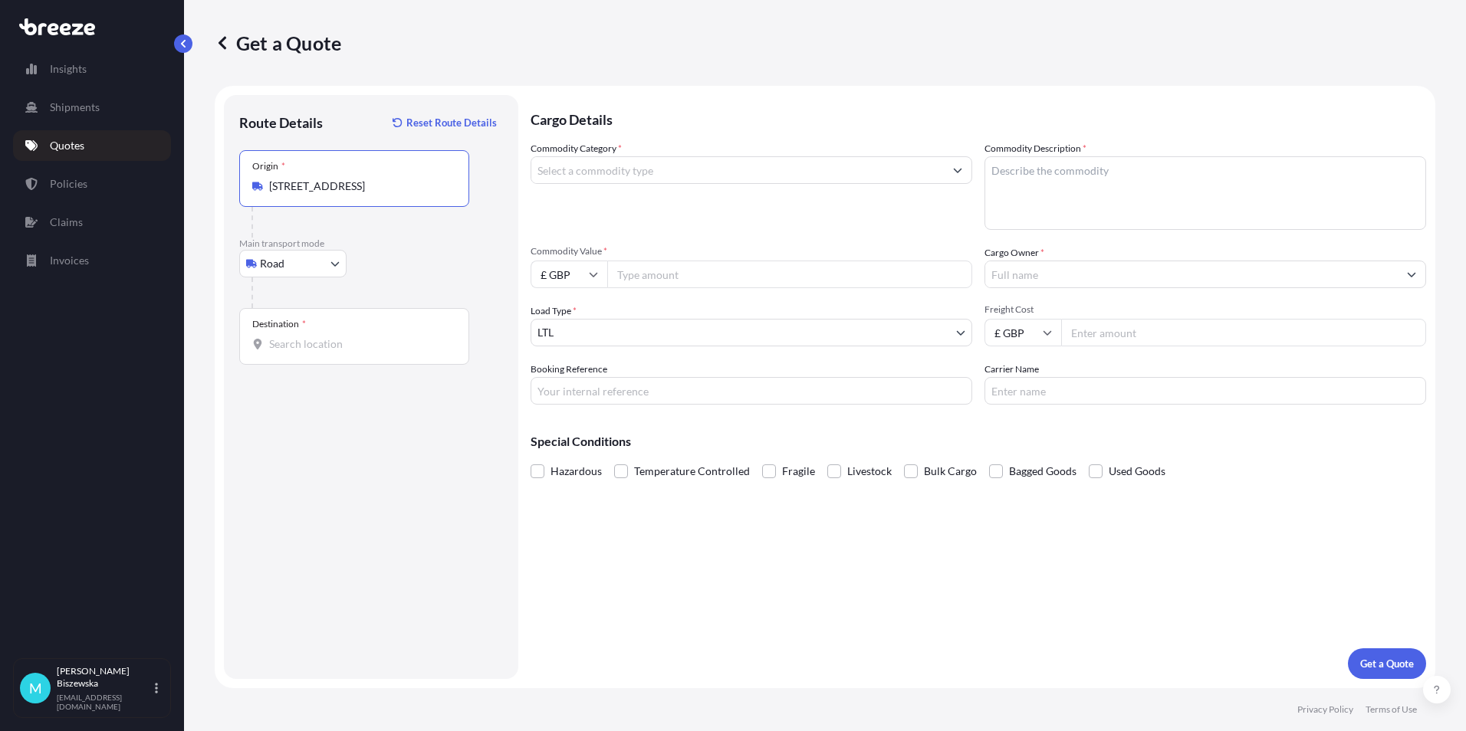
type input "Pandy Road, Croespenmaen, Newport NP11 3BH, UK"
click at [409, 270] on div "Road Sea Air Road Rail" at bounding box center [371, 264] width 264 height 28
click at [283, 344] on input "Destination *" at bounding box center [359, 343] width 181 height 15
paste input "NW1 7AW"
click at [340, 403] on div "London NW1 7AW , UK" at bounding box center [390, 398] width 291 height 43
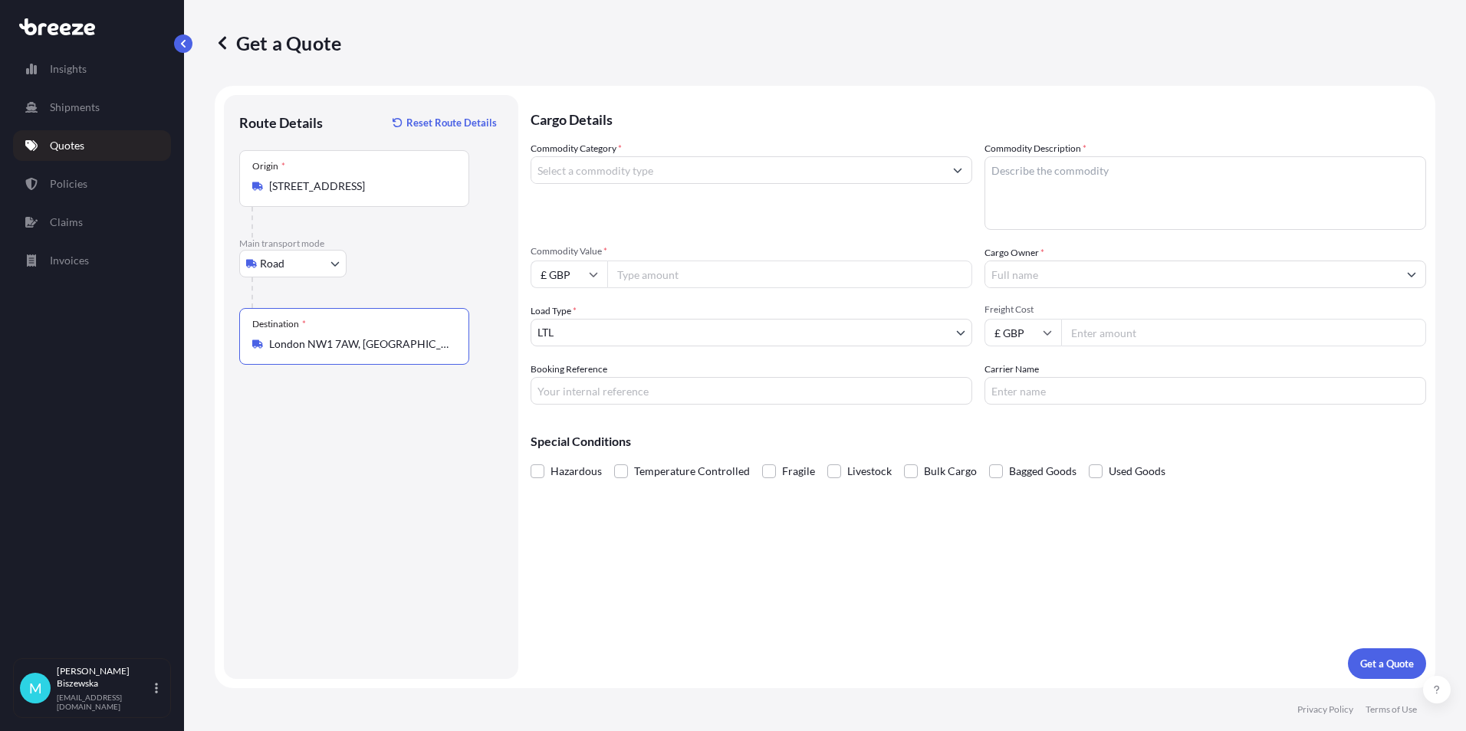
type input "London NW1 7AW, UK"
click at [616, 575] on div "Cargo Details Commodity Category * Commodity Description * Commodity Value * £ …" at bounding box center [977, 387] width 895 height 584
click at [647, 172] on input "Commodity Category *" at bounding box center [737, 170] width 412 height 28
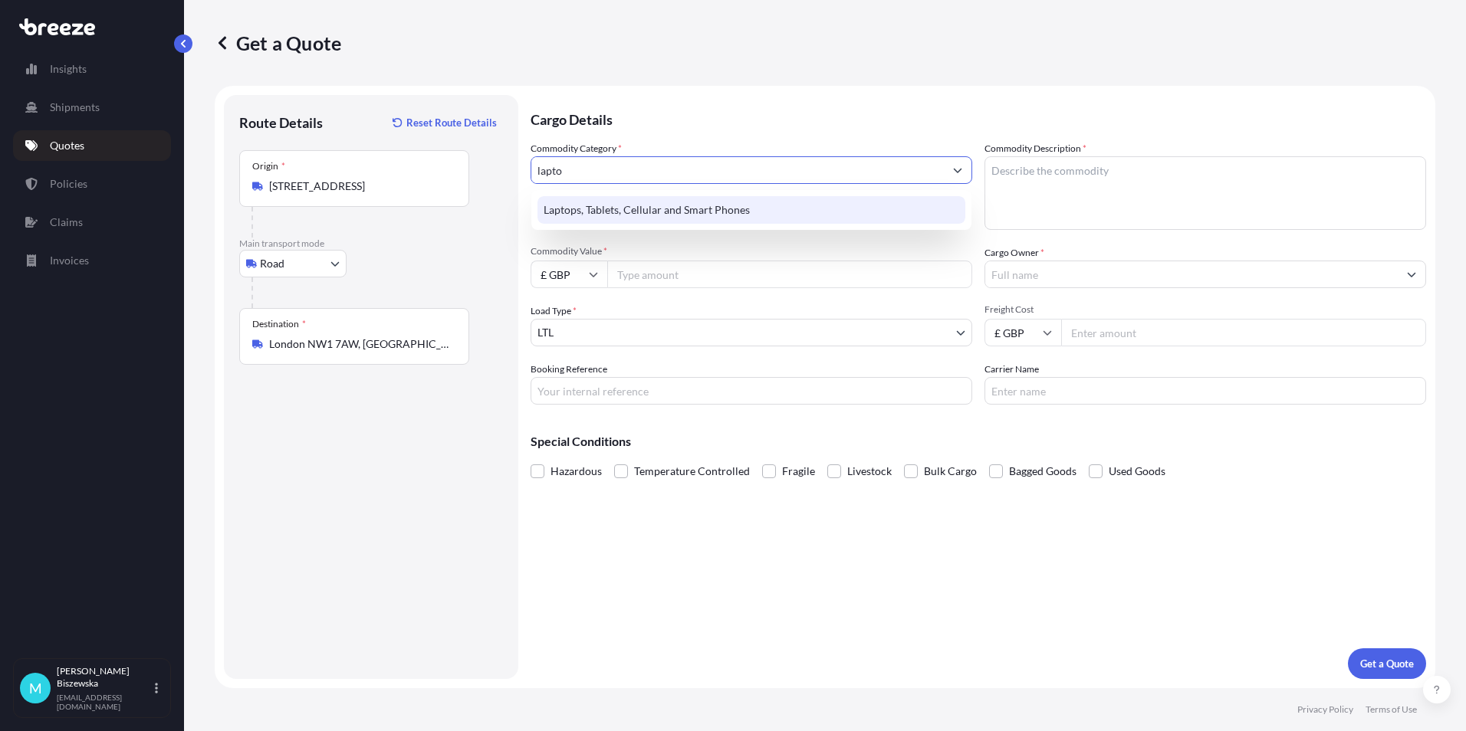
click at [653, 205] on div "Laptops, Tablets, Cellular and Smart Phones" at bounding box center [751, 210] width 428 height 28
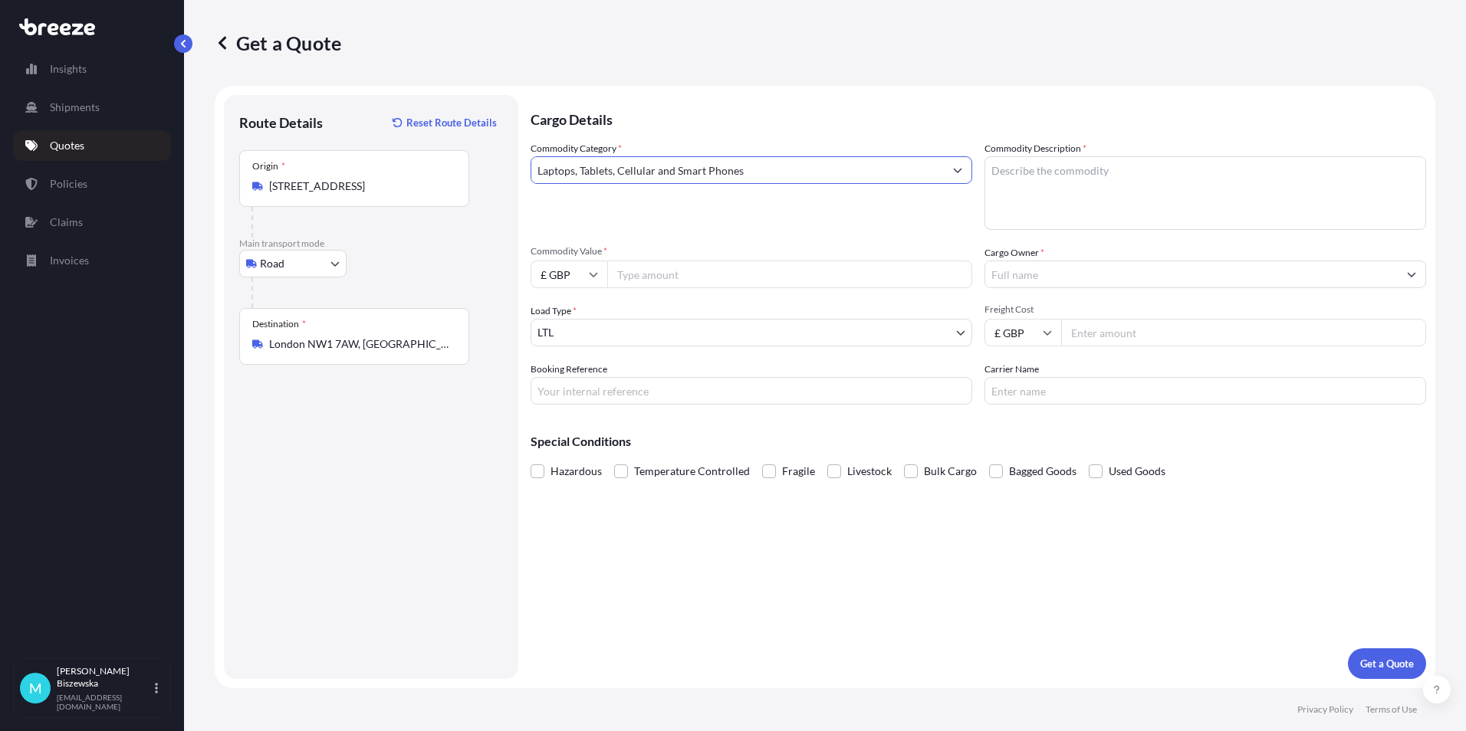
type input "Laptops, Tablets, Cellular and Smart Phones"
click at [645, 278] on input "Commodity Value *" at bounding box center [789, 275] width 365 height 28
type input "1200"
drag, startPoint x: 624, startPoint y: 508, endPoint x: 599, endPoint y: 215, distance: 293.9
click at [624, 496] on div "Cargo Details Commodity Category * Laptops, Tablets, Cellular and Smart Phones …" at bounding box center [977, 387] width 895 height 584
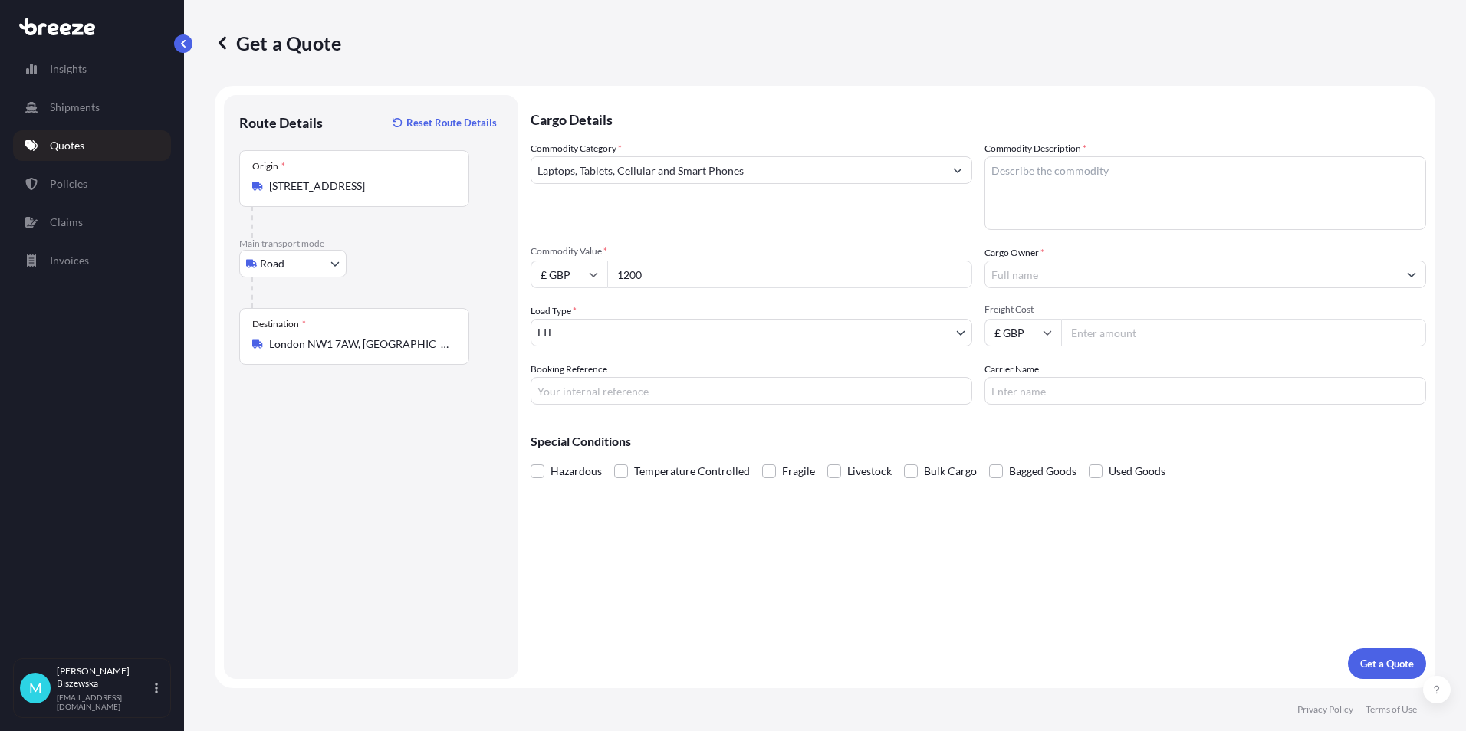
click at [586, 384] on input "Booking Reference" at bounding box center [751, 391] width 442 height 28
paste input "2223699"
type input "2223699"
click at [645, 548] on div "Cargo Details Commodity Category * Laptops, Tablets, Cellular and Smart Phones …" at bounding box center [977, 387] width 895 height 584
click at [1003, 176] on textarea "Commodity Description *" at bounding box center [1205, 193] width 442 height 74
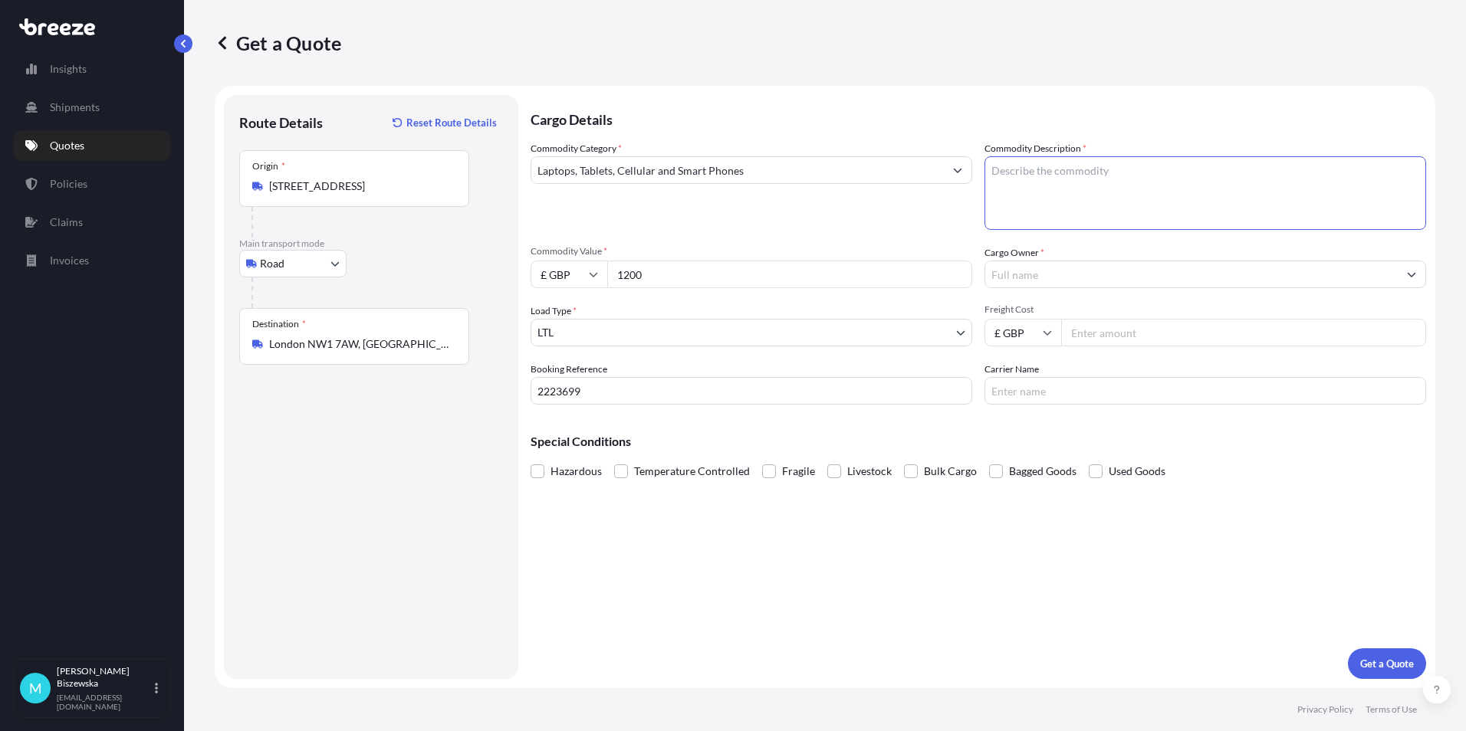
paste textarea "1 x Laptop"
type textarea "1 x Laptop"
click at [913, 219] on div "Commodity Category * Laptops, Tablets, Cellular and Smart Phones" at bounding box center [751, 185] width 442 height 89
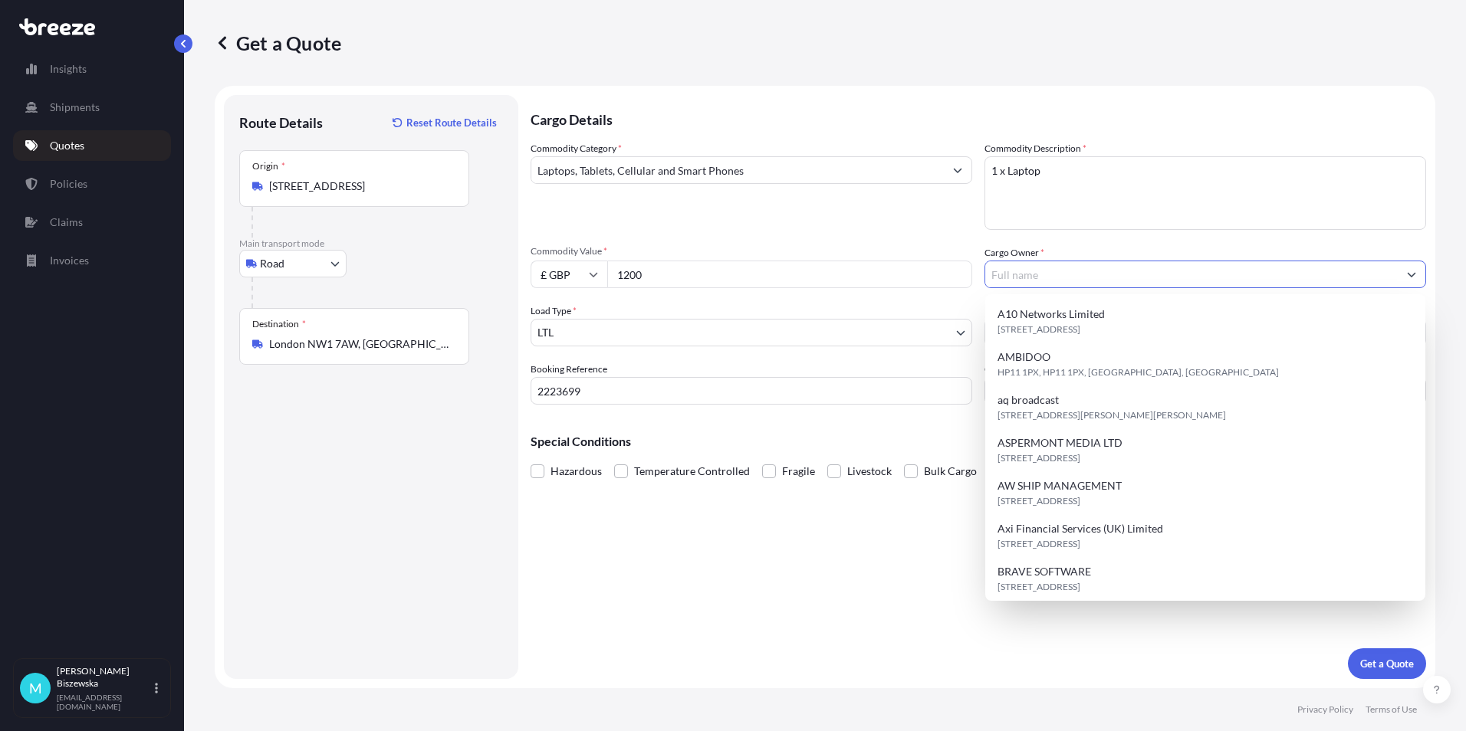
click at [1055, 279] on input "Cargo Owner *" at bounding box center [1191, 275] width 412 height 28
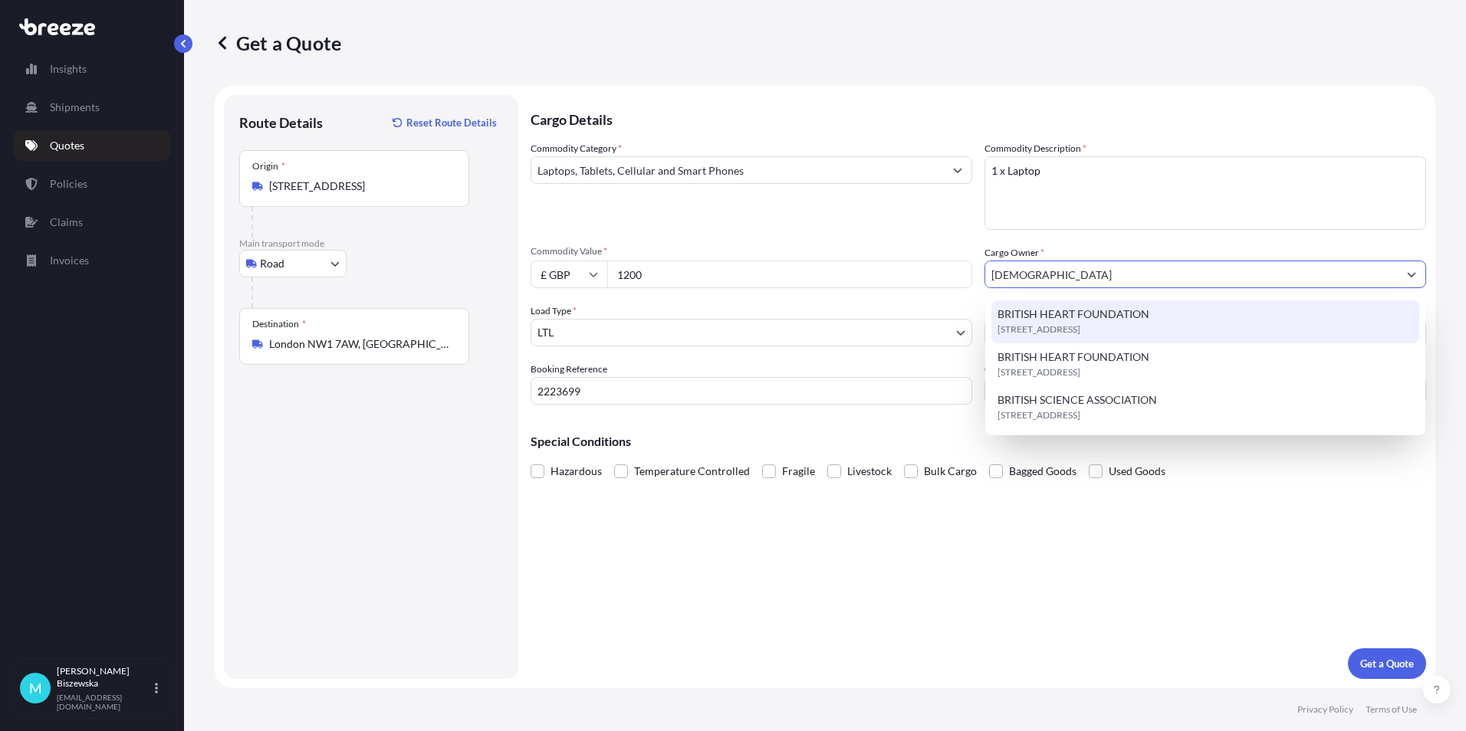
click at [1069, 318] on span "BRITISH HEART FOUNDATION" at bounding box center [1073, 314] width 152 height 15
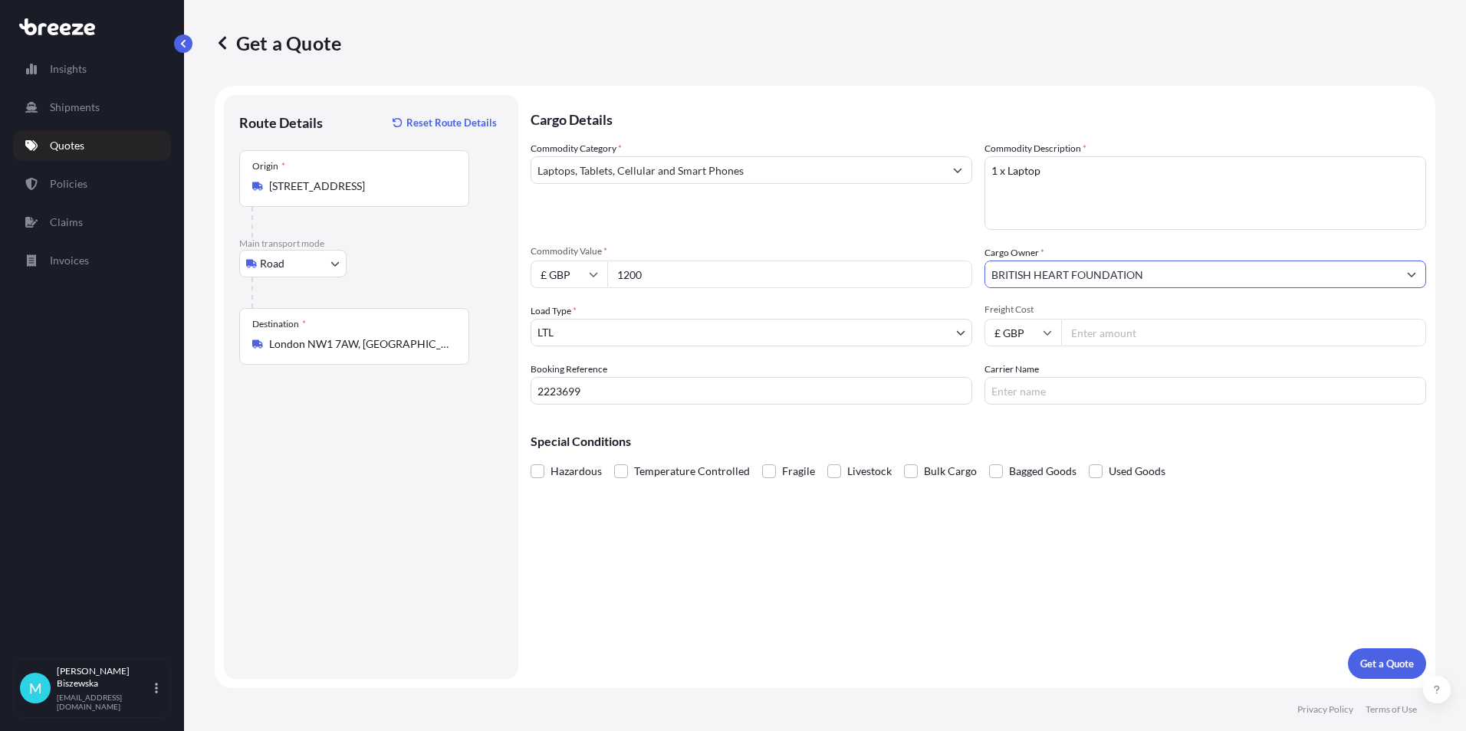
type input "BRITISH HEART FOUNDATION"
click at [921, 241] on div "Commodity Category * Laptops, Tablets, Cellular and Smart Phones Commodity Desc…" at bounding box center [977, 273] width 895 height 264
click at [1085, 329] on input "Freight Cost" at bounding box center [1243, 333] width 365 height 28
type input "30.80"
click at [1079, 419] on div "Special Conditions Hazardous Temperature Controlled Fragile Livestock Bulk Carg…" at bounding box center [977, 450] width 895 height 66
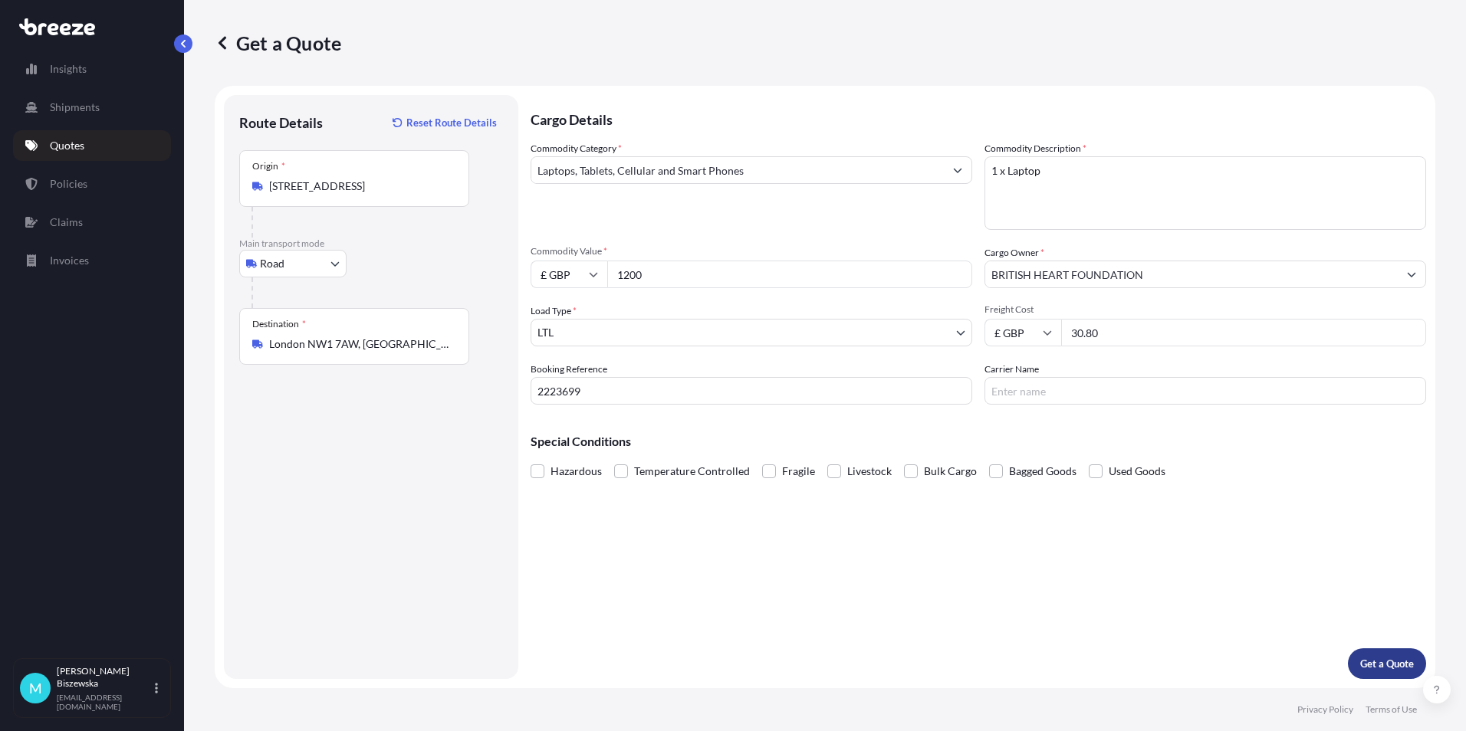
click at [1387, 668] on p "Get a Quote" at bounding box center [1387, 663] width 54 height 15
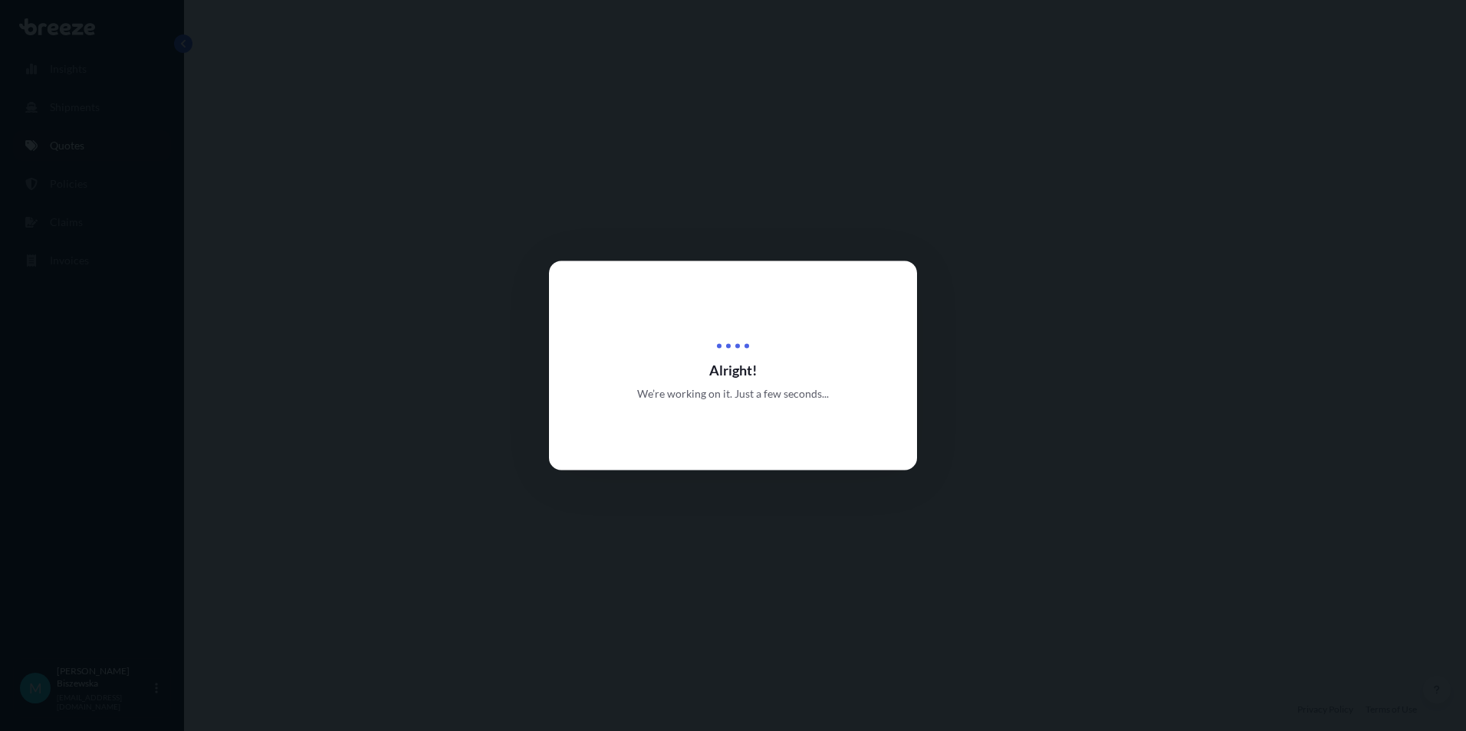
select select "Road"
select select "1"
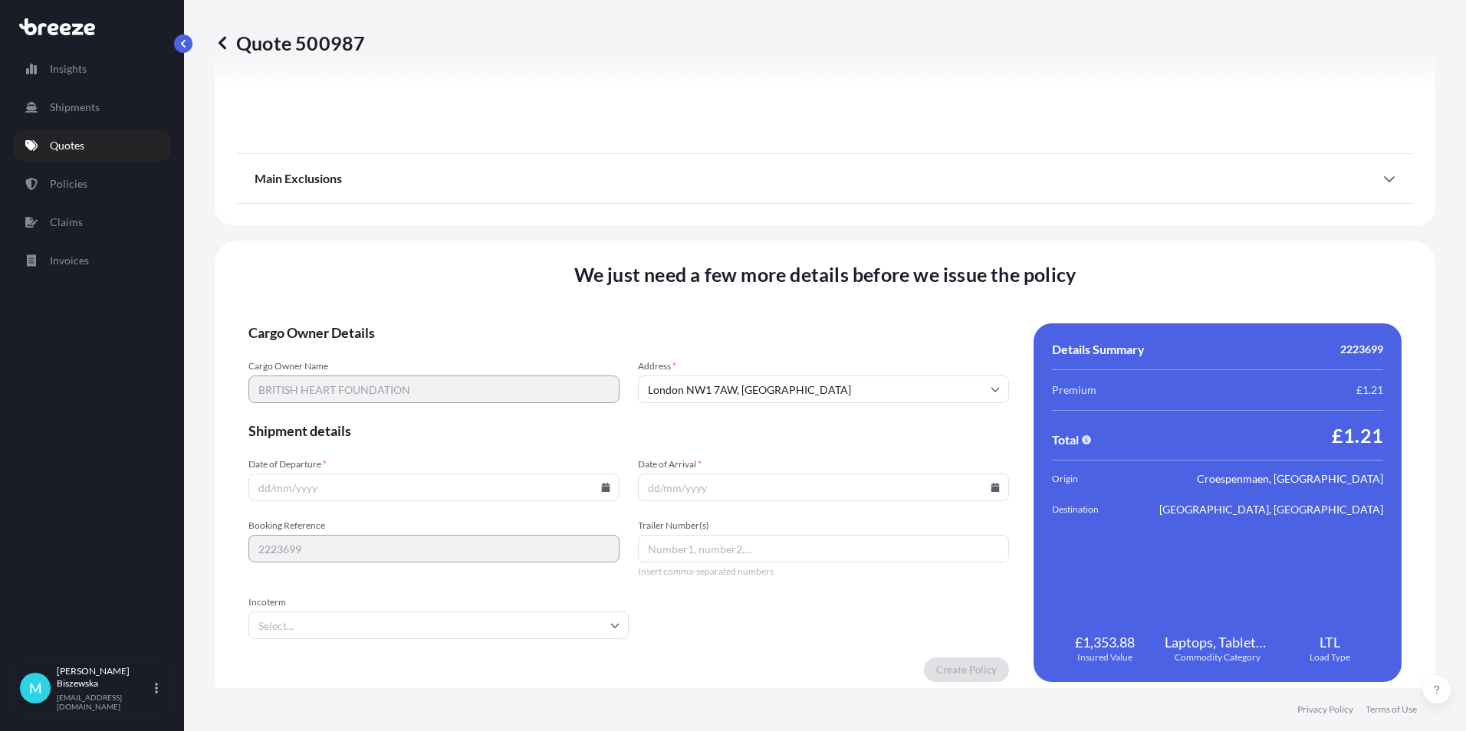
scroll to position [1702, 0]
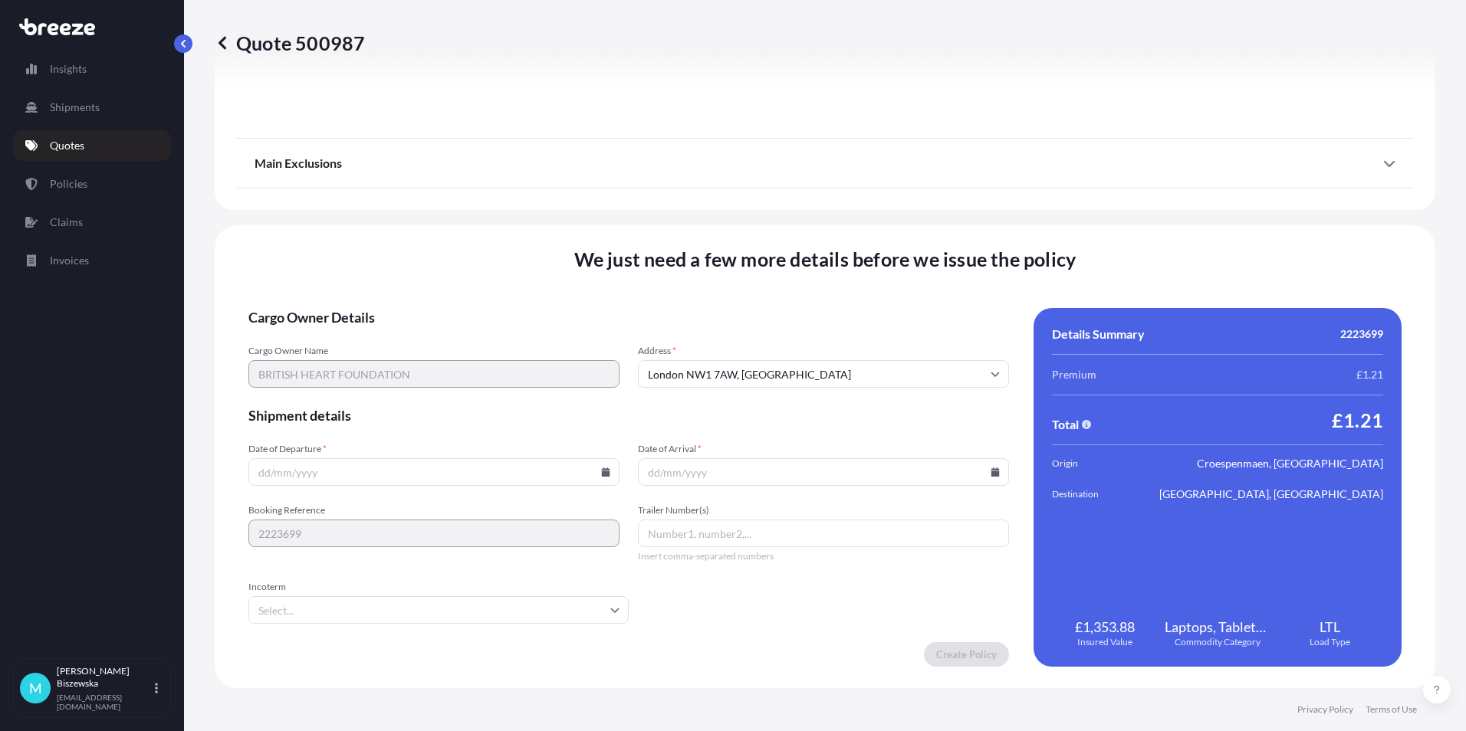
click at [602, 474] on icon at bounding box center [606, 472] width 8 height 9
click at [399, 303] on button "8" at bounding box center [396, 306] width 25 height 25
type input "08/10/2025"
click at [990, 471] on icon at bounding box center [994, 472] width 9 height 9
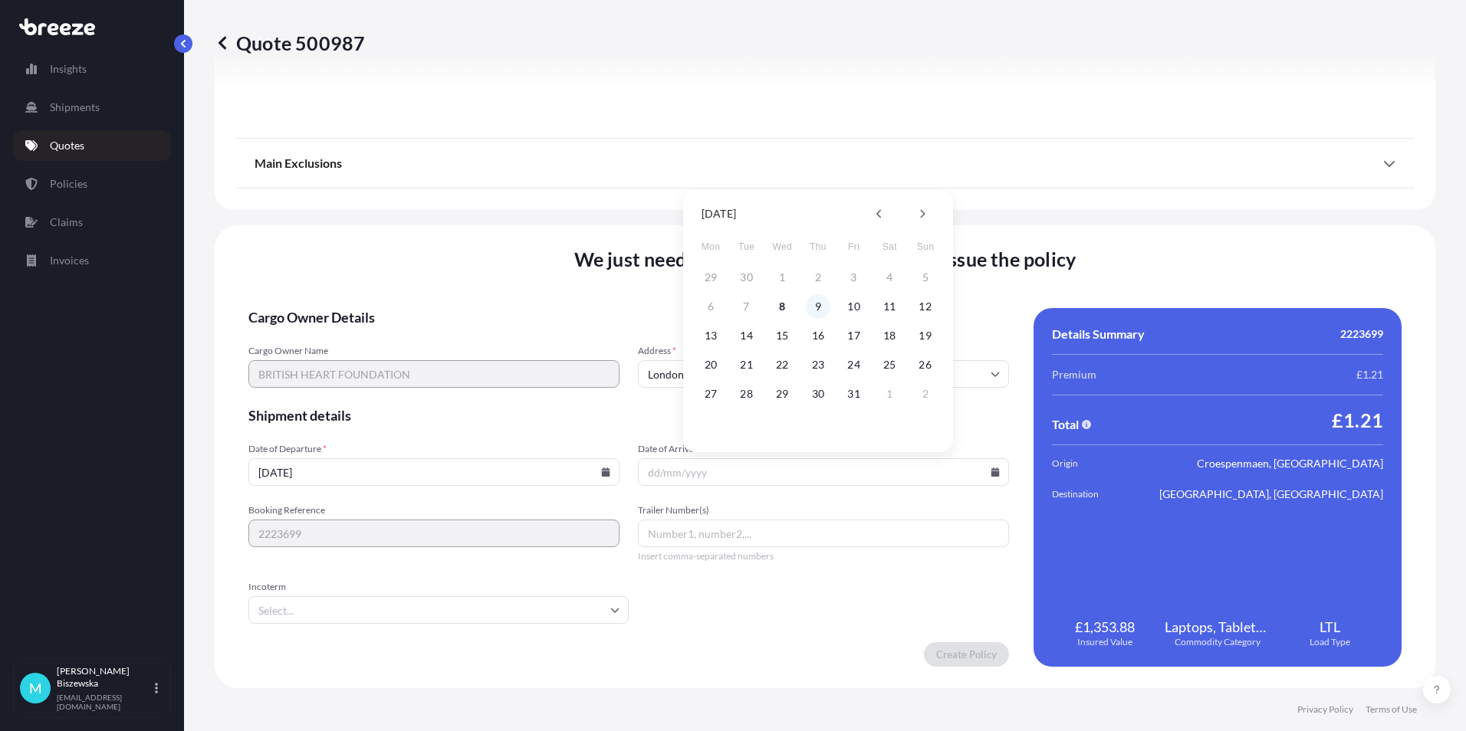
click at [815, 305] on button "9" at bounding box center [818, 306] width 25 height 25
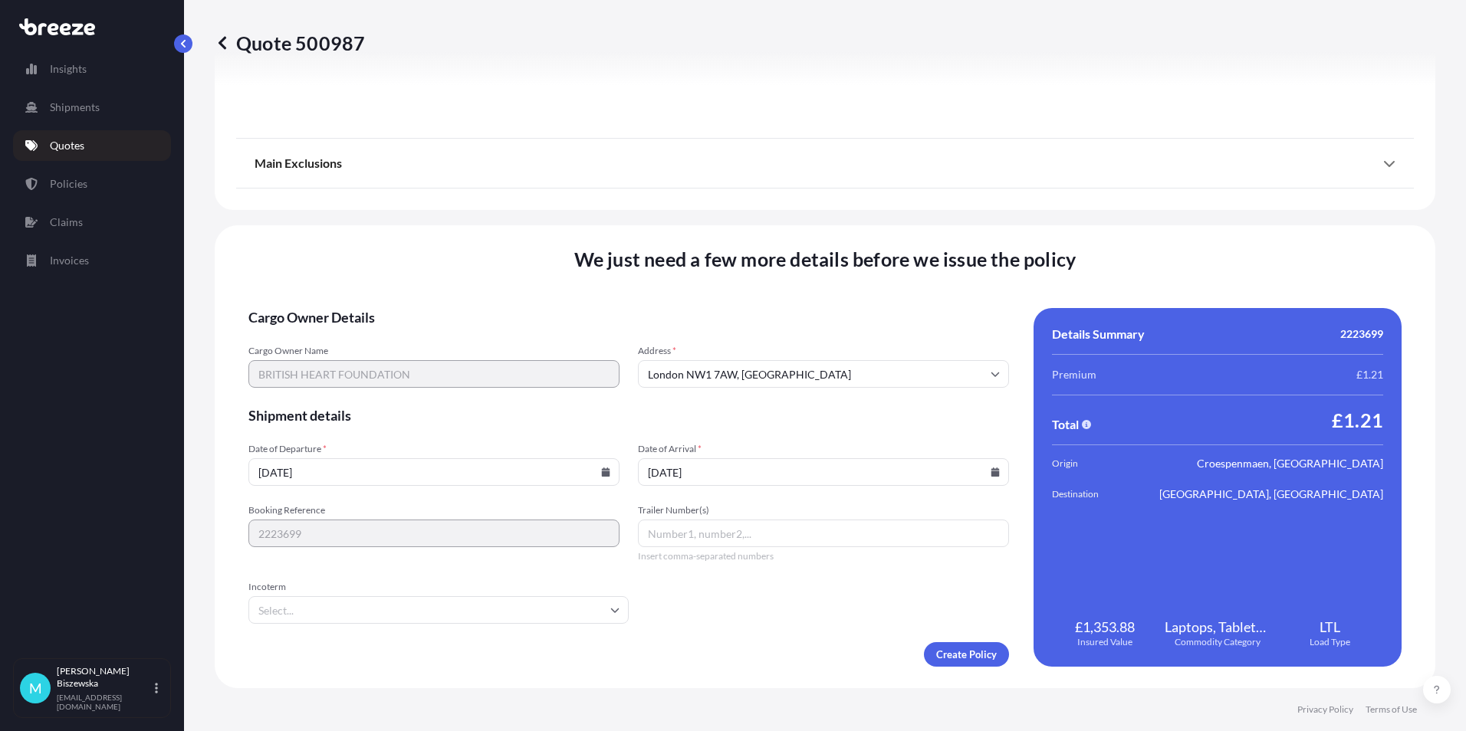
type input "09/10/2025"
click at [799, 590] on form "Cargo Owner Details Cargo Owner Name BRITISH HEART FOUNDATION Address * London …" at bounding box center [628, 487] width 760 height 359
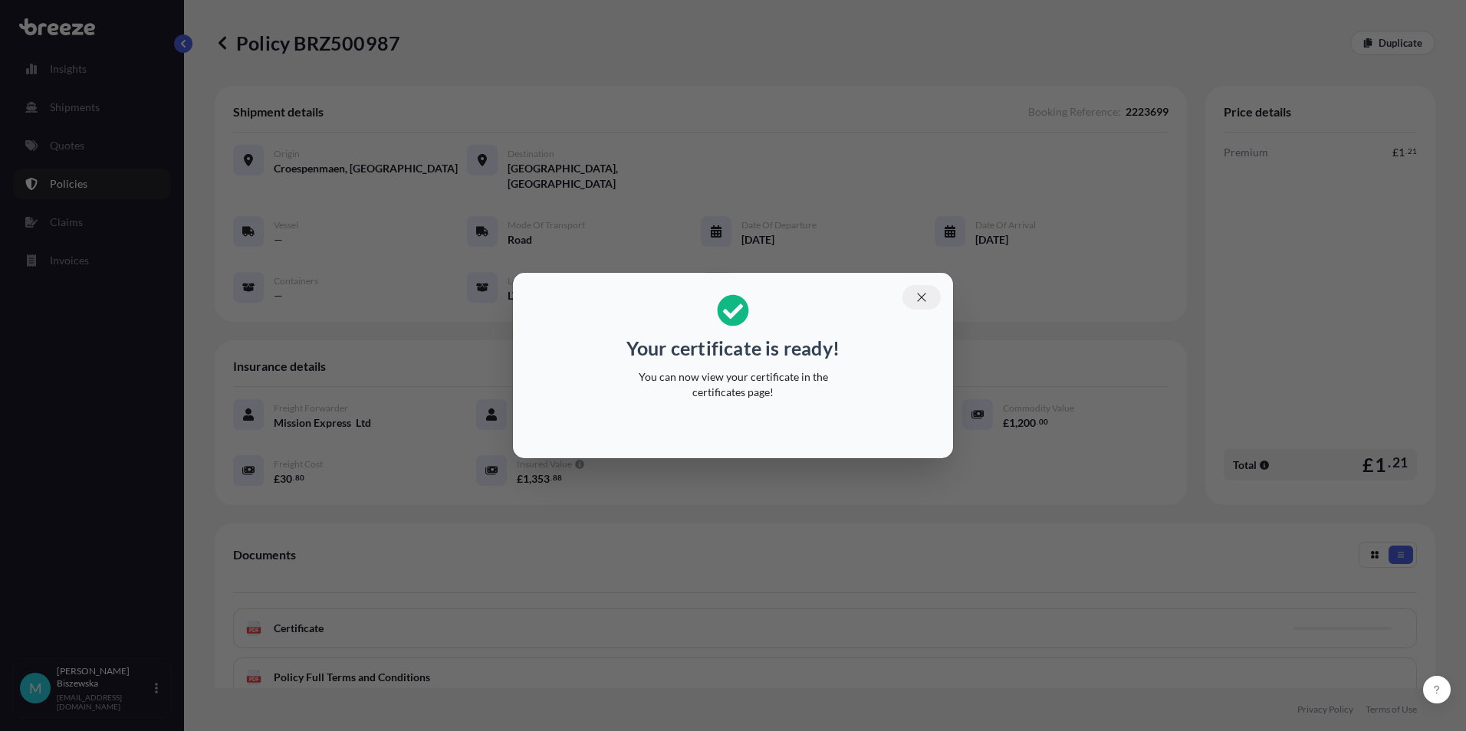
click at [923, 297] on icon "button" at bounding box center [921, 298] width 14 height 14
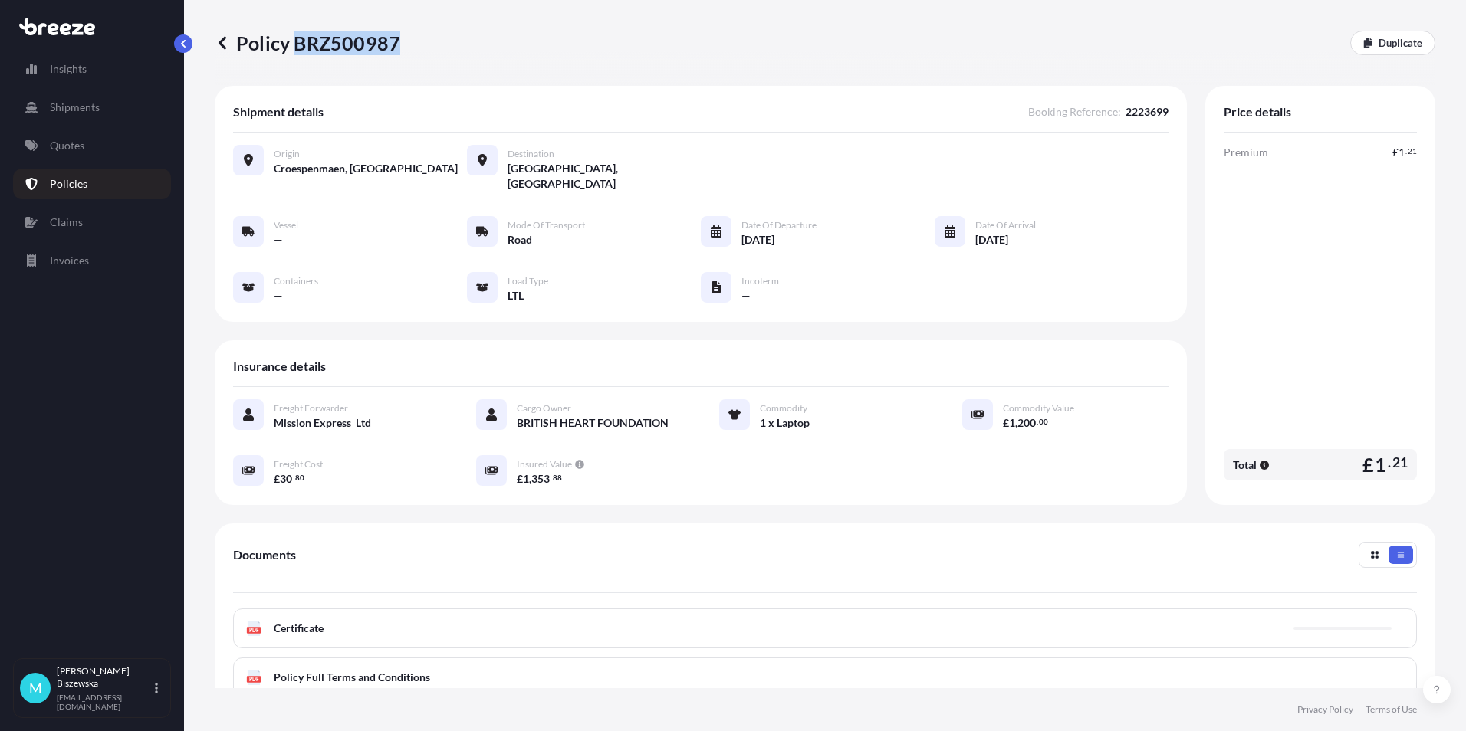
drag, startPoint x: 294, startPoint y: 43, endPoint x: 394, endPoint y: 39, distance: 100.5
click at [394, 39] on p "Policy BRZ500987" at bounding box center [307, 43] width 185 height 25
drag, startPoint x: 394, startPoint y: 39, endPoint x: 374, endPoint y: 40, distance: 19.9
copy p "BRZ500987"
click at [67, 145] on p "Quotes" at bounding box center [67, 145] width 34 height 15
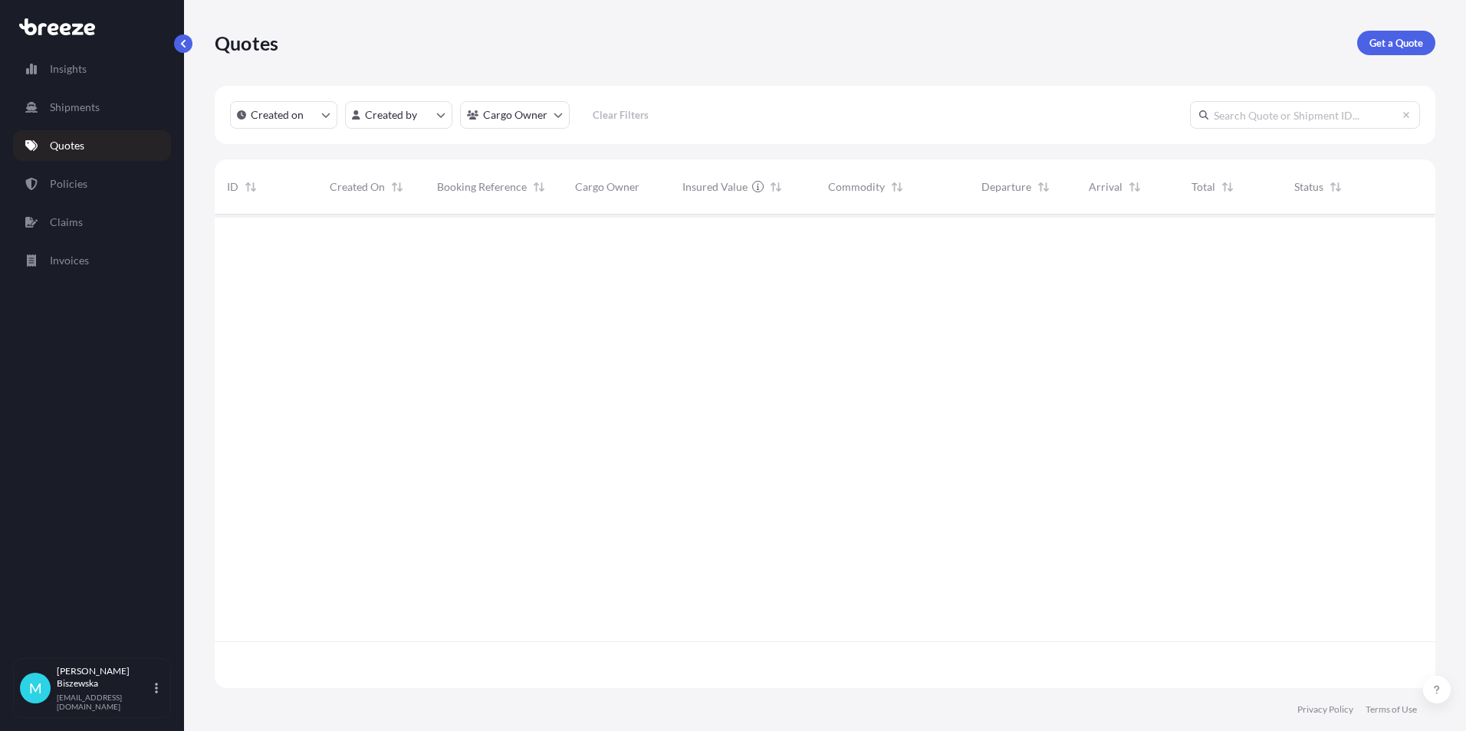
scroll to position [471, 1209]
click at [1388, 43] on p "Get a Quote" at bounding box center [1396, 42] width 54 height 15
select select "Sea"
select select "1"
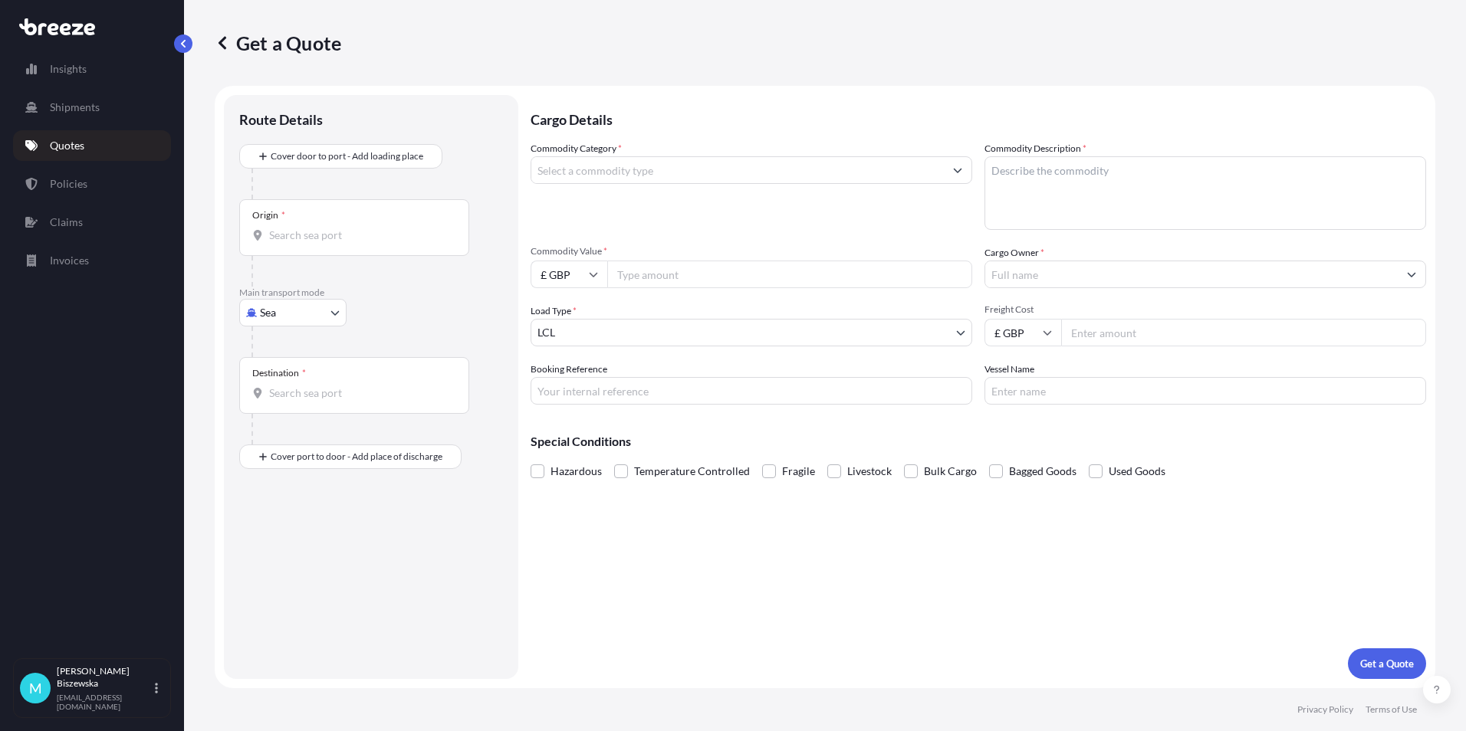
click at [291, 314] on body "Insights Shipments Quotes Policies Claims Invoices M [PERSON_NAME] [PERSON_NAME…" at bounding box center [733, 365] width 1466 height 731
click at [304, 380] on div "Air" at bounding box center [292, 380] width 95 height 28
select select "Air"
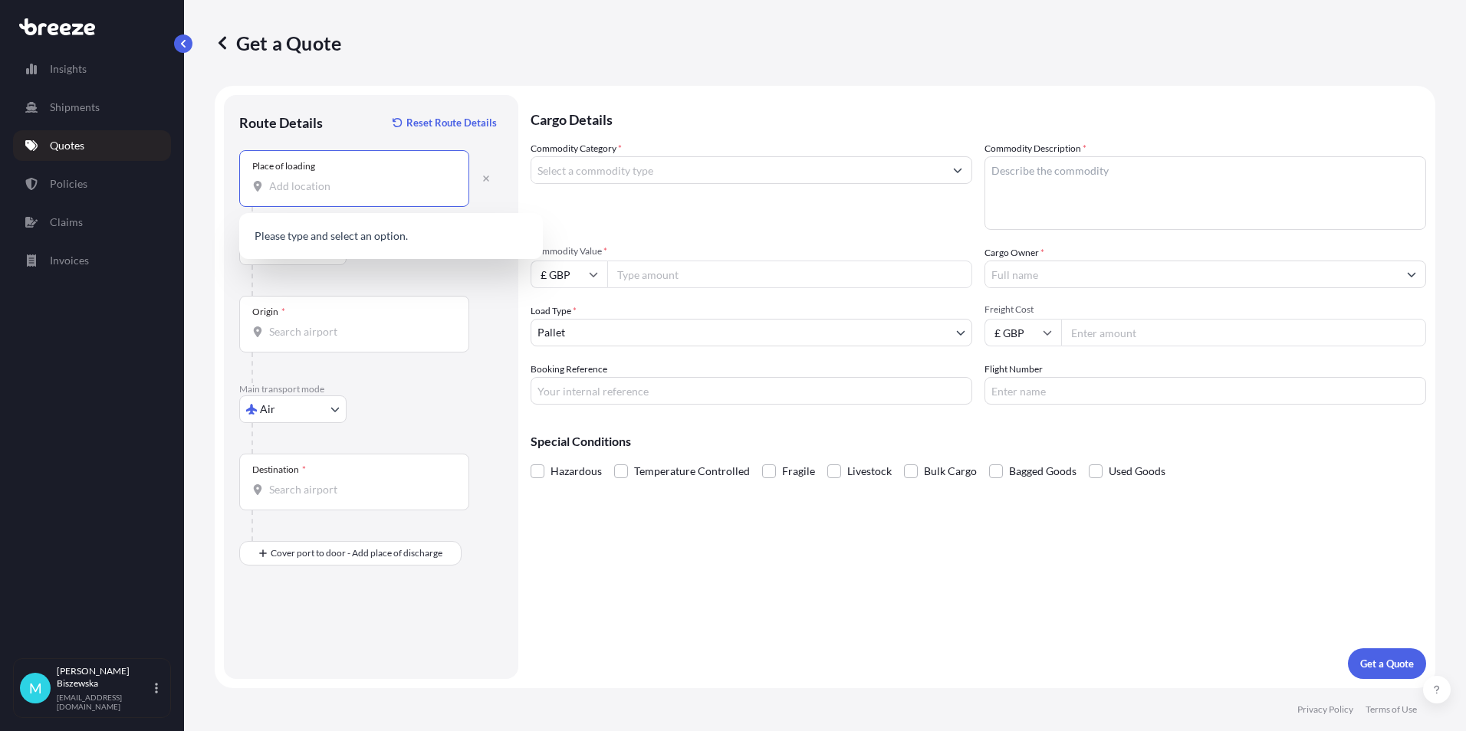
click at [280, 187] on input "Place of loading" at bounding box center [359, 186] width 181 height 15
paste input "80637"
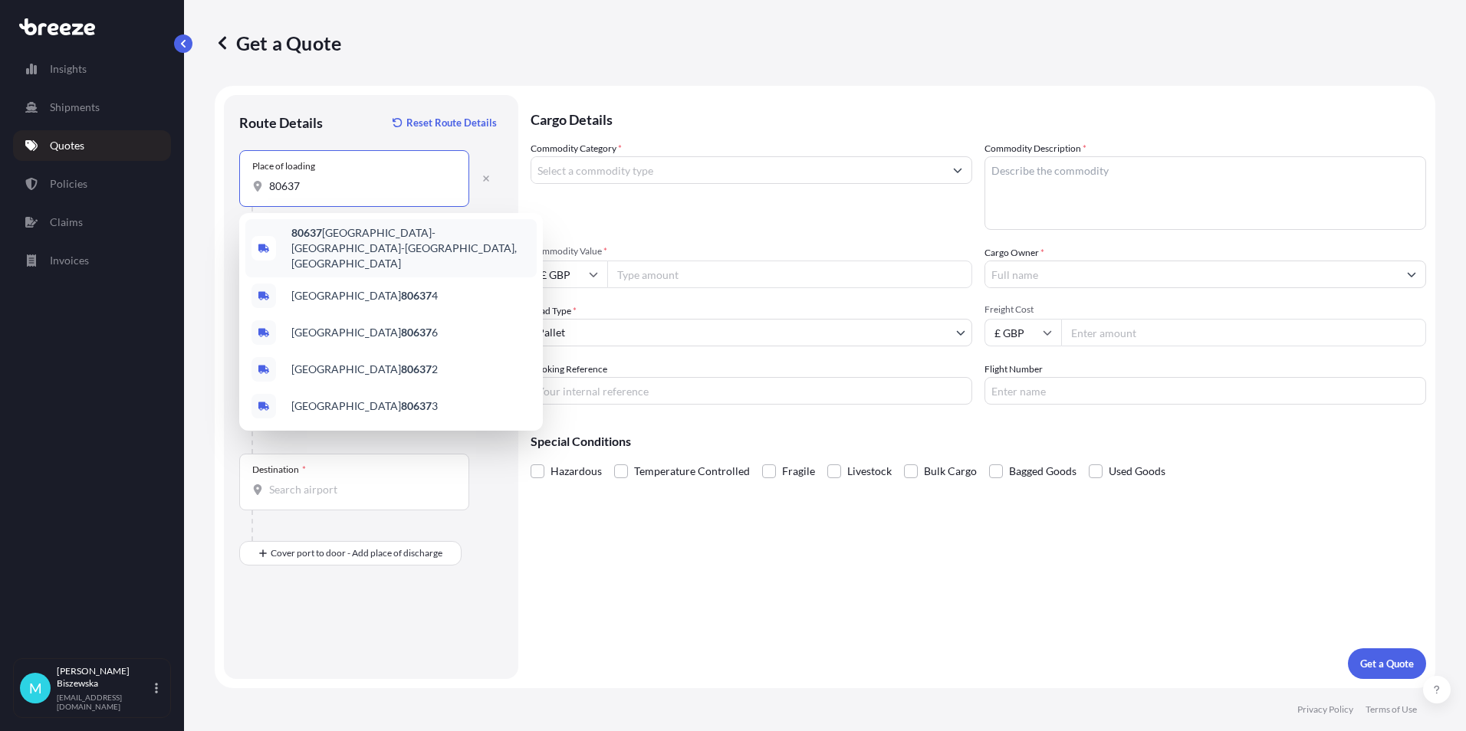
click at [386, 243] on span "80637 Munich-Neuhausen-Nymphenburg, Germany" at bounding box center [410, 248] width 239 height 46
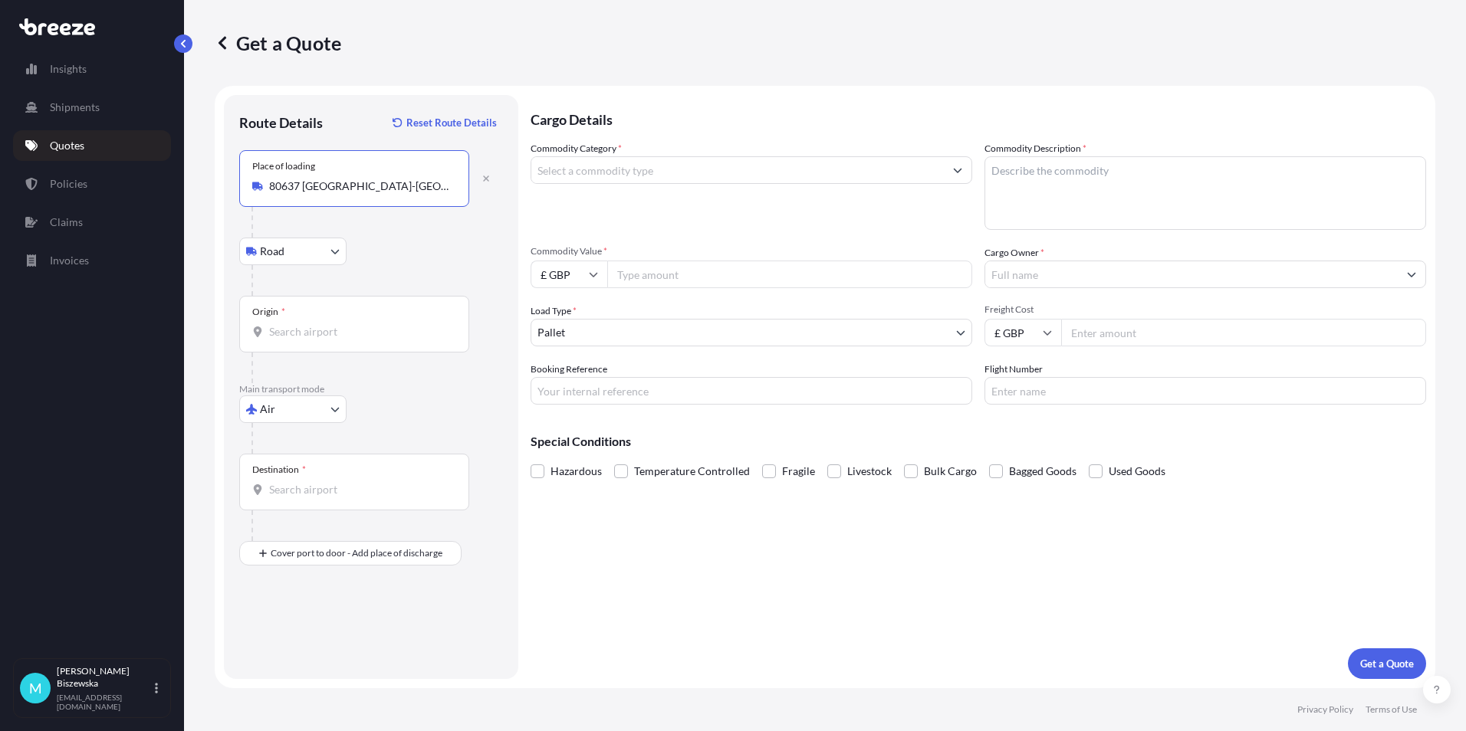
type input "80637 Munich-Neuhausen-Nymphenburg, Germany"
click at [395, 248] on div "Road Road Rail" at bounding box center [371, 252] width 264 height 28
click at [307, 338] on input "Origin *" at bounding box center [359, 331] width 181 height 15
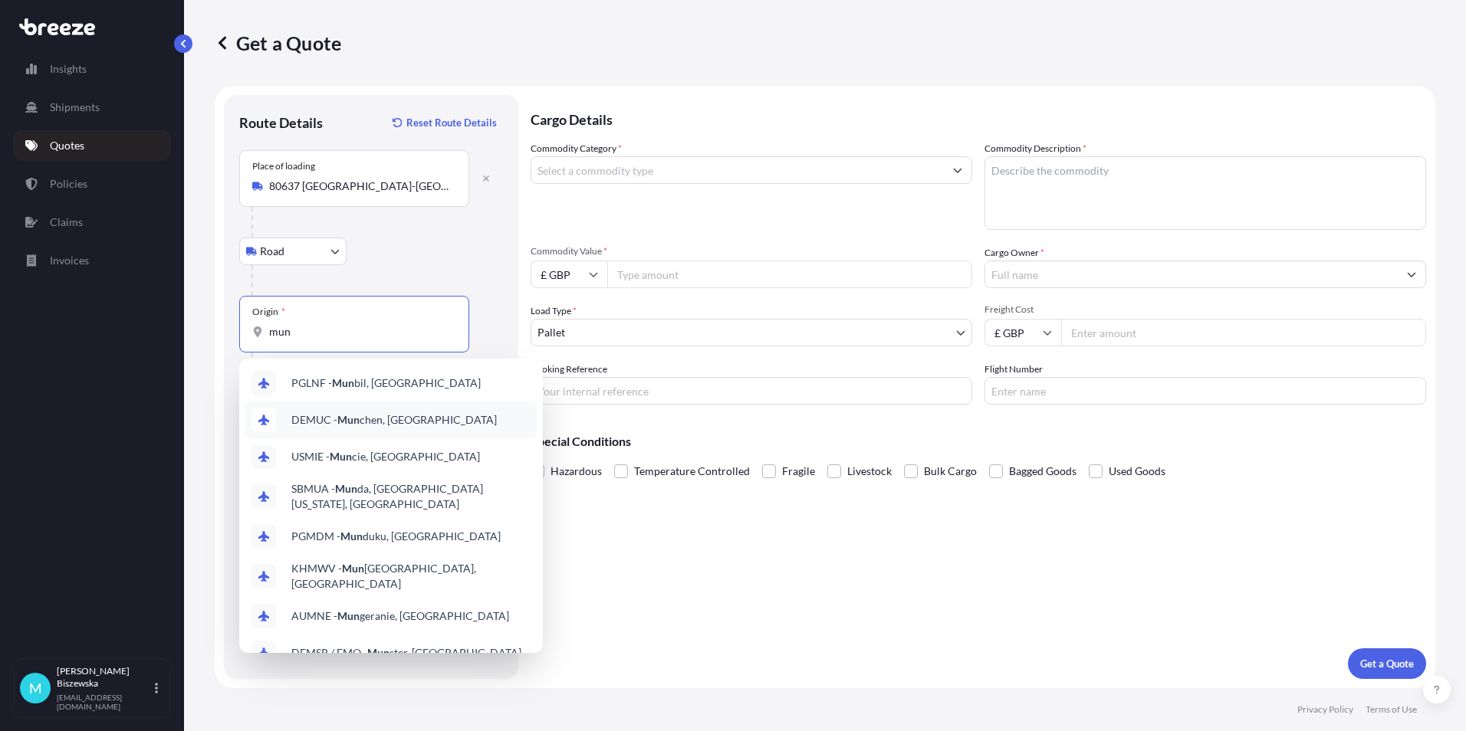
click at [396, 414] on span "DEMUC - Mun chen, Germany" at bounding box center [393, 419] width 205 height 15
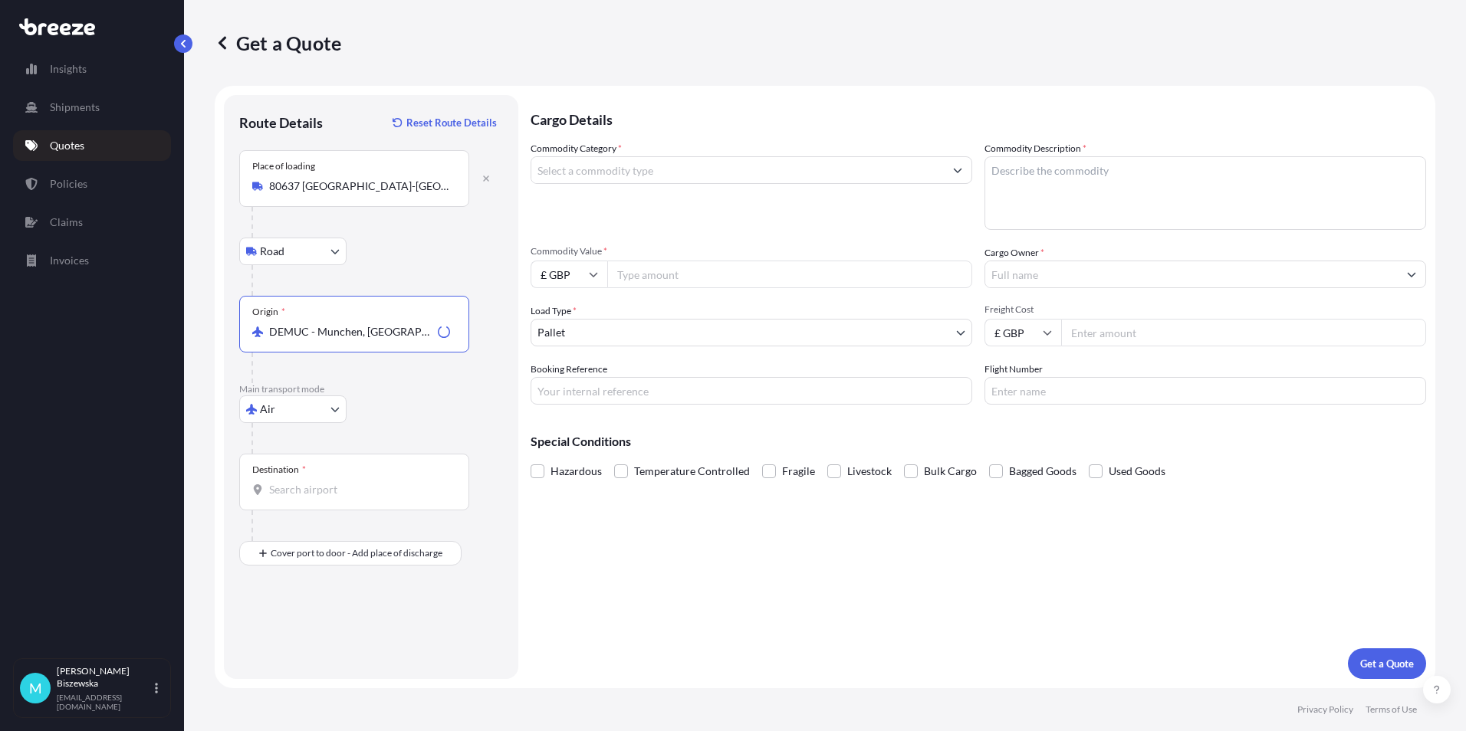
type input "DEMUC - Munchen, Germany"
click at [410, 397] on div "Air Sea Air Road Rail" at bounding box center [371, 410] width 264 height 28
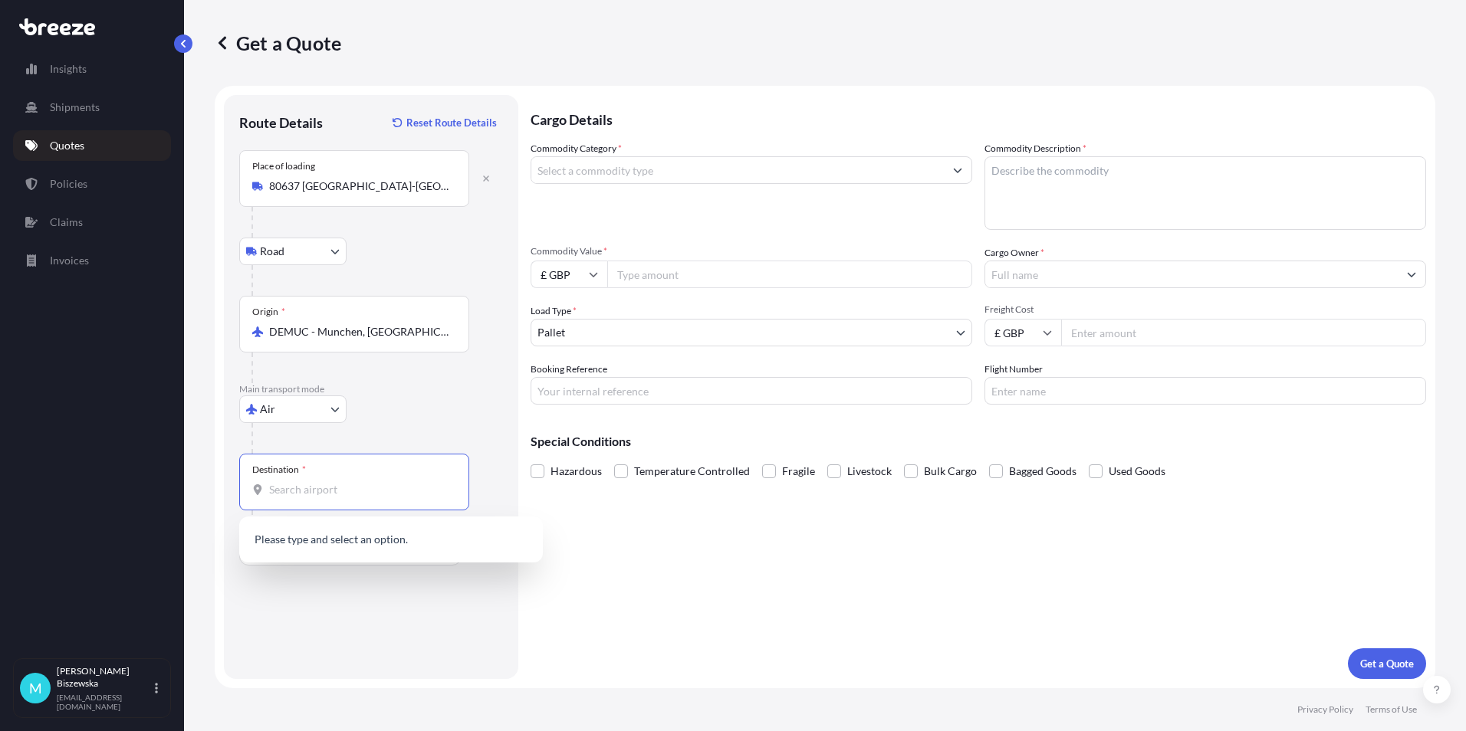
click at [339, 492] on input "Destination *" at bounding box center [359, 489] width 181 height 15
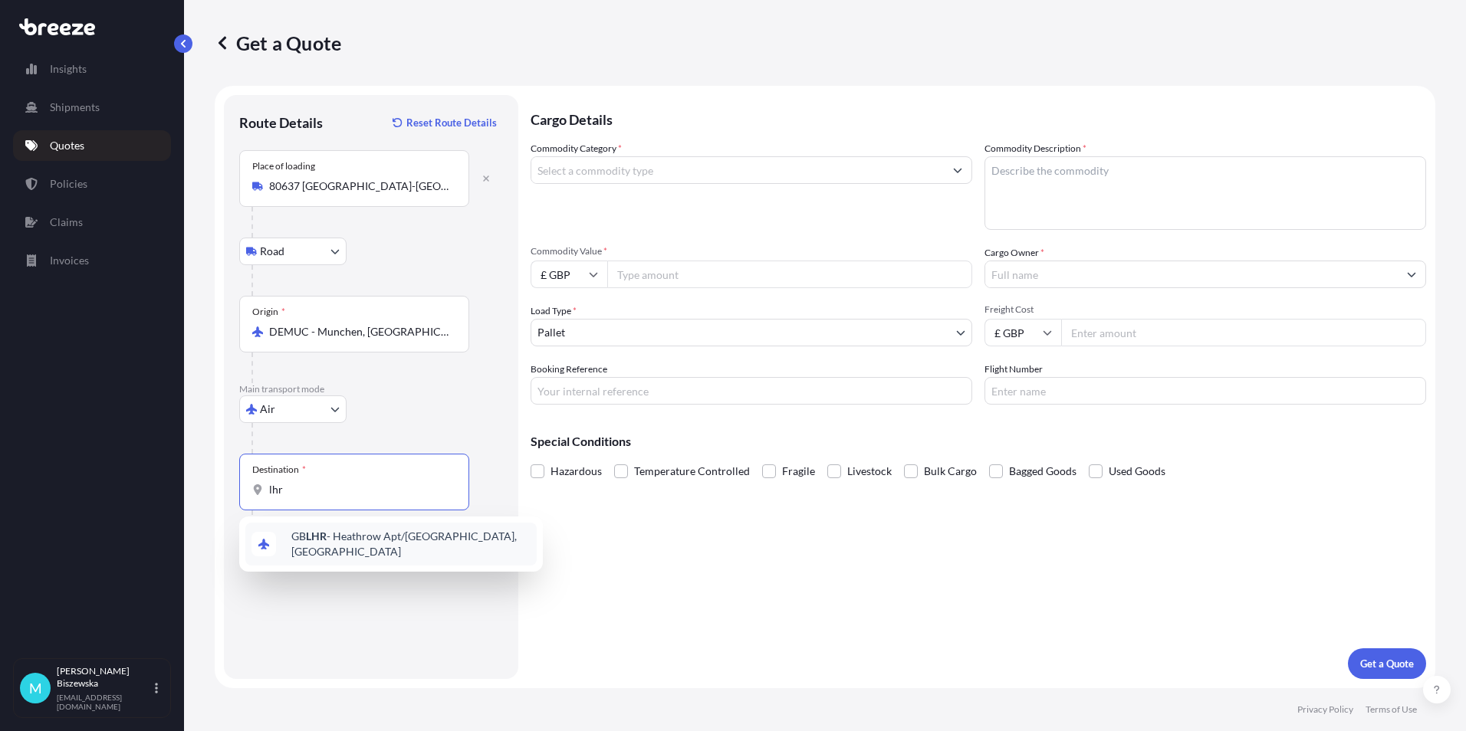
click at [359, 548] on span "GB LHR - Heathrow Apt/[GEOGRAPHIC_DATA], [GEOGRAPHIC_DATA]" at bounding box center [410, 544] width 239 height 31
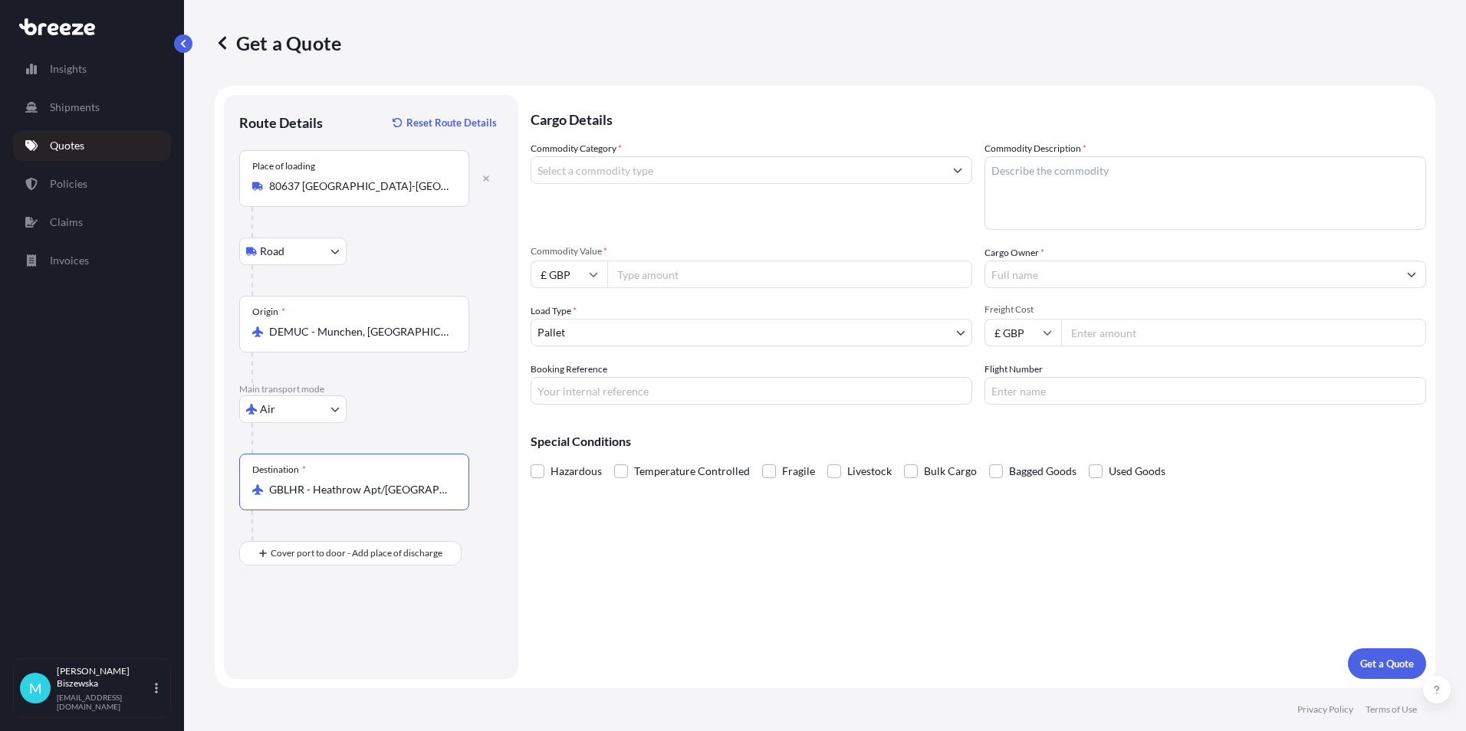
type input "GBLHR - Heathrow Apt/[GEOGRAPHIC_DATA], [GEOGRAPHIC_DATA]"
click at [376, 404] on div "Air Sea Air Road Rail" at bounding box center [371, 410] width 264 height 28
click at [278, 636] on input "Place of Discharge" at bounding box center [359, 635] width 181 height 15
paste input "More London Riverside"
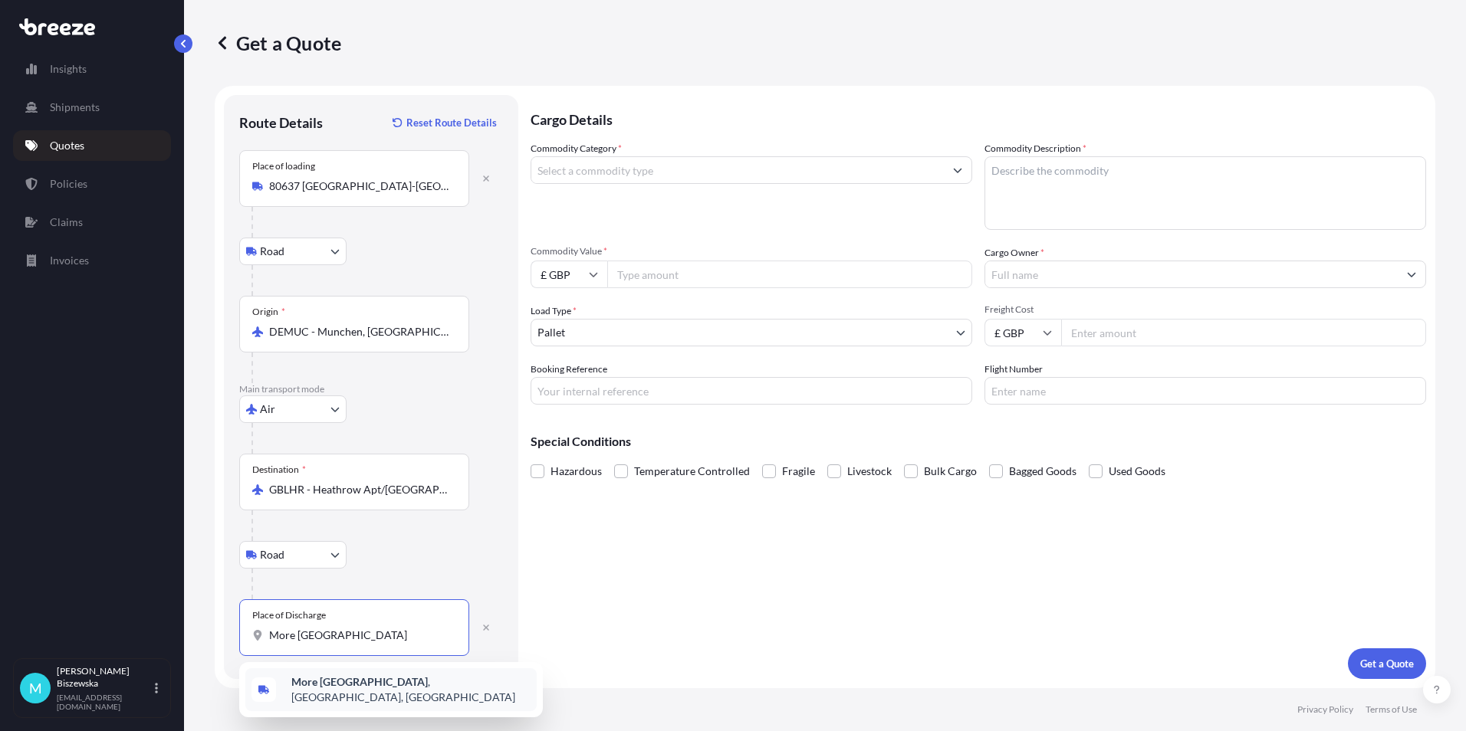
click at [412, 694] on div "More London Riverside , London, UK" at bounding box center [390, 689] width 291 height 43
type input "More London Riverside, London, UK"
click at [640, 576] on div "Cargo Details Commodity Category * Commodity Description * Commodity Value * £ …" at bounding box center [977, 387] width 895 height 584
click at [579, 174] on input "Commodity Category *" at bounding box center [737, 170] width 412 height 28
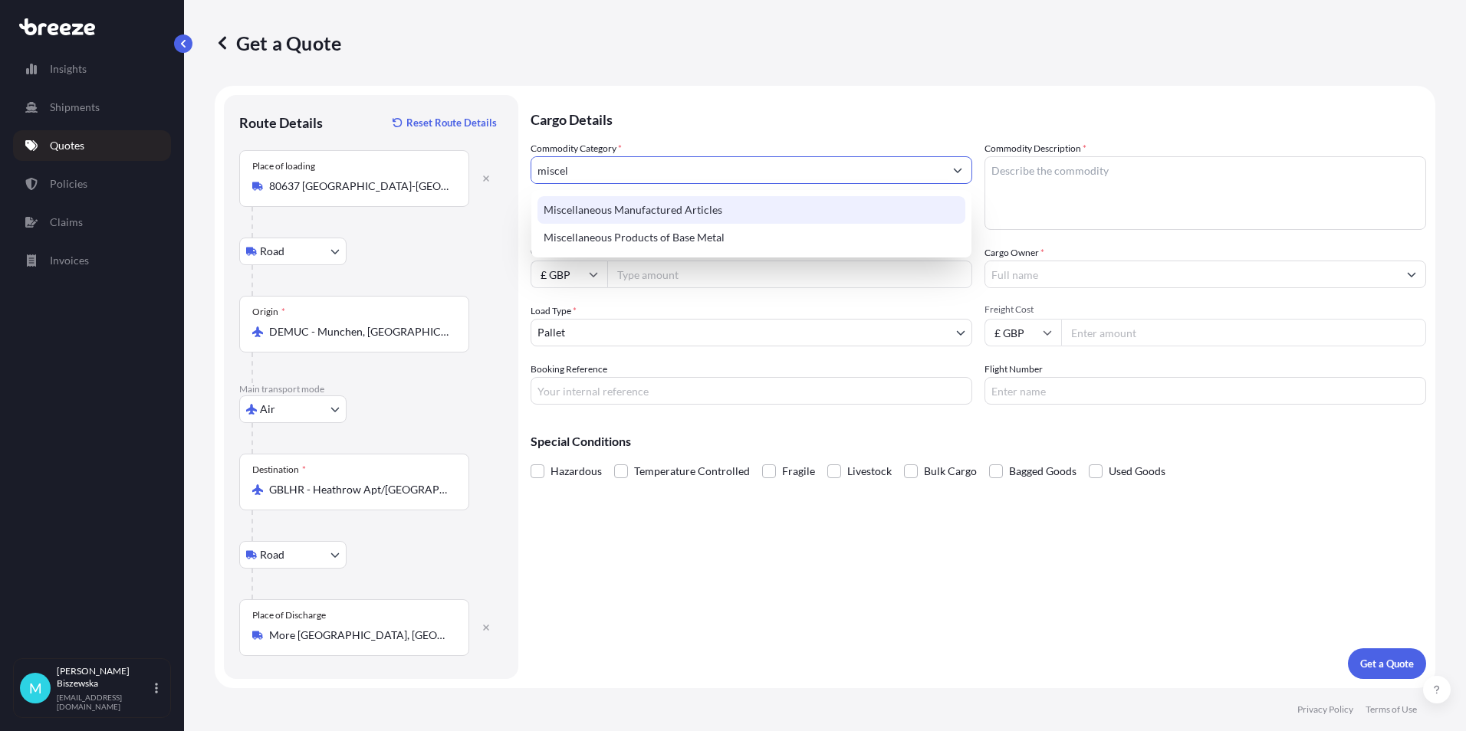
click at [599, 206] on div "Miscellaneous Manufactured Articles" at bounding box center [751, 210] width 428 height 28
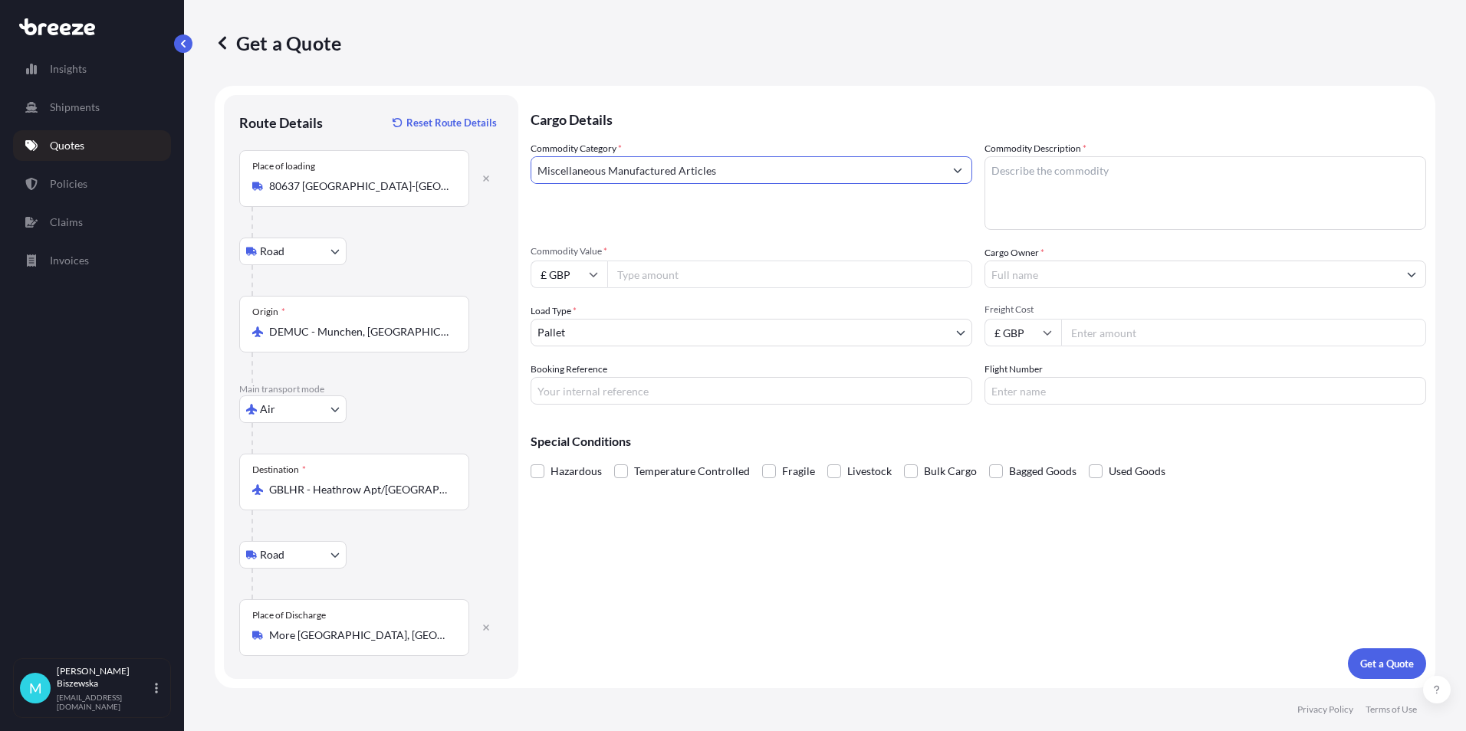
type input "Miscellaneous Manufactured Articles"
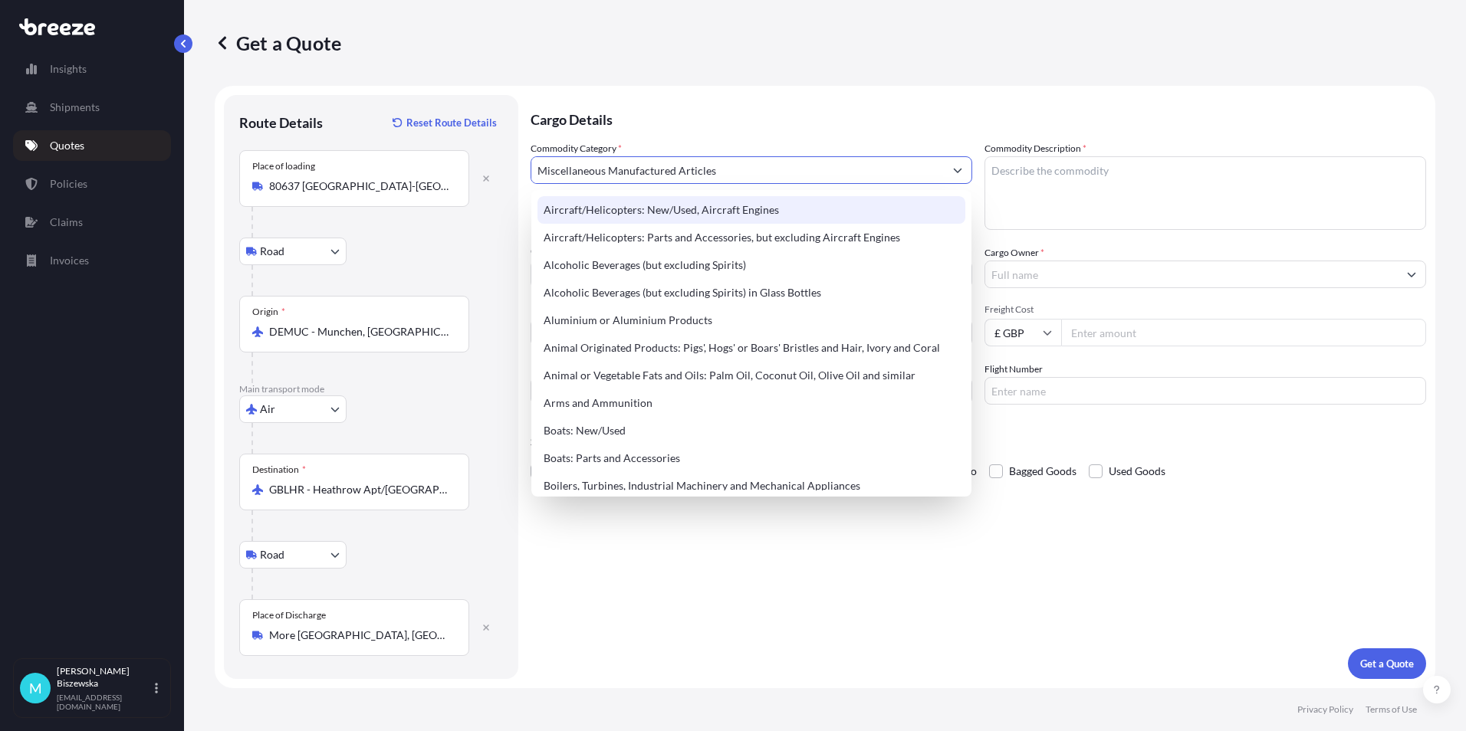
click at [762, 113] on p "Cargo Details" at bounding box center [977, 118] width 895 height 46
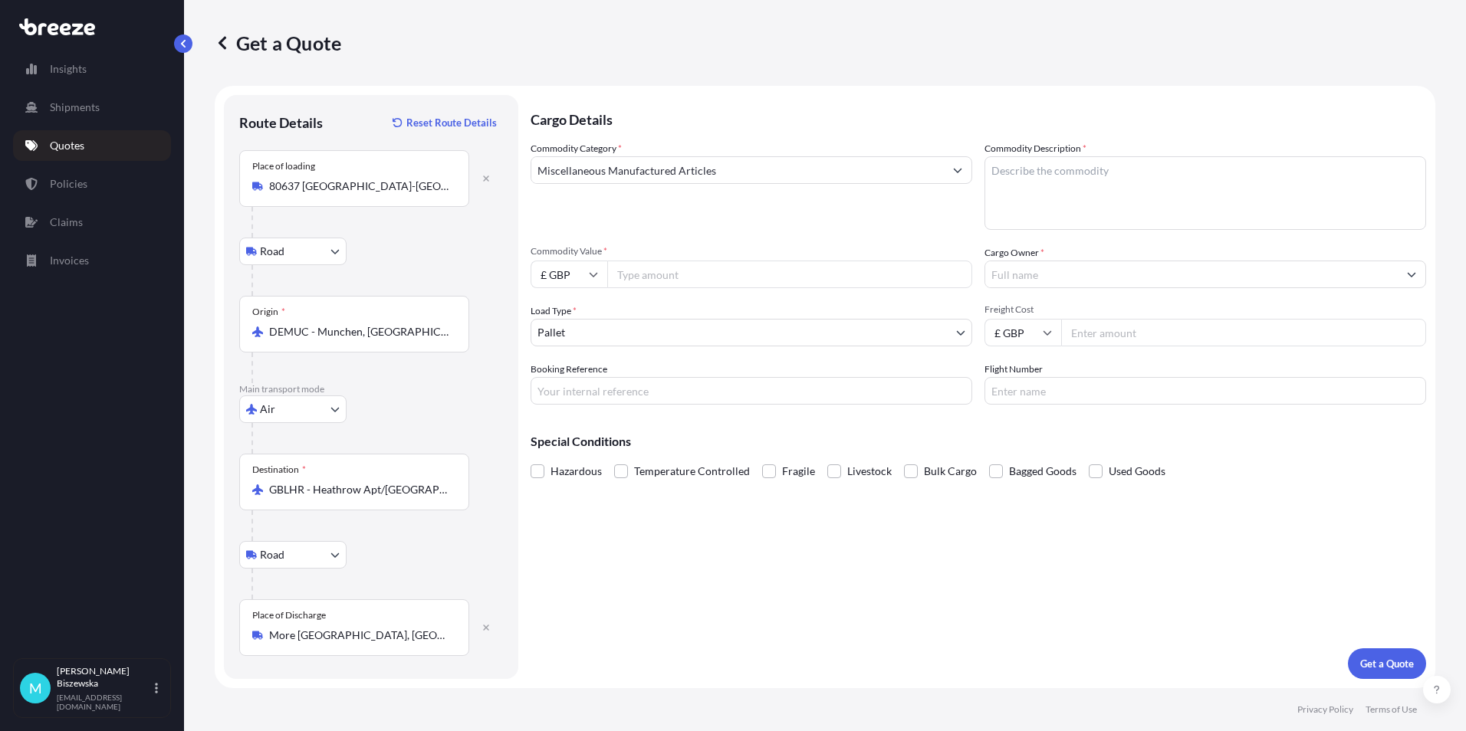
click at [579, 274] on input "£ GBP" at bounding box center [568, 275] width 77 height 28
click at [573, 314] on div "€ EUR" at bounding box center [569, 316] width 64 height 29
type input "€ EUR"
click at [656, 276] on input "Commodity Value *" at bounding box center [789, 275] width 365 height 28
type input "2500"
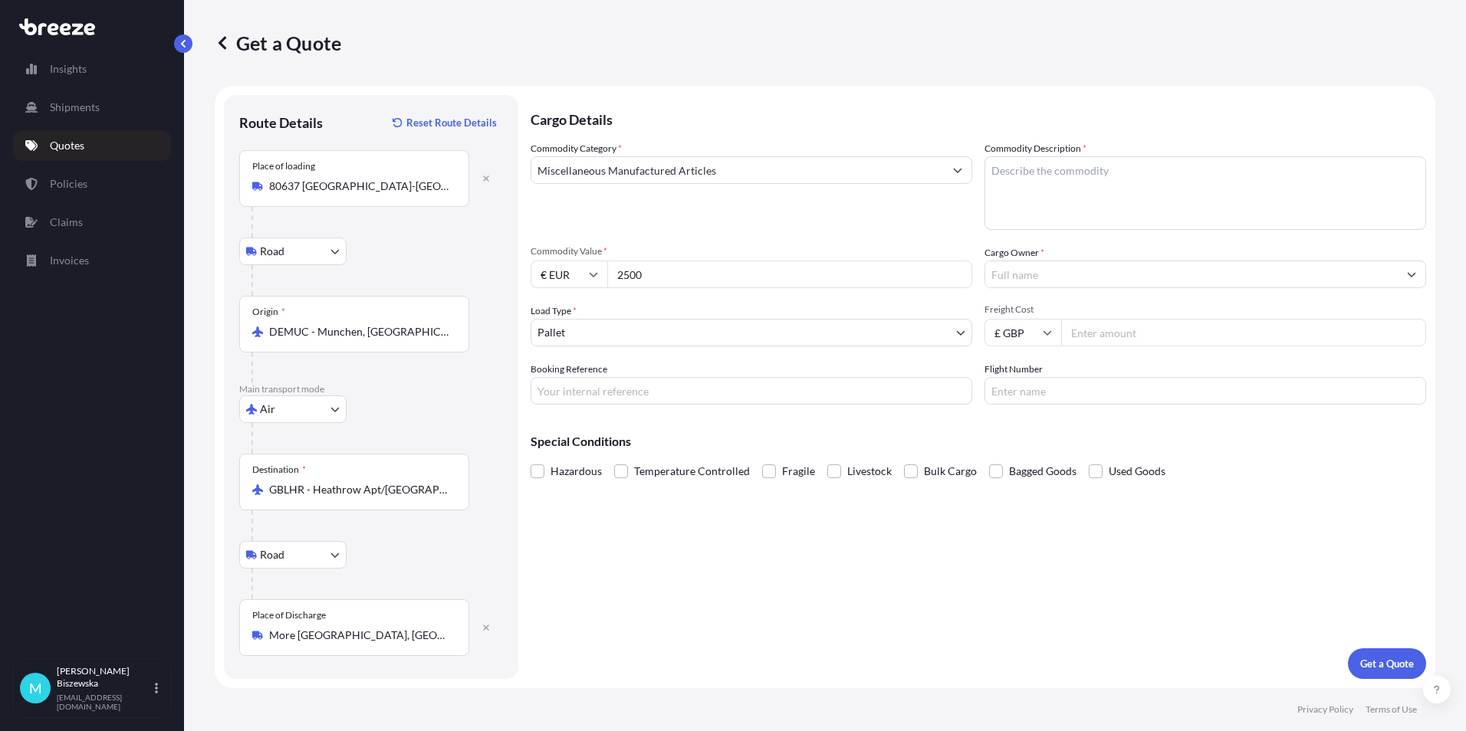
click at [662, 245] on div "Commodity Category * Miscellaneous Manufactured Articles Commodity Description …" at bounding box center [977, 273] width 895 height 264
click at [600, 329] on body "140 options available. Insights Shipments Quotes Policies Claims Invoices M Mon…" at bounding box center [733, 365] width 1466 height 731
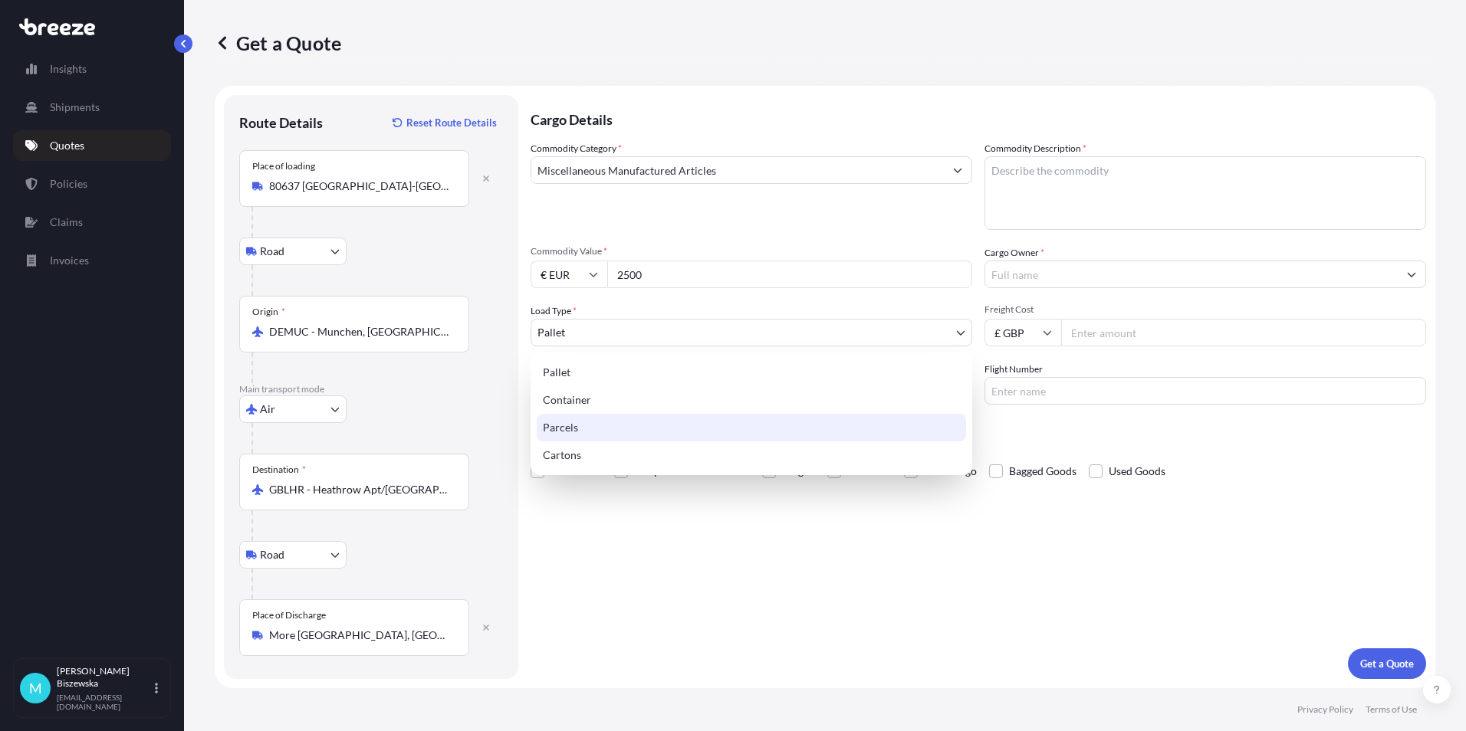
click at [587, 424] on div "Parcels" at bounding box center [751, 428] width 429 height 28
select select "3"
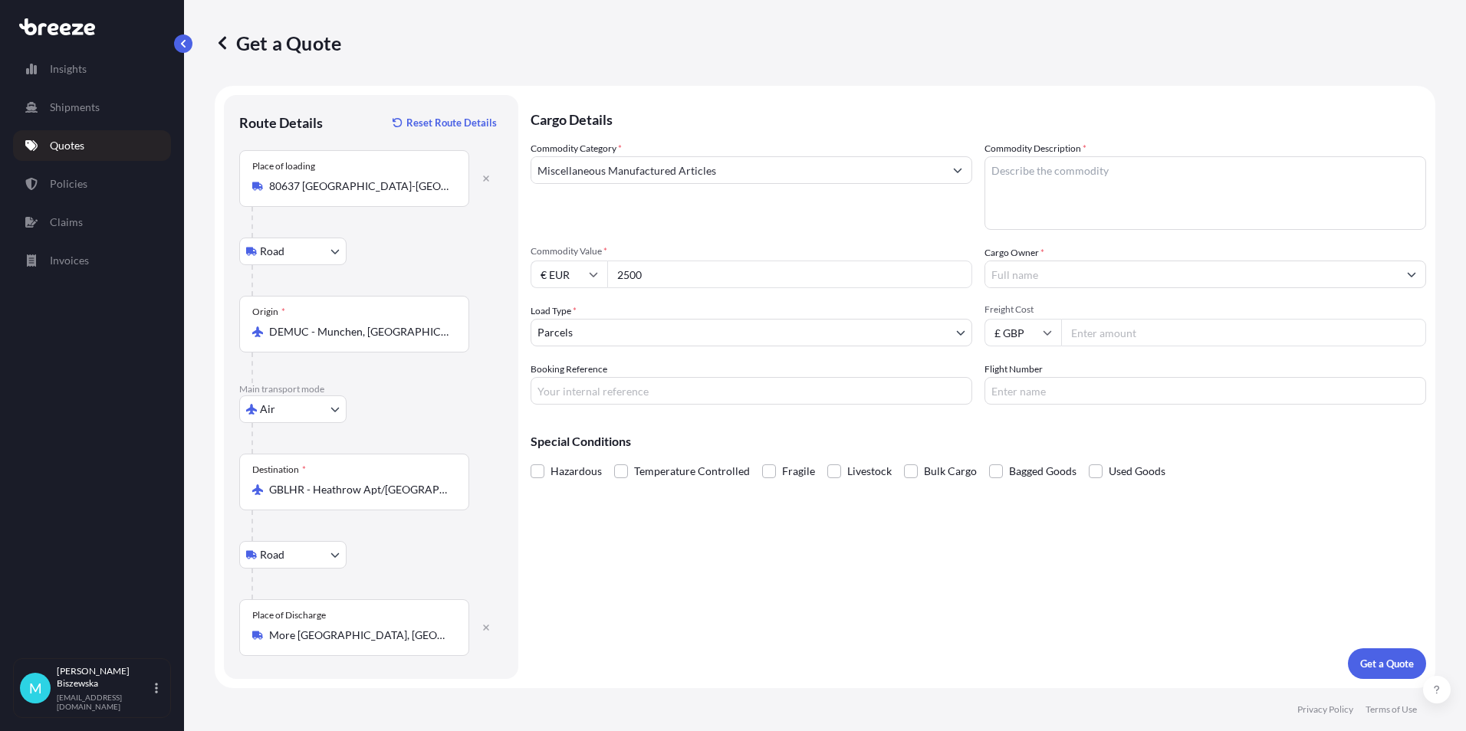
click at [589, 516] on div "Cargo Details Commodity Category * Miscellaneous Manufactured Articles Commodit…" at bounding box center [977, 387] width 895 height 584
click at [566, 394] on input "Booking Reference" at bounding box center [751, 391] width 442 height 28
paste input "2223464"
type input "2223464"
click at [621, 543] on div "Cargo Details Commodity Category * Miscellaneous Manufactured Articles Commodit…" at bounding box center [977, 387] width 895 height 584
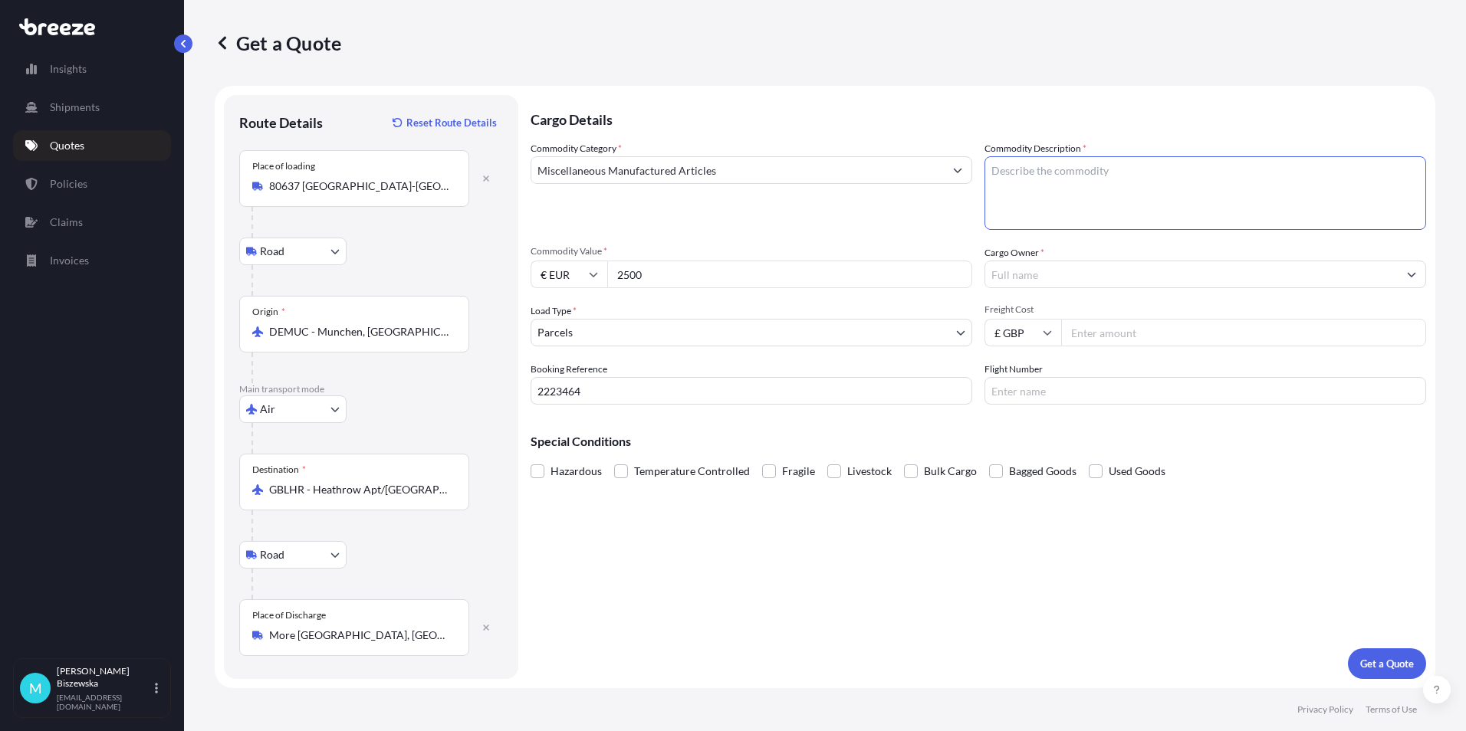
click at [1014, 176] on textarea "Commodity Description *" at bounding box center [1205, 193] width 442 height 74
paste textarea "Back pack, 2 panel lights, 3 tripods, 1 Iphone 16, 2 microphones, cables"
type textarea "Back pack, 2 panel lights, 3 tripods, 1 Iphone 16, 2 microphones, cables"
click at [918, 220] on div "Commodity Category * Miscellaneous Manufactured Articles" at bounding box center [751, 185] width 442 height 89
click at [1028, 271] on input "Cargo Owner *" at bounding box center [1191, 275] width 412 height 28
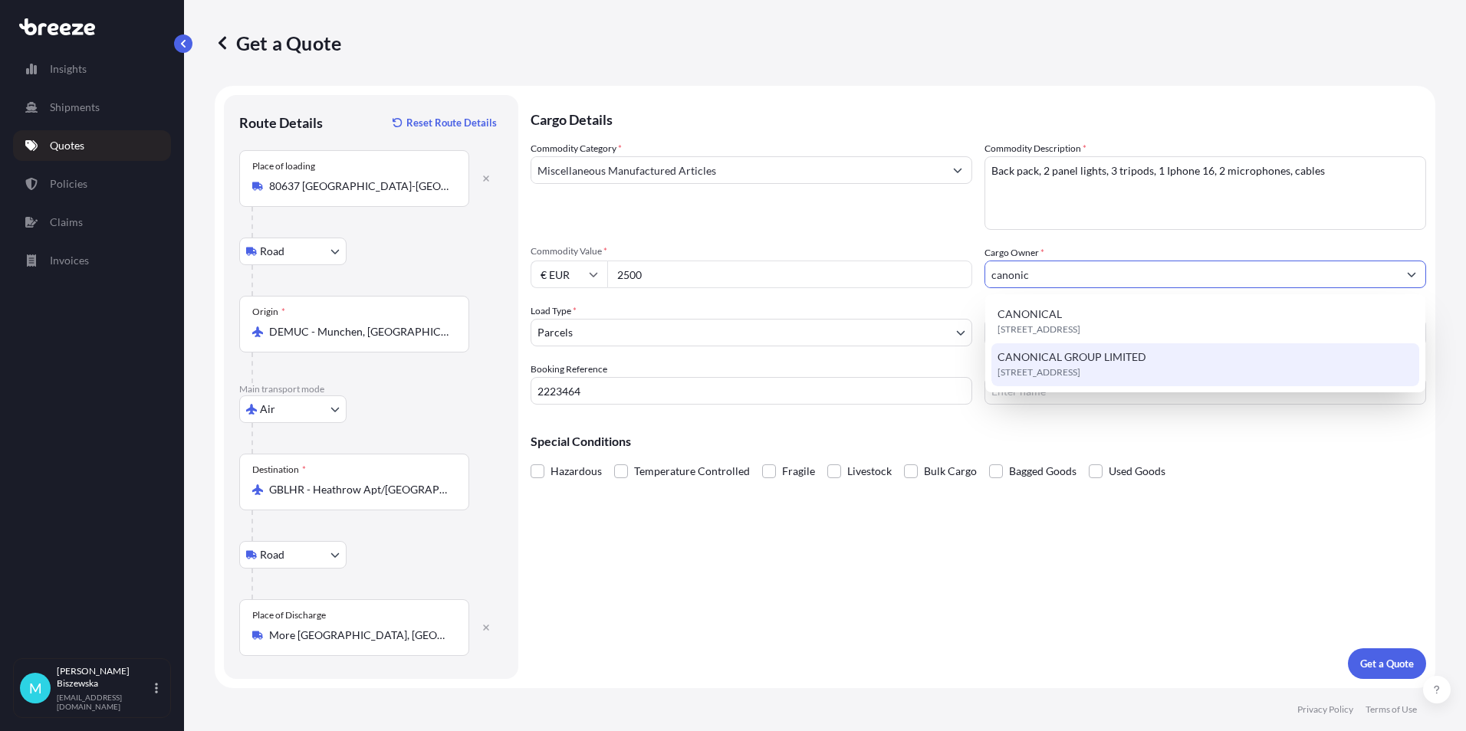
click at [1070, 363] on span "CANONICAL GROUP LIMITED" at bounding box center [1071, 357] width 149 height 15
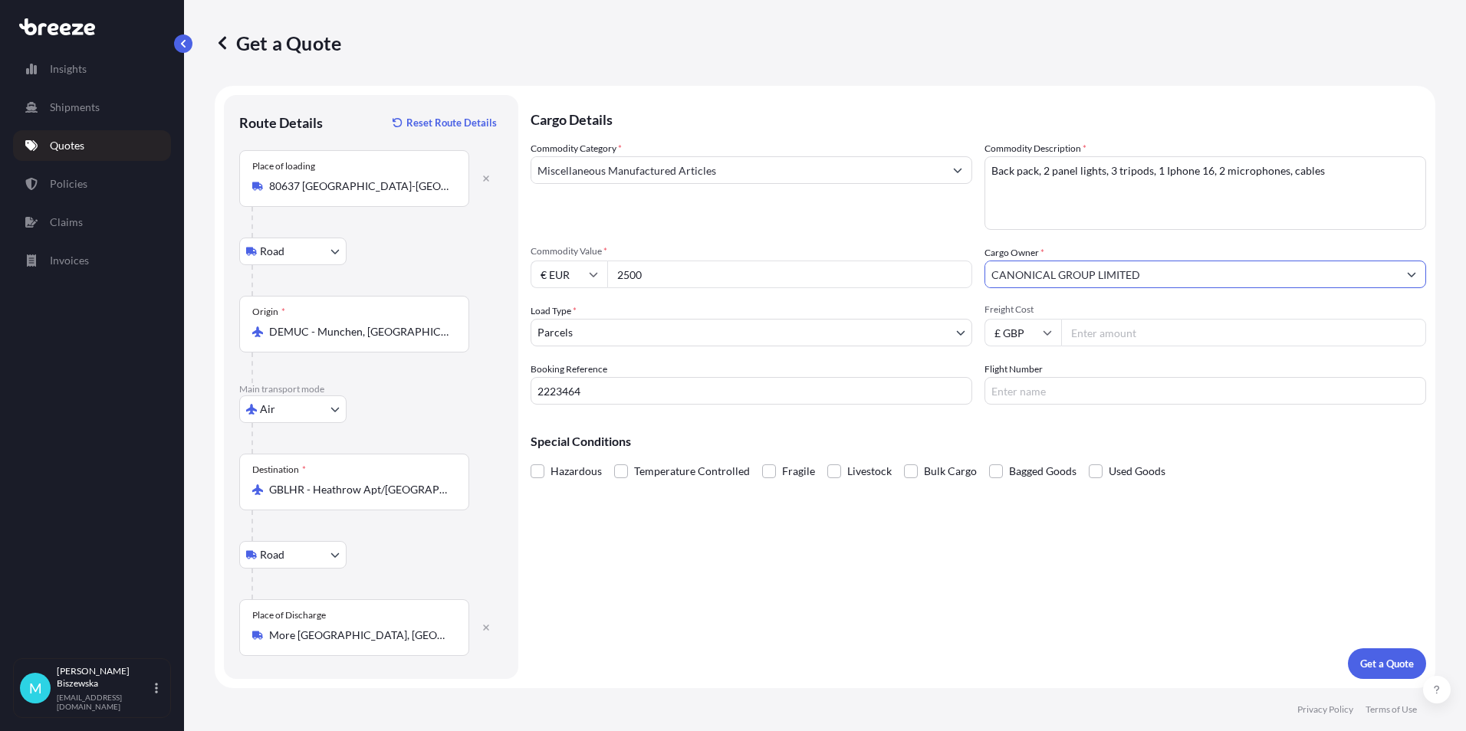
type input "CANONICAL GROUP LIMITED"
click at [923, 226] on div "Commodity Category * Miscellaneous Manufactured Articles" at bounding box center [751, 185] width 442 height 89
click at [1088, 335] on input "Freight Cost" at bounding box center [1243, 333] width 365 height 28
type input "274.76"
click at [1022, 432] on div "Special Conditions Hazardous Temperature Controlled Fragile Livestock Bulk Carg…" at bounding box center [977, 450] width 895 height 66
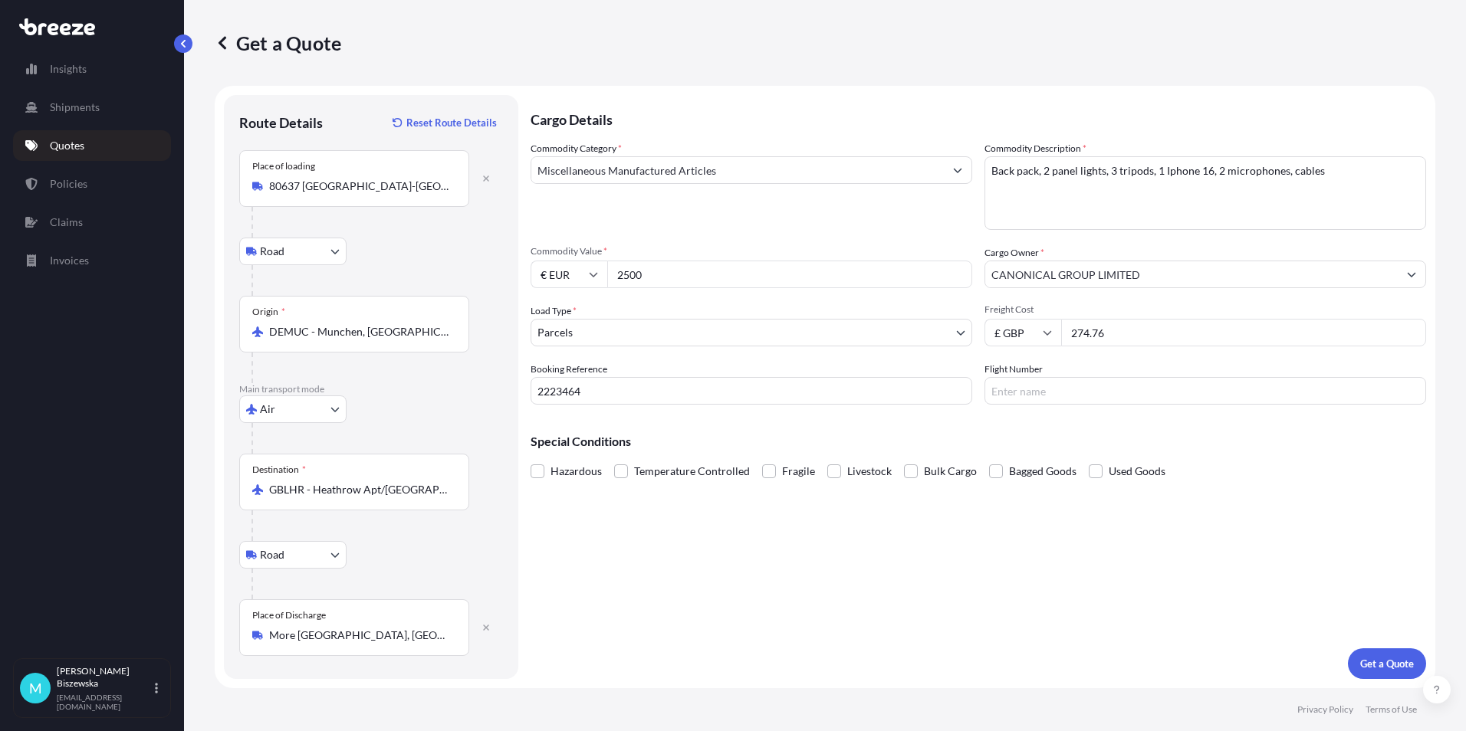
click at [995, 432] on div "Special Conditions Hazardous Temperature Controlled Fragile Livestock Bulk Carg…" at bounding box center [977, 450] width 895 height 66
click at [1390, 667] on p "Get a Quote" at bounding box center [1387, 663] width 54 height 15
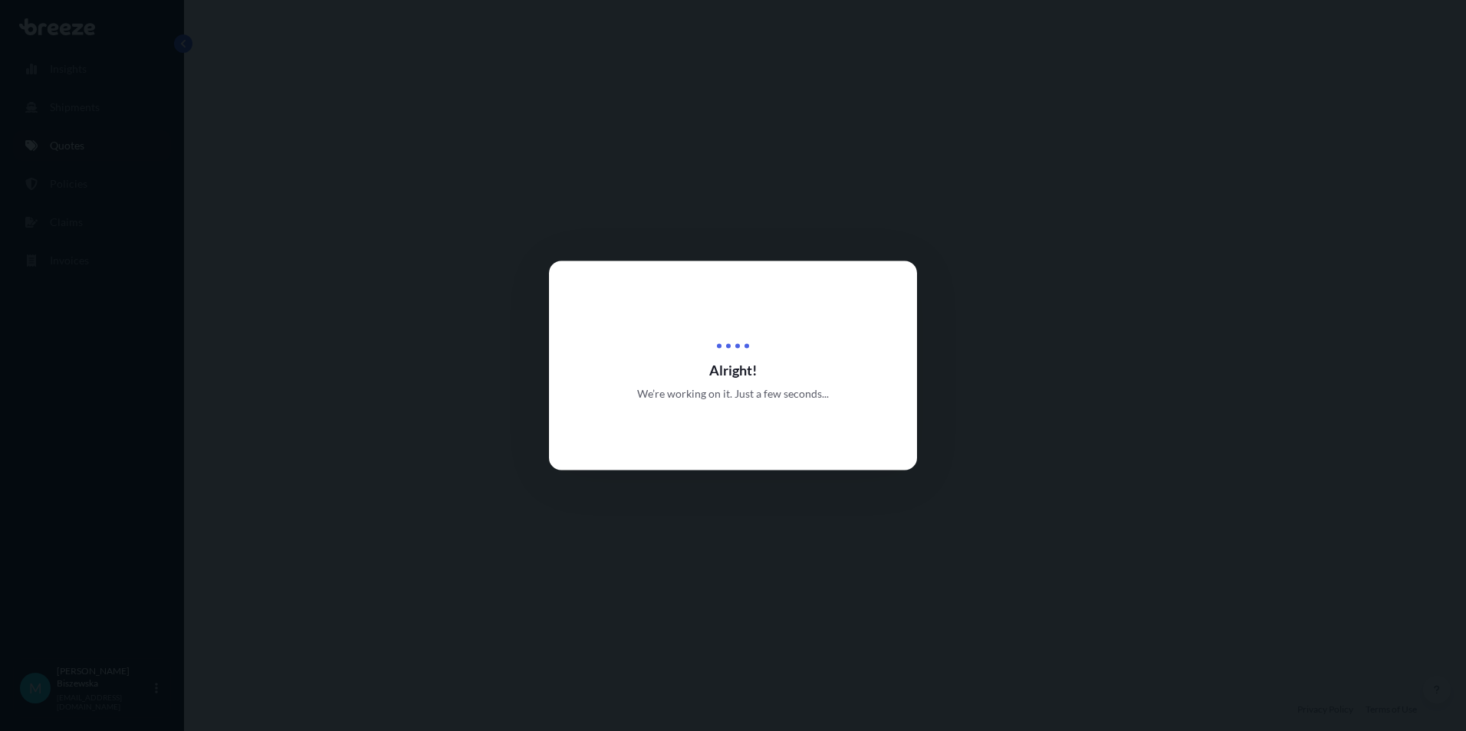
select select "Road"
select select "Air"
select select "Road"
select select "3"
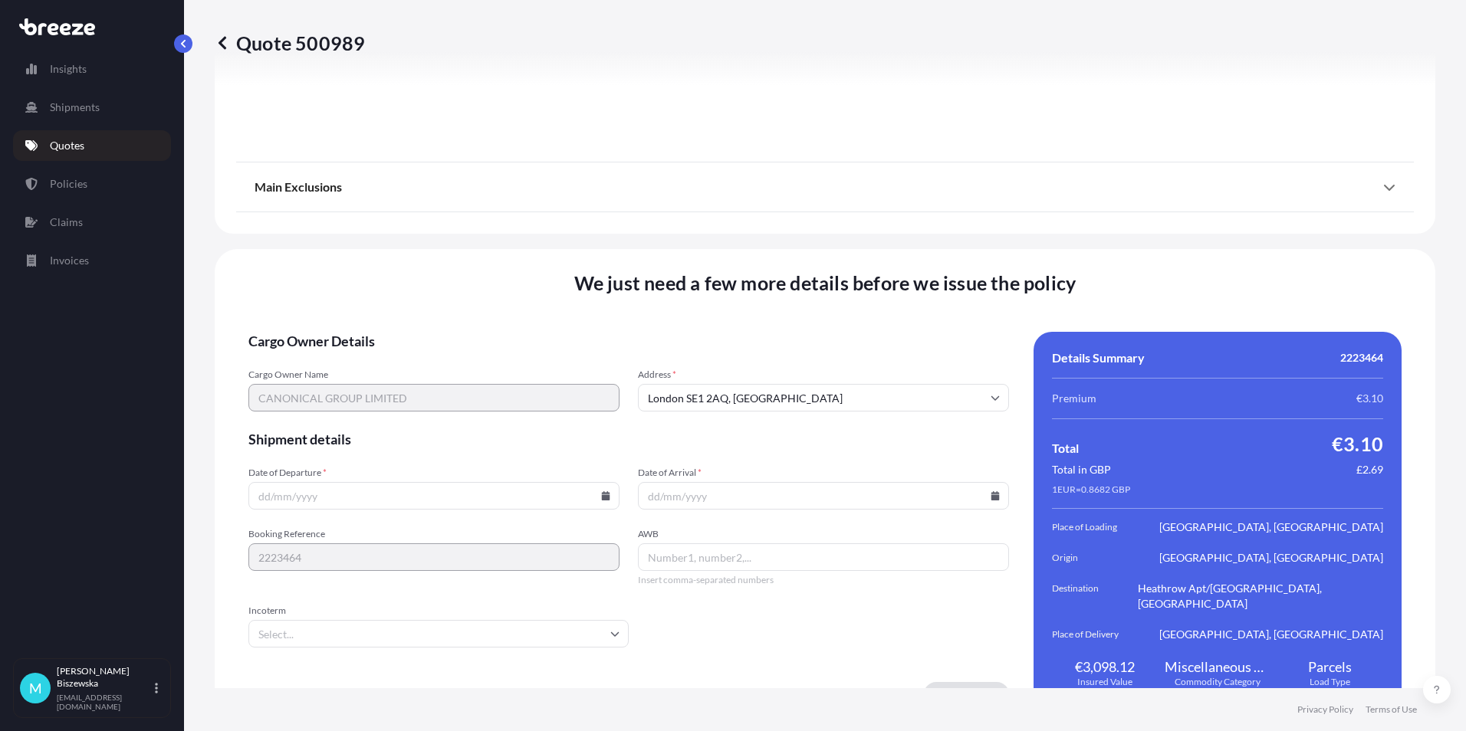
scroll to position [2007, 0]
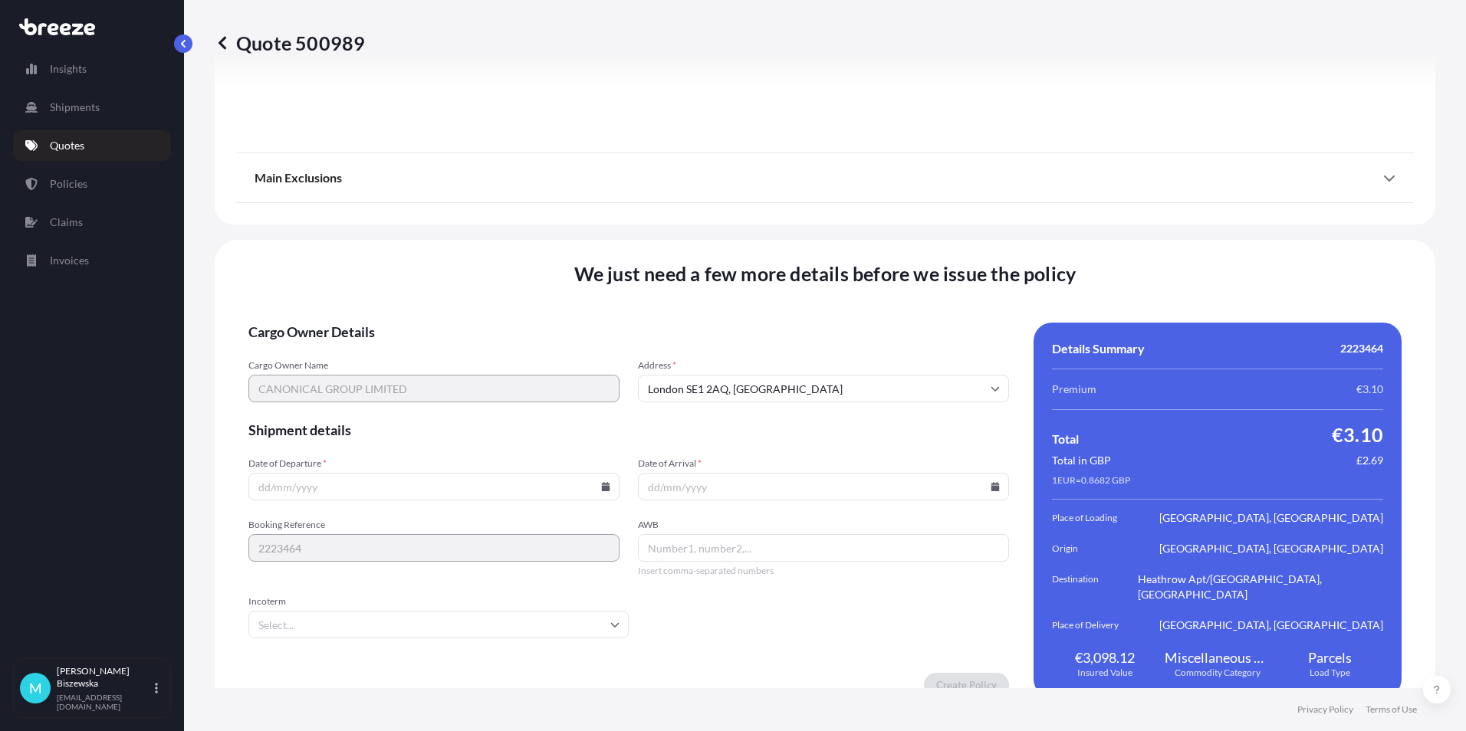
click at [603, 482] on icon at bounding box center [605, 486] width 9 height 9
click at [399, 304] on button "8" at bounding box center [396, 306] width 25 height 25
type input "08/10/2025"
click at [991, 482] on icon at bounding box center [995, 486] width 8 height 9
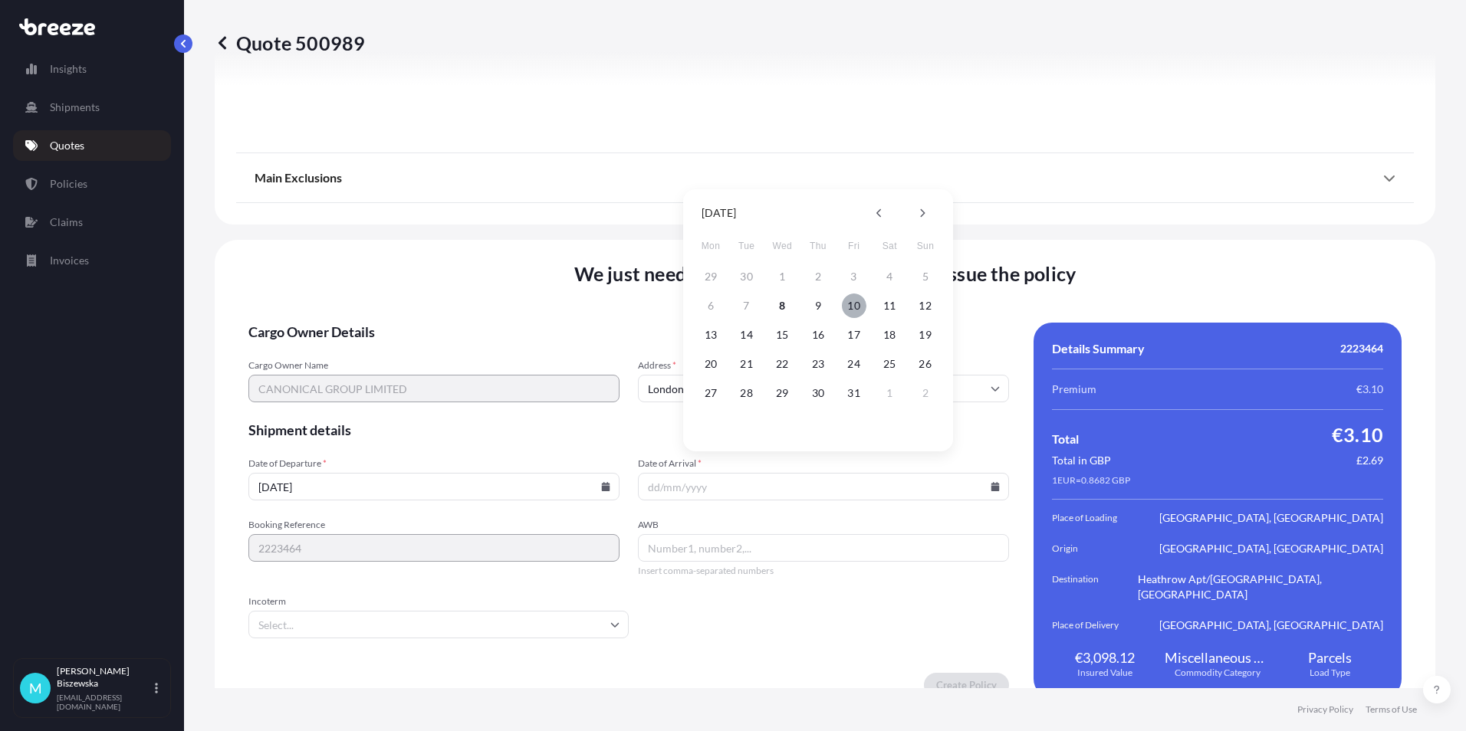
click at [853, 305] on button "10" at bounding box center [854, 306] width 25 height 25
type input "10/10/2025"
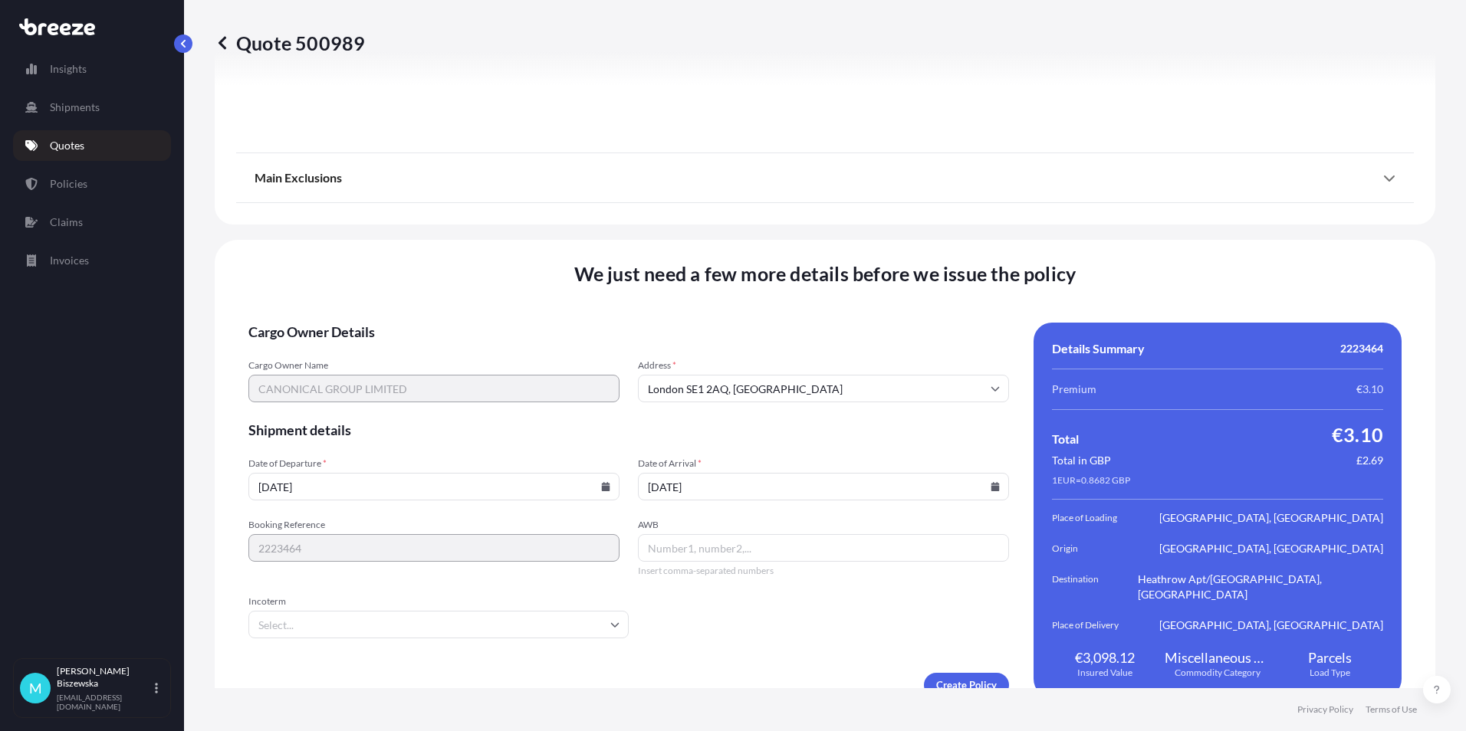
click at [785, 622] on form "Cargo Owner Details Cargo Owner Name CANONICAL GROUP LIMITED Address * London S…" at bounding box center [628, 510] width 760 height 375
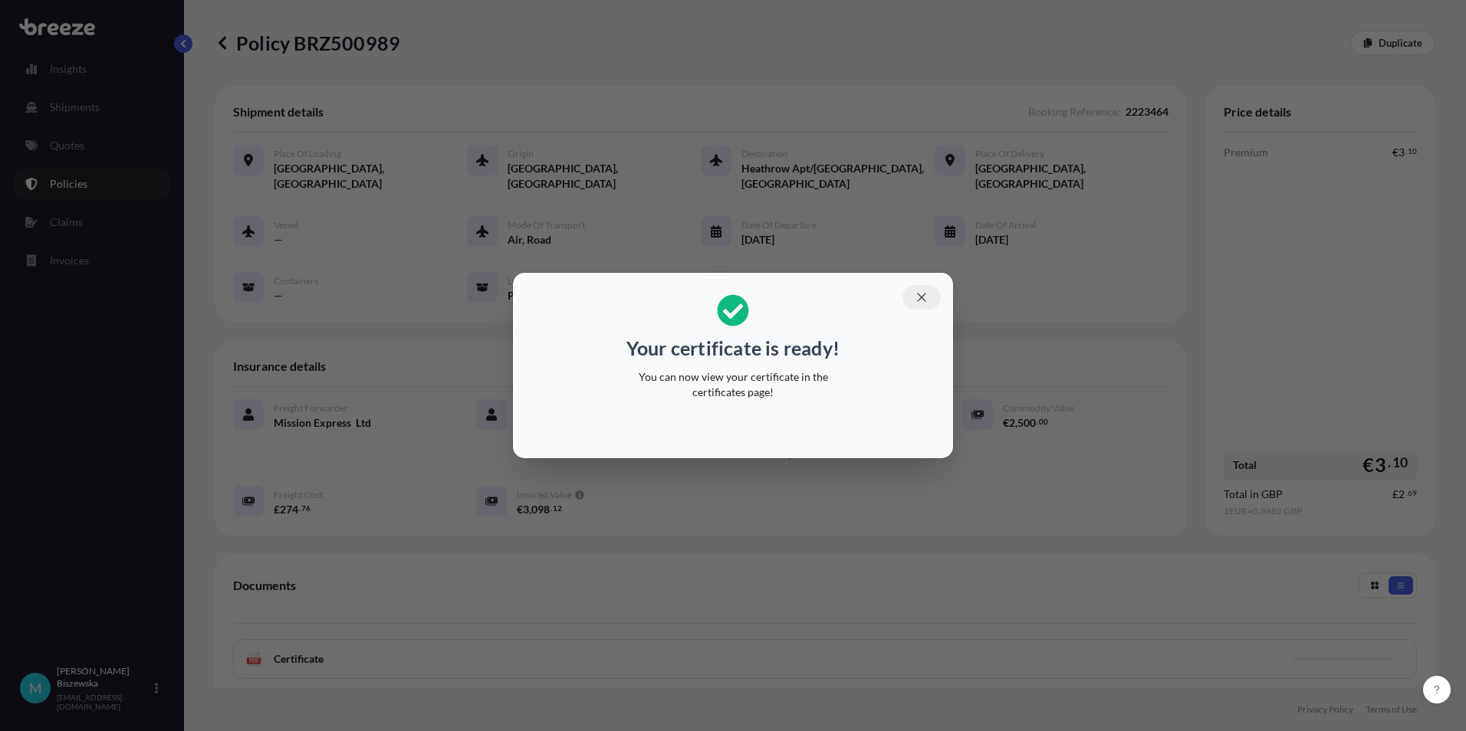
click at [924, 301] on icon "button" at bounding box center [921, 298] width 14 height 14
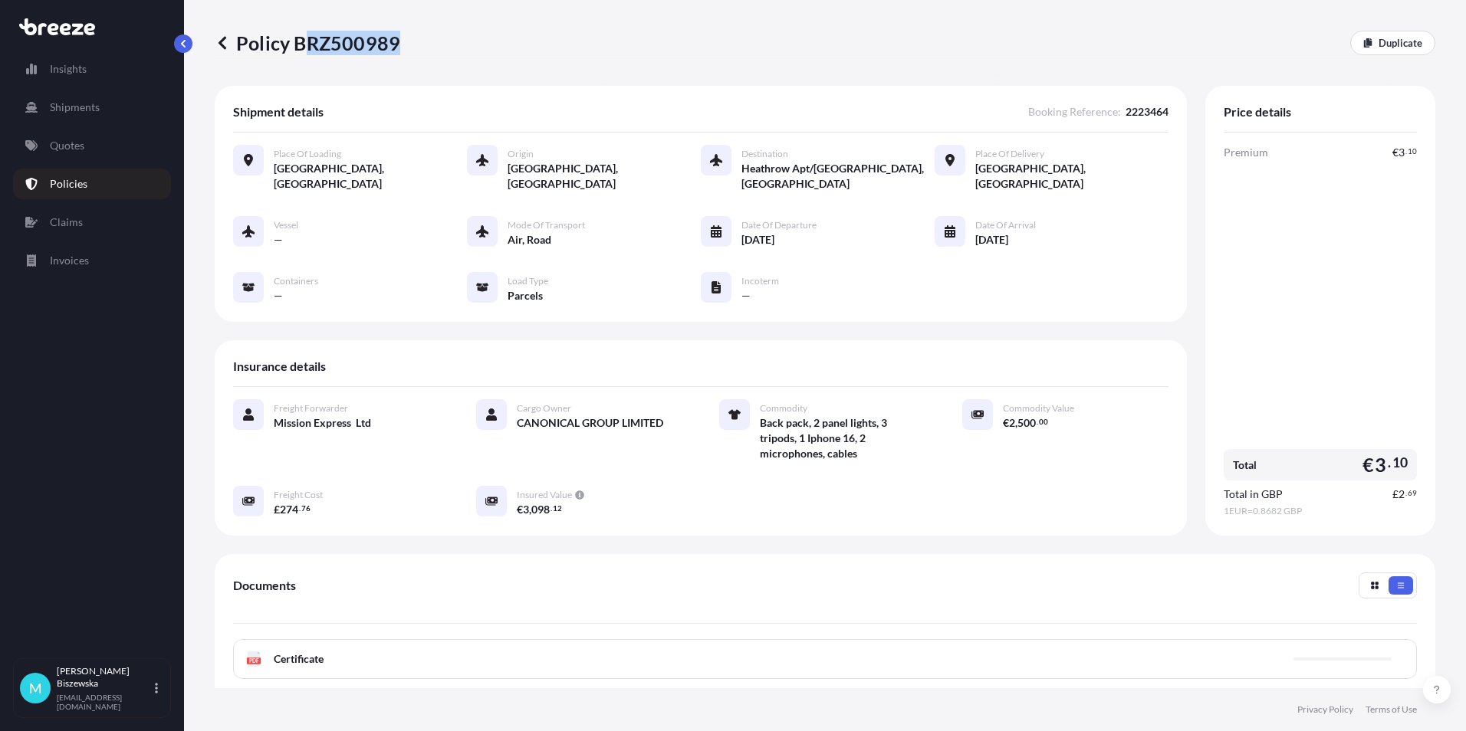
drag, startPoint x: 300, startPoint y: 43, endPoint x: 396, endPoint y: 41, distance: 95.8
click at [396, 41] on p "Policy BRZ500989" at bounding box center [307, 43] width 185 height 25
drag, startPoint x: 396, startPoint y: 41, endPoint x: 297, endPoint y: 62, distance: 101.0
click at [297, 62] on div "Policy BRZ500989 Duplicate" at bounding box center [825, 43] width 1220 height 86
drag, startPoint x: 297, startPoint y: 43, endPoint x: 394, endPoint y: 41, distance: 97.4
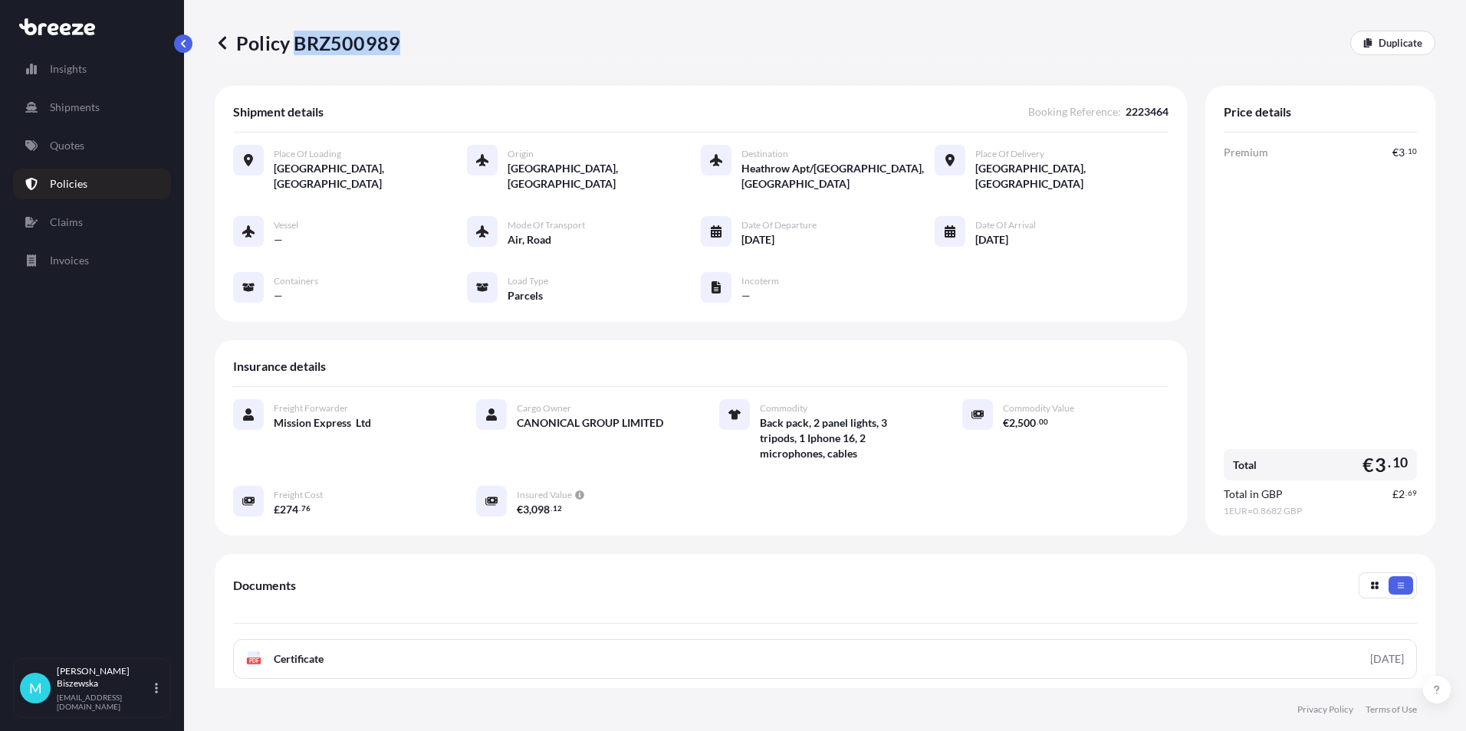
click at [394, 41] on p "Policy BRZ500989" at bounding box center [307, 43] width 185 height 25
drag, startPoint x: 394, startPoint y: 41, endPoint x: 373, endPoint y: 37, distance: 21.9
copy p "BRZ500989"
